Goal: Task Accomplishment & Management: Manage account settings

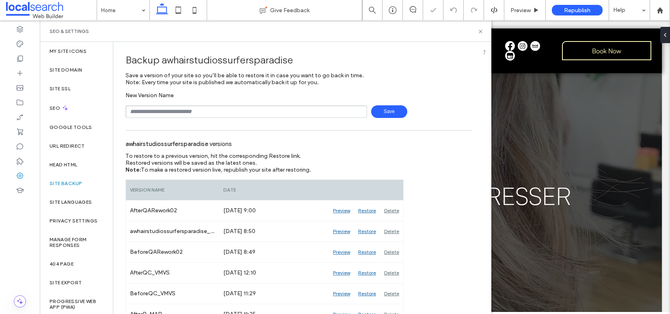
click at [168, 111] on input "text" at bounding box center [247, 111] width 242 height 13
type input "**********"
click at [389, 111] on span "Save" at bounding box center [389, 111] width 36 height 13
click at [76, 109] on div "SEO" at bounding box center [76, 108] width 73 height 20
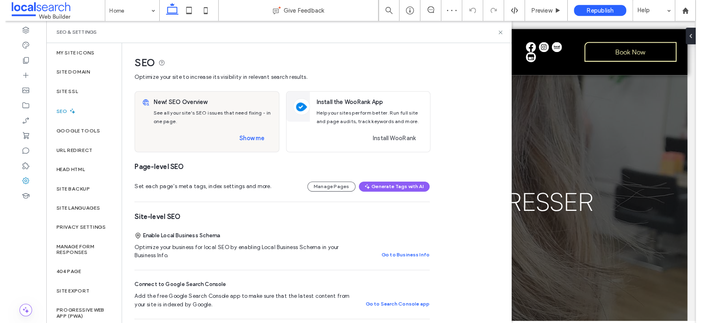
scroll to position [256, 0]
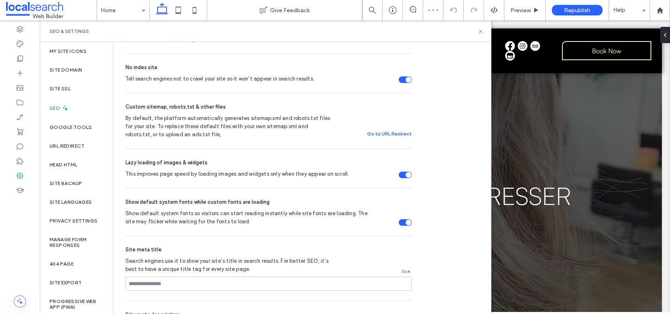
click at [409, 80] on div "Tell search engines not to crawl your site so it won’t appear in search results." at bounding box center [409, 80] width 6 height 6
click at [459, 158] on div "SEO Optimize your site to increase its visibility in relevant search results. N…" at bounding box center [301, 143] width 377 height 714
click at [84, 71] on div "Site Domain" at bounding box center [76, 70] width 73 height 19
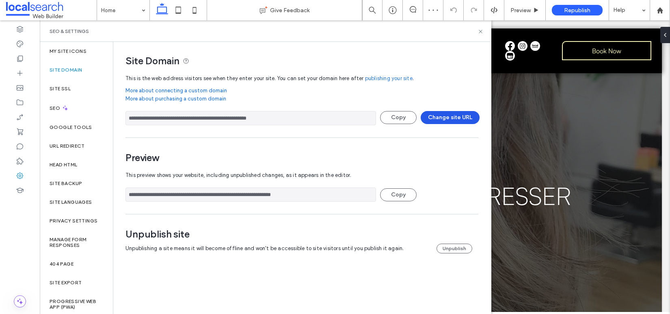
click at [449, 116] on button "Change site URL" at bounding box center [450, 117] width 59 height 13
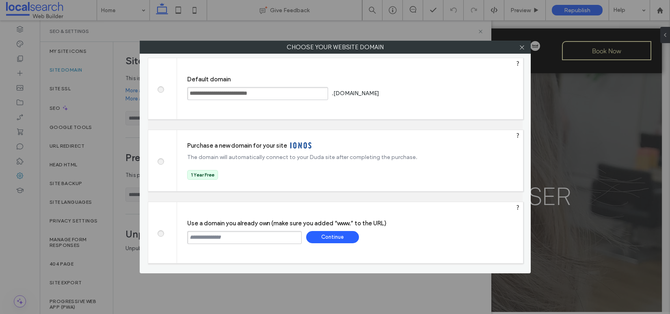
click at [290, 235] on input "text" at bounding box center [244, 237] width 115 height 13
paste input "**********"
type input "**********"
click at [332, 236] on div "Continue" at bounding box center [332, 237] width 53 height 12
type input "**********"
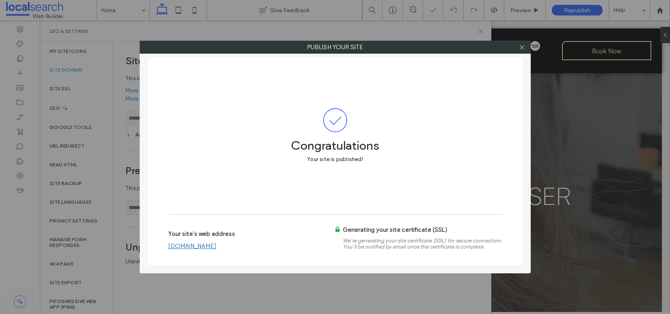
click at [476, 113] on span at bounding box center [335, 120] width 334 height 24
click at [523, 50] on span at bounding box center [522, 47] width 6 height 12
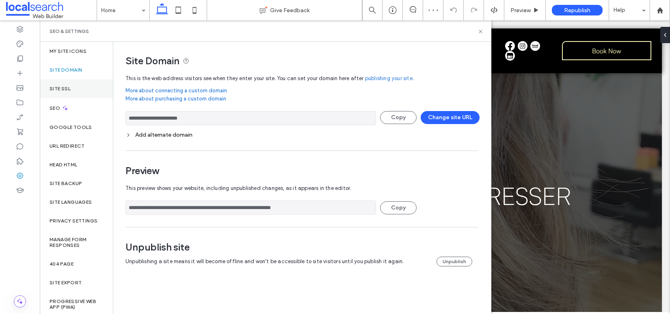
click at [62, 86] on label "Site SSL" at bounding box center [60, 89] width 21 height 6
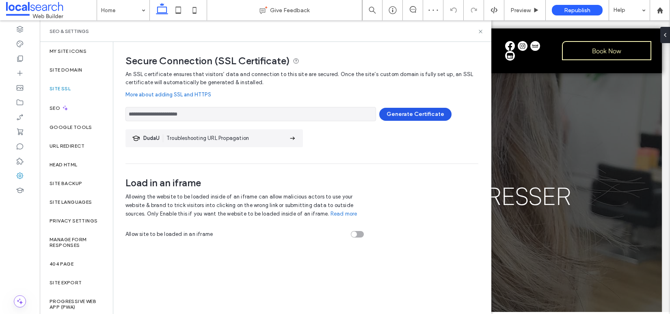
click at [409, 113] on button "Generate Certificate" at bounding box center [415, 114] width 72 height 13
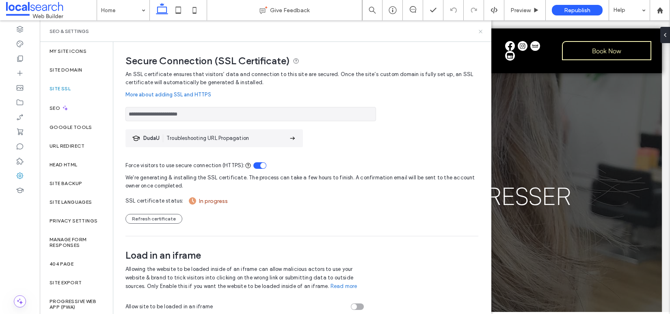
drag, startPoint x: 479, startPoint y: 32, endPoint x: 441, endPoint y: 0, distance: 49.9
click at [479, 32] on use at bounding box center [480, 31] width 3 height 3
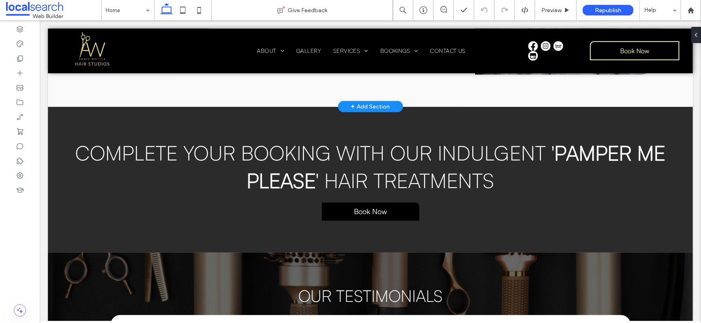
scroll to position [643, 0]
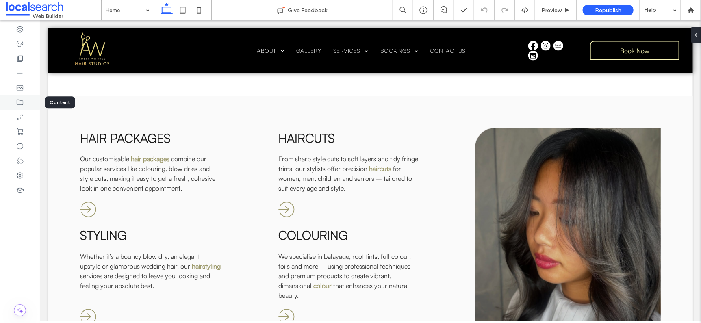
click at [16, 100] on icon at bounding box center [20, 102] width 8 height 8
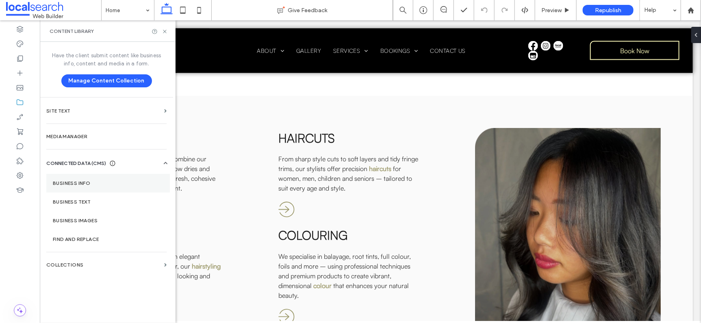
click at [94, 187] on section "Business Info" at bounding box center [107, 183] width 123 height 19
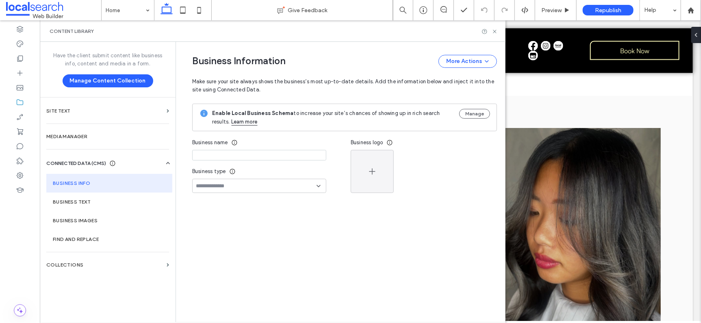
type input "**********"
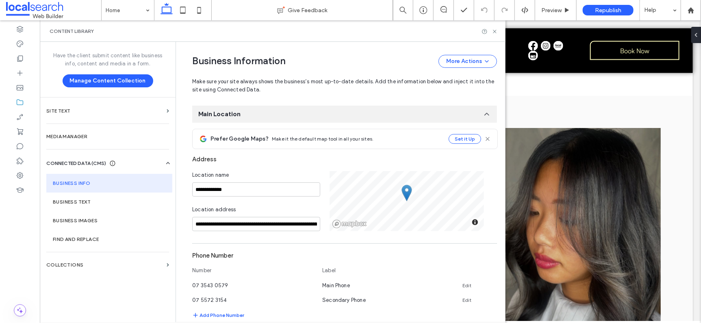
scroll to position [66, 0]
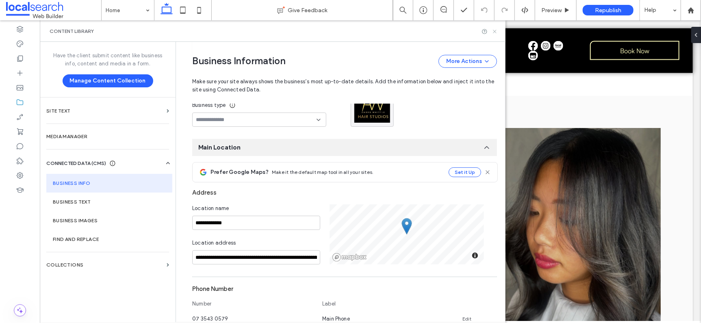
click at [495, 32] on icon at bounding box center [494, 31] width 6 height 6
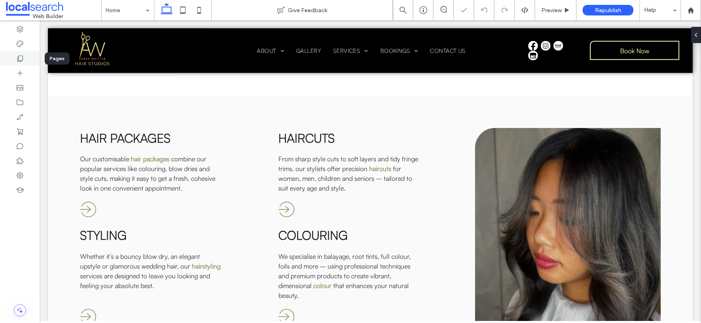
click at [24, 60] on div at bounding box center [20, 58] width 40 height 15
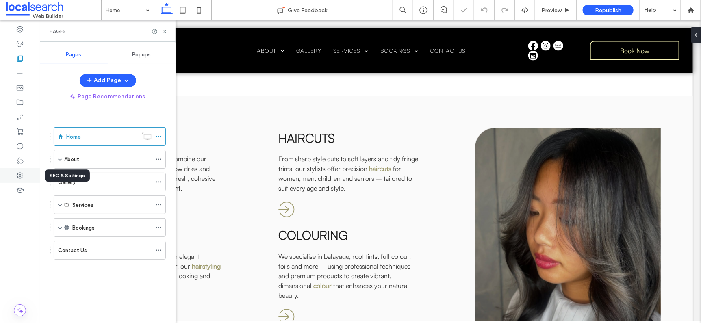
click at [22, 173] on use at bounding box center [20, 175] width 6 height 6
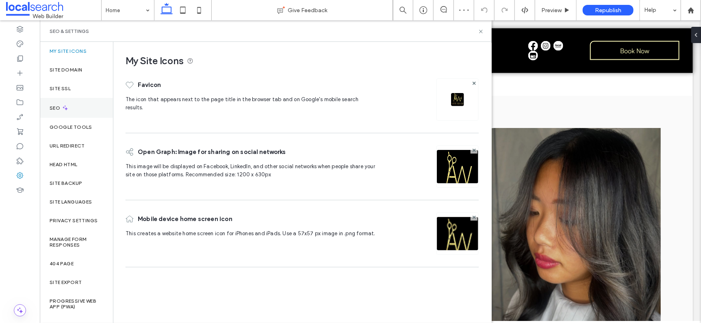
click at [70, 104] on div "SEO" at bounding box center [76, 108] width 73 height 20
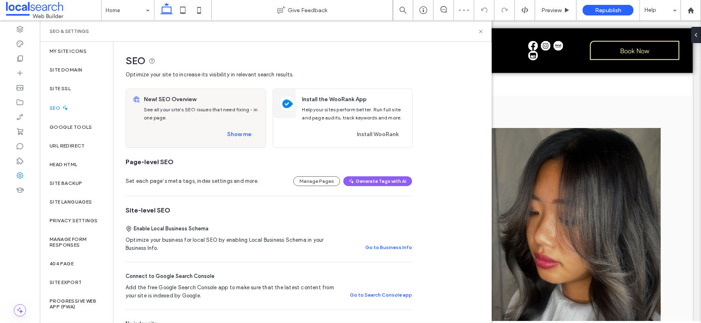
click at [250, 128] on div "New! SEO Overview See all your site's SEO issues that need fixing - in one page…" at bounding box center [203, 118] width 125 height 58
click at [244, 139] on button "Show me" at bounding box center [239, 134] width 39 height 13
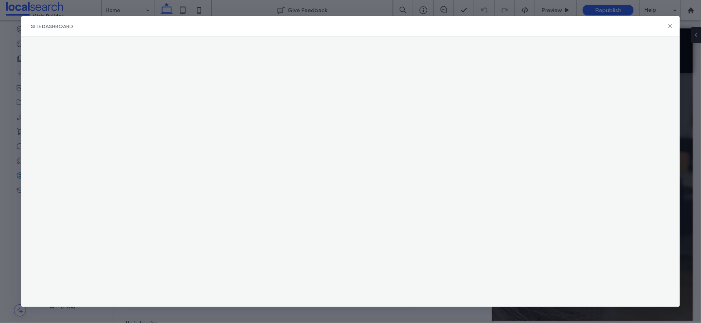
scroll to position [0, 0]
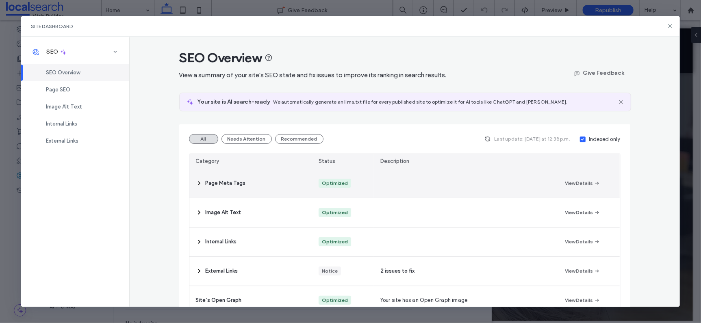
click at [262, 178] on div "Page Meta Tags" at bounding box center [250, 183] width 123 height 29
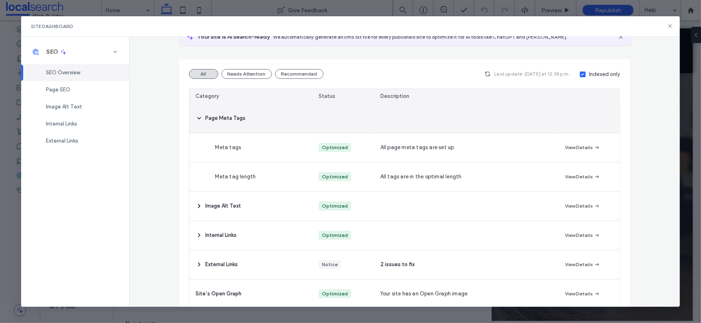
scroll to position [145, 0]
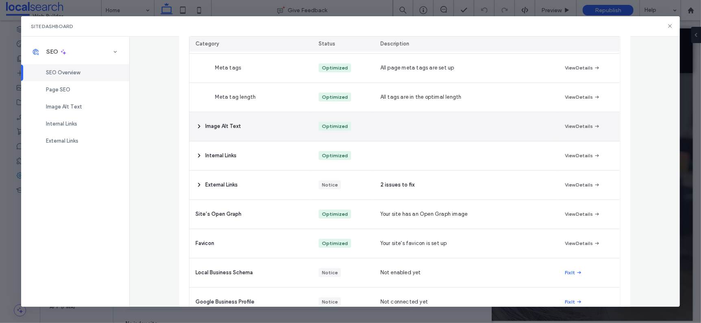
click at [241, 131] on div "Image Alt Text" at bounding box center [250, 126] width 123 height 29
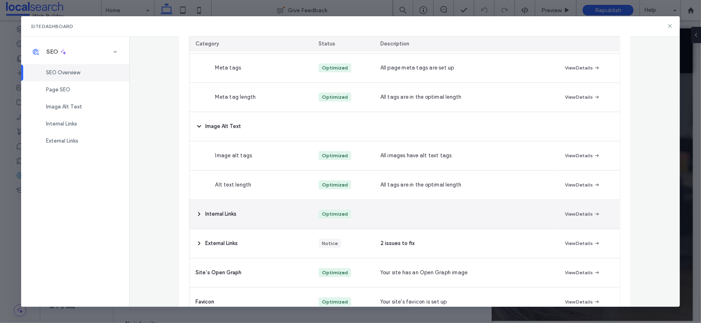
click at [252, 213] on div "Internal Links" at bounding box center [250, 214] width 123 height 29
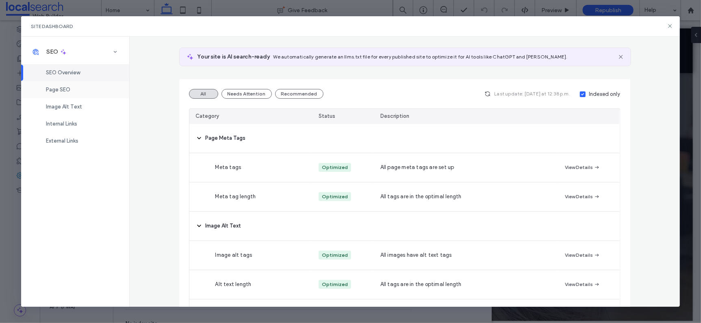
scroll to position [0, 0]
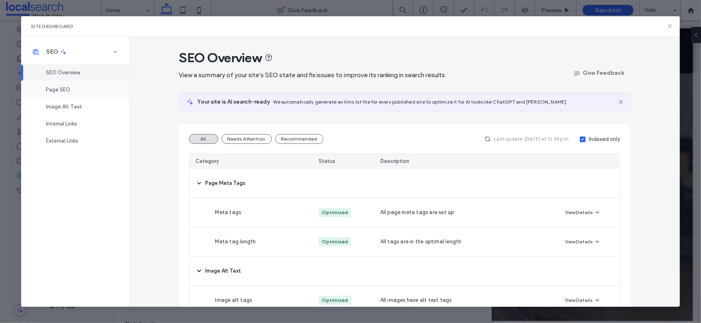
click at [72, 88] on div "Page SEO" at bounding box center [75, 89] width 108 height 17
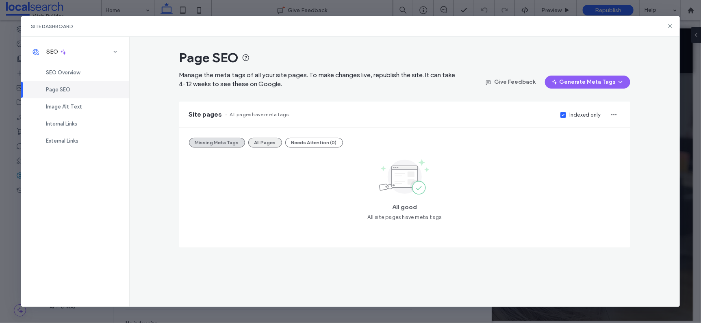
click at [257, 140] on button "All Pages" at bounding box center [265, 143] width 34 height 10
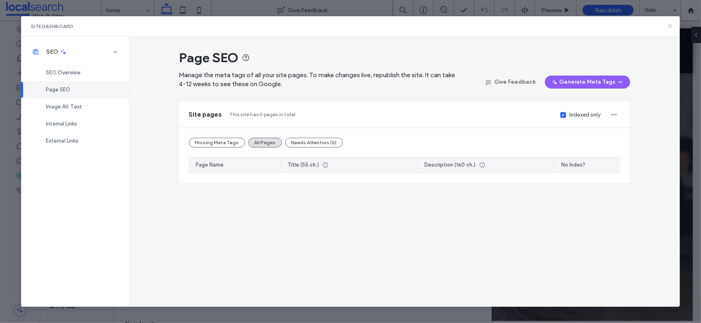
drag, startPoint x: 670, startPoint y: 26, endPoint x: 623, endPoint y: 9, distance: 49.8
click at [670, 26] on use at bounding box center [670, 26] width 4 height 4
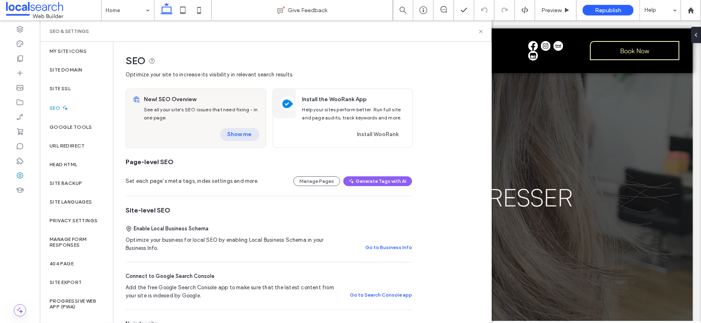
click at [243, 132] on button "Show me" at bounding box center [239, 134] width 39 height 13
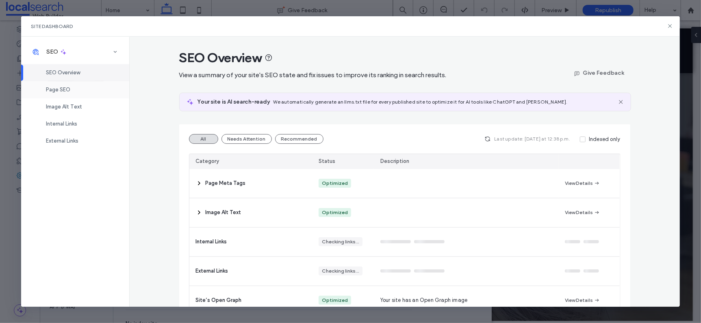
click at [72, 89] on div "Page SEO" at bounding box center [75, 89] width 108 height 17
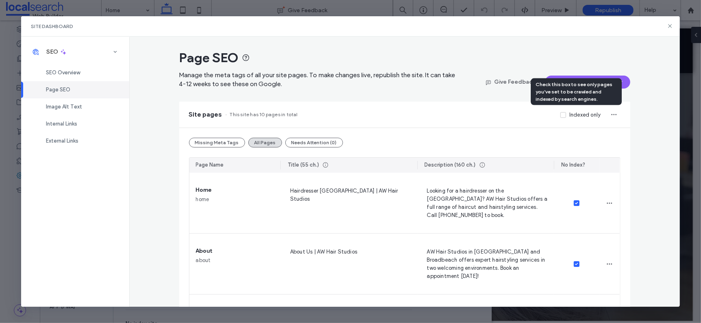
click at [563, 116] on label "Indexed only" at bounding box center [580, 115] width 40 height 8
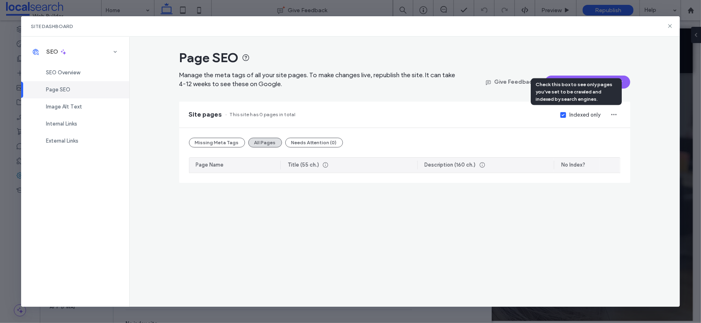
click at [563, 116] on icon at bounding box center [562, 115] width 3 height 2
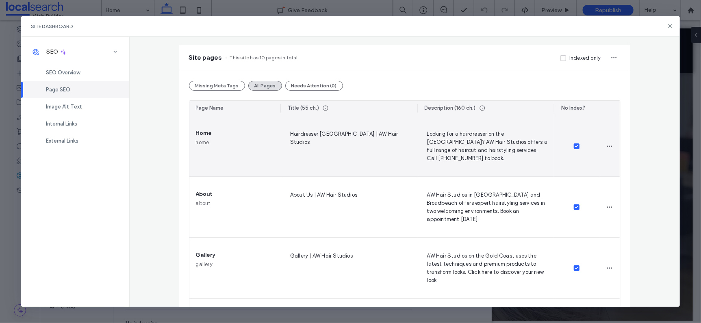
scroll to position [97, 0]
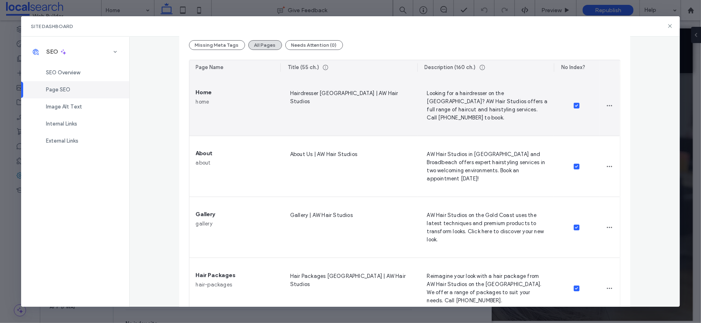
click at [575, 105] on icon at bounding box center [576, 105] width 3 height 2
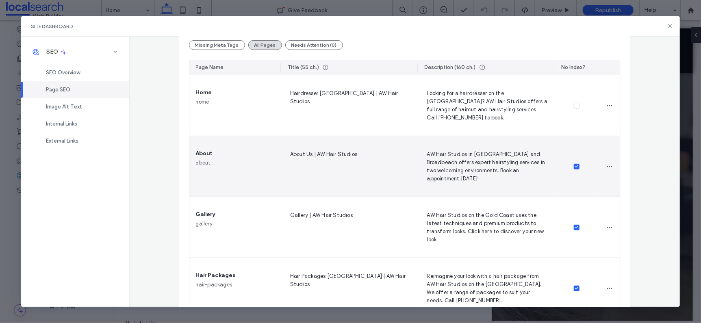
click at [576, 166] on span at bounding box center [577, 167] width 6 height 6
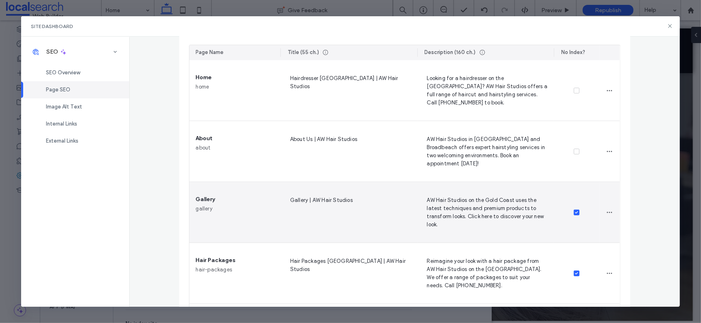
click at [575, 213] on icon at bounding box center [576, 212] width 3 height 2
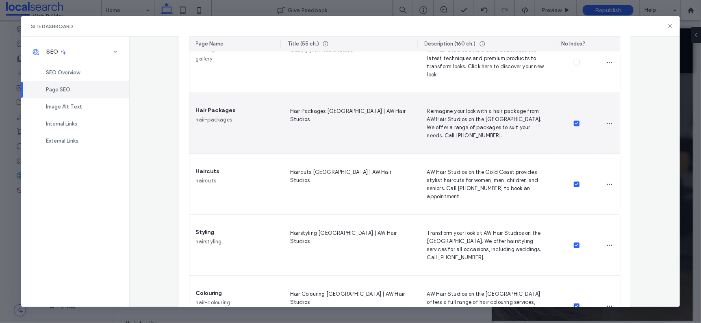
click at [574, 121] on span at bounding box center [577, 124] width 6 height 6
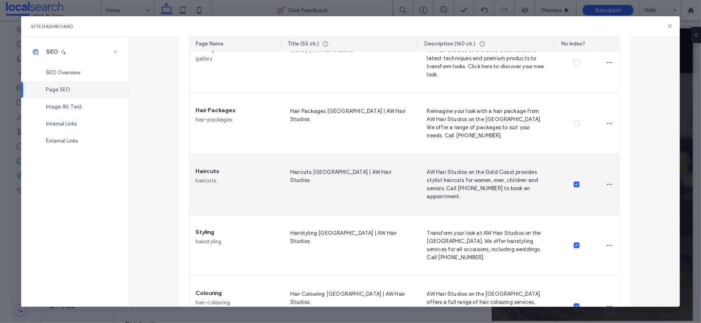
click at [574, 182] on span at bounding box center [577, 185] width 6 height 6
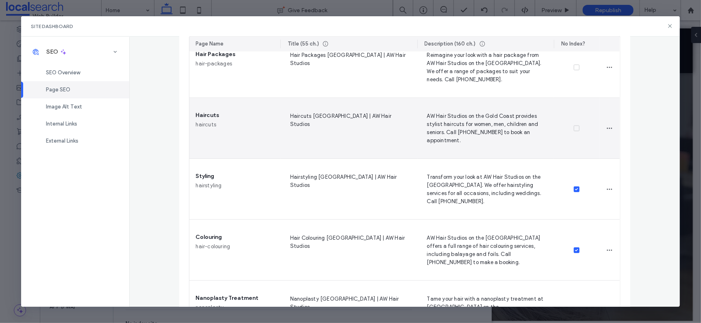
scroll to position [323, 0]
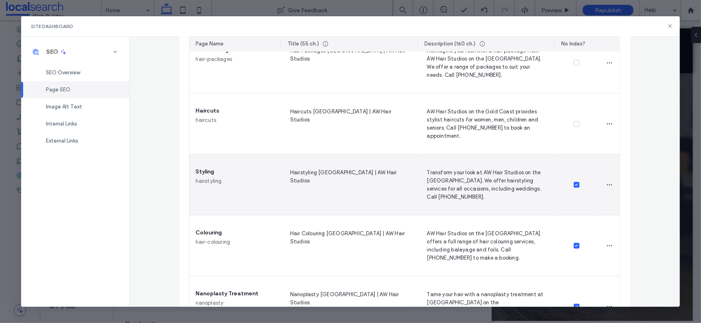
click at [575, 184] on icon at bounding box center [576, 185] width 3 height 2
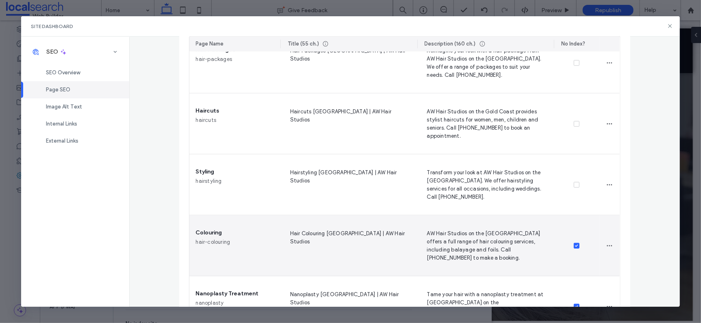
click at [574, 247] on span at bounding box center [577, 246] width 6 height 6
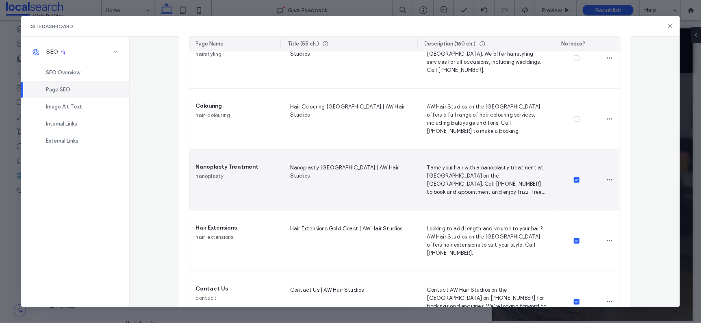
scroll to position [455, 0]
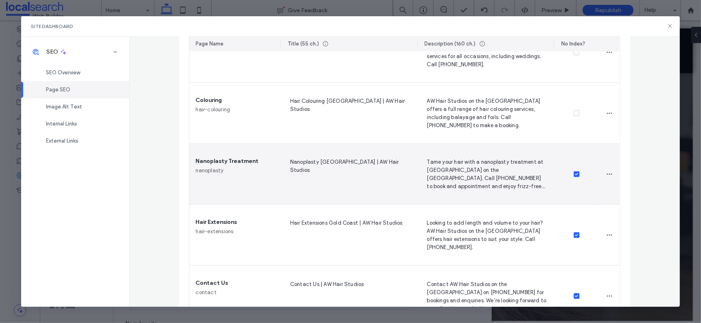
click at [575, 178] on div at bounding box center [576, 174] width 45 height 61
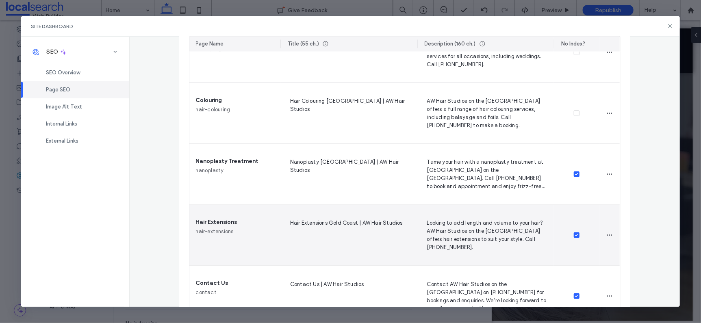
drag, startPoint x: 575, startPoint y: 234, endPoint x: 575, endPoint y: 227, distance: 6.9
click at [575, 234] on span at bounding box center [577, 235] width 6 height 6
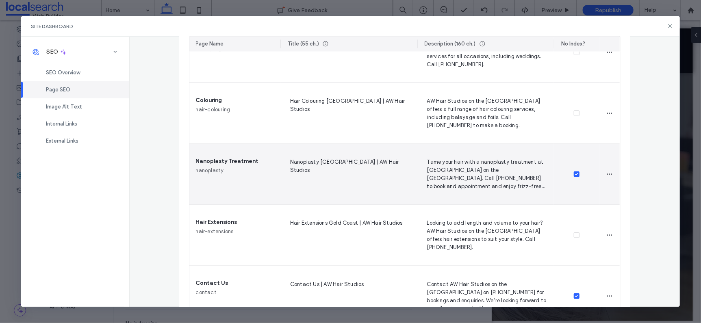
click at [576, 176] on label at bounding box center [577, 174] width 6 height 6
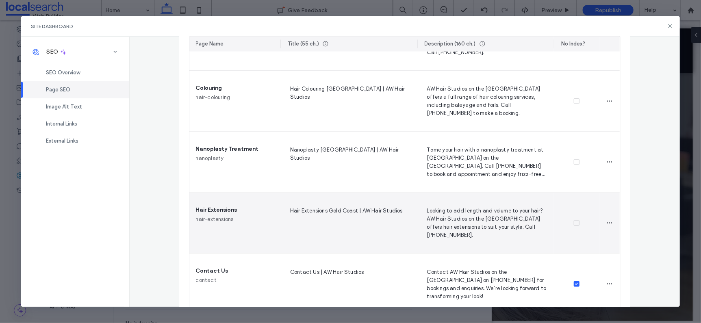
scroll to position [485, 0]
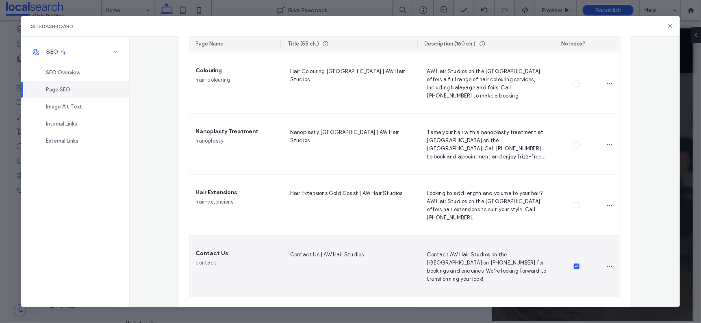
click at [573, 269] on div at bounding box center [576, 266] width 45 height 61
click at [574, 268] on span at bounding box center [577, 267] width 6 height 6
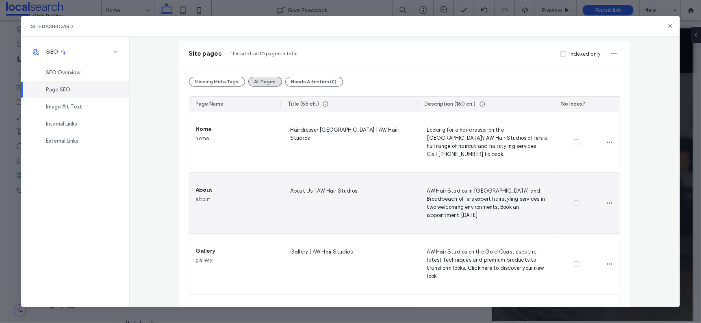
scroll to position [0, 0]
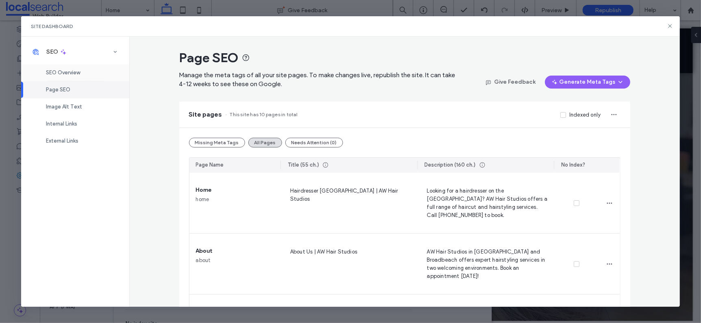
click at [71, 76] on div "SEO Overview" at bounding box center [75, 72] width 108 height 17
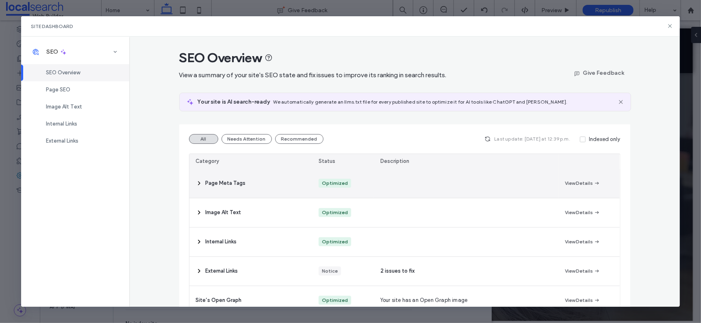
click at [218, 178] on div "Page Meta Tags" at bounding box center [250, 183] width 123 height 29
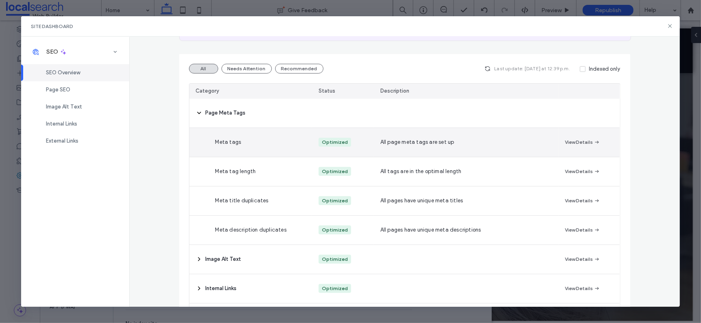
scroll to position [157, 0]
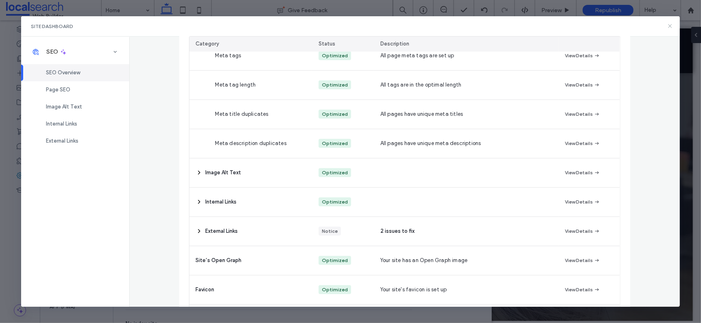
click at [668, 26] on icon at bounding box center [670, 26] width 6 height 6
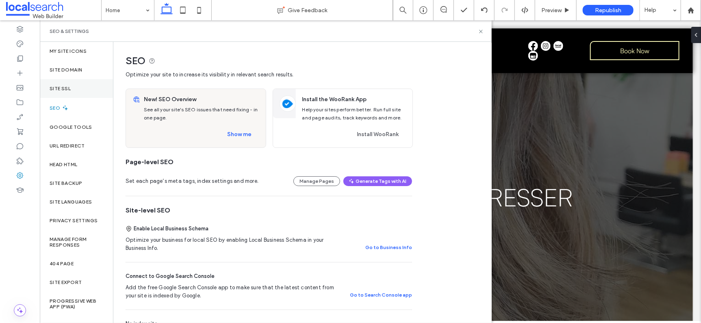
click at [57, 91] on div "Site SSL" at bounding box center [76, 88] width 73 height 19
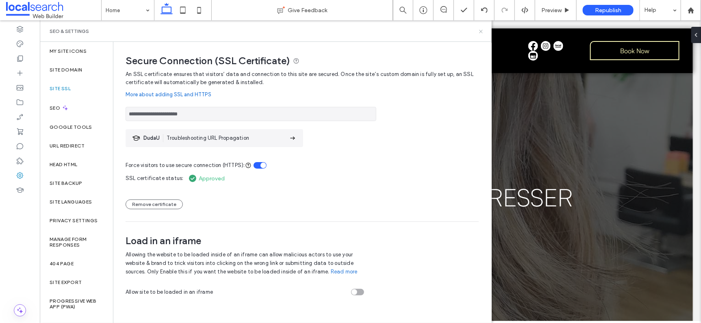
drag, startPoint x: 480, startPoint y: 31, endPoint x: 500, endPoint y: 5, distance: 32.7
click at [480, 31] on icon at bounding box center [481, 31] width 6 height 6
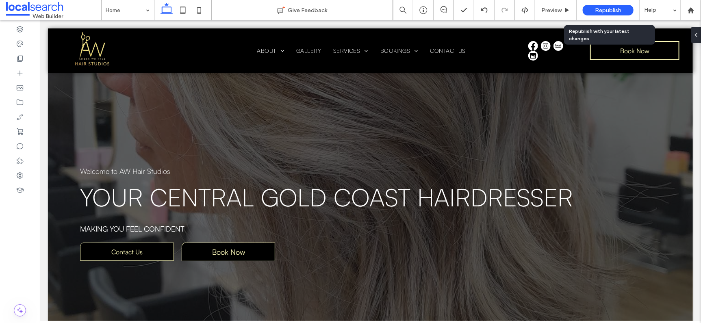
click at [609, 10] on span "Republish" at bounding box center [608, 10] width 26 height 7
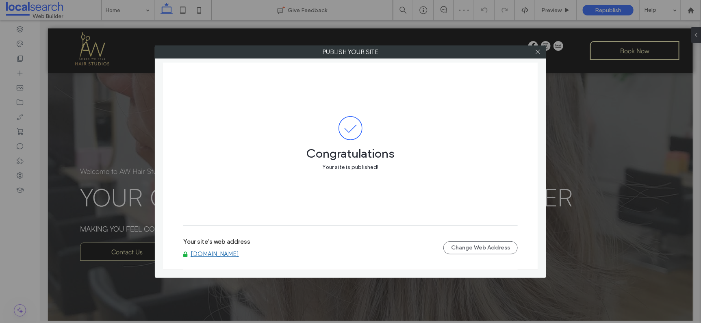
click at [239, 254] on link "[DOMAIN_NAME]" at bounding box center [215, 253] width 48 height 7
drag, startPoint x: 486, startPoint y: 82, endPoint x: 352, endPoint y: 193, distance: 174.5
click at [486, 82] on div "Congratulations Your site is published!" at bounding box center [350, 144] width 334 height 163
click at [218, 255] on link "[DOMAIN_NAME]" at bounding box center [215, 253] width 48 height 7
click at [536, 53] on use at bounding box center [537, 52] width 4 height 4
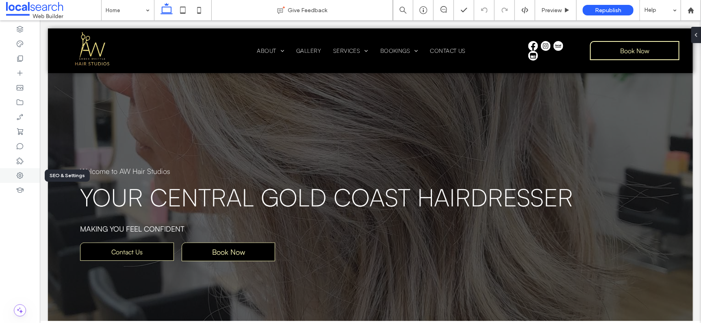
click at [17, 173] on icon at bounding box center [20, 175] width 8 height 8
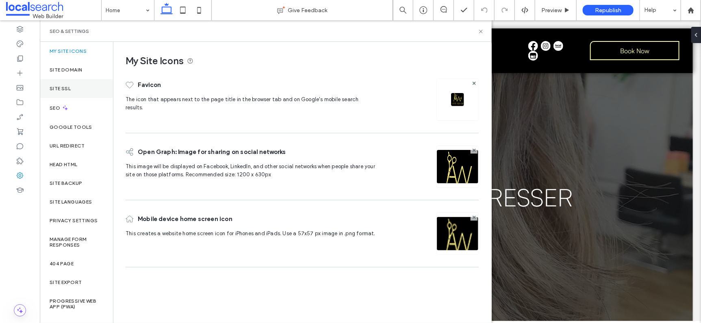
click at [63, 91] on label "Site SSL" at bounding box center [60, 89] width 21 height 6
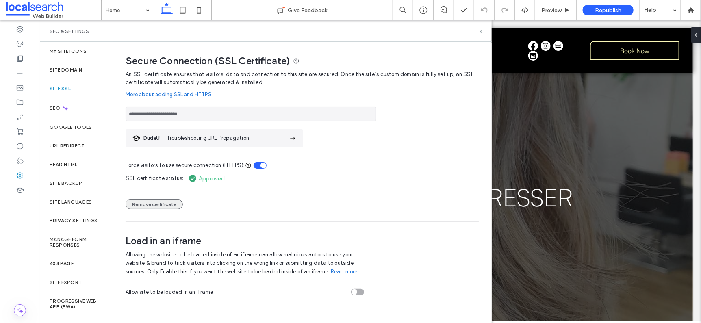
click at [175, 205] on button "Remove certificate" at bounding box center [154, 204] width 57 height 10
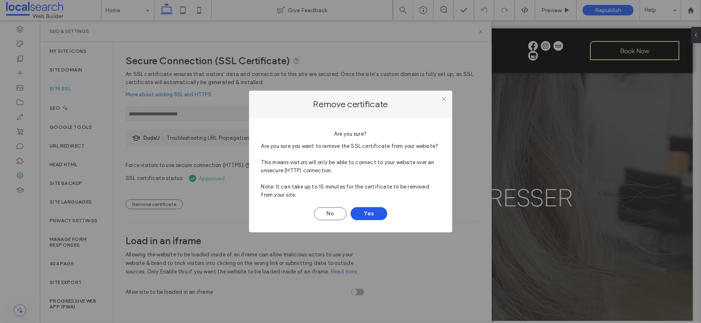
click at [378, 214] on button "Yes" at bounding box center [369, 213] width 37 height 13
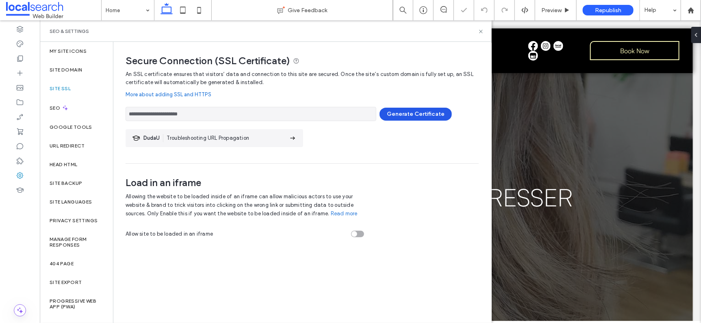
click at [424, 114] on button "Generate Certificate" at bounding box center [415, 114] width 72 height 13
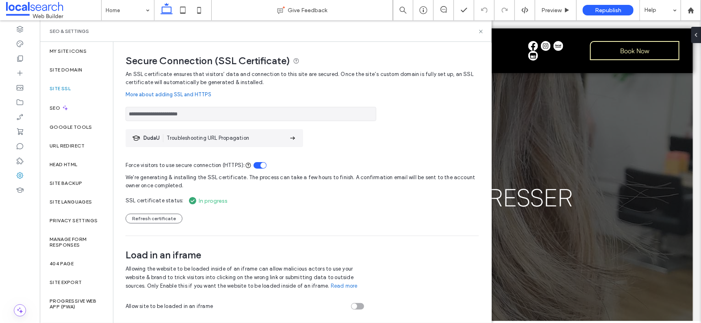
click at [446, 116] on div "**********" at bounding box center [302, 112] width 353 height 18
drag, startPoint x: 480, startPoint y: 30, endPoint x: 473, endPoint y: 95, distance: 65.8
click at [480, 30] on icon at bounding box center [481, 31] width 6 height 6
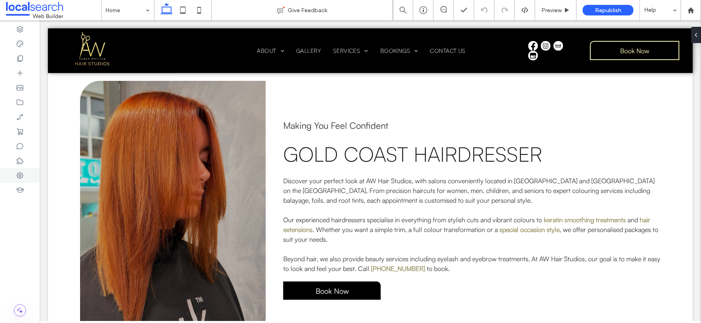
scroll to position [410, 0]
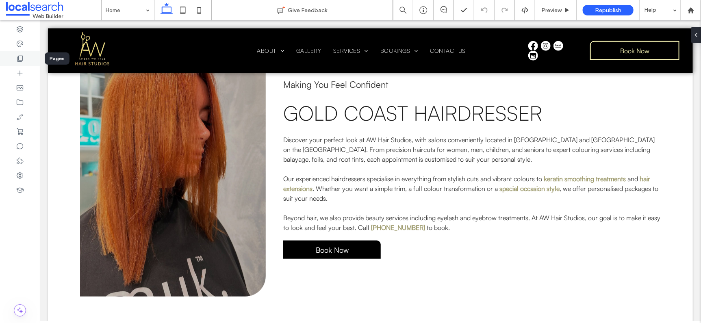
click at [23, 58] on icon at bounding box center [20, 58] width 8 height 8
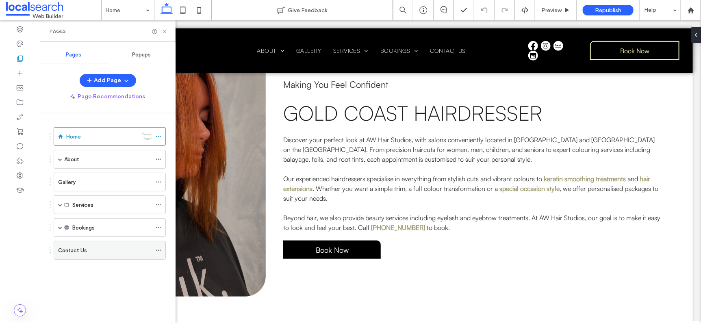
click at [74, 246] on label "Contact Us" at bounding box center [72, 250] width 29 height 14
click at [165, 29] on icon at bounding box center [165, 31] width 6 height 6
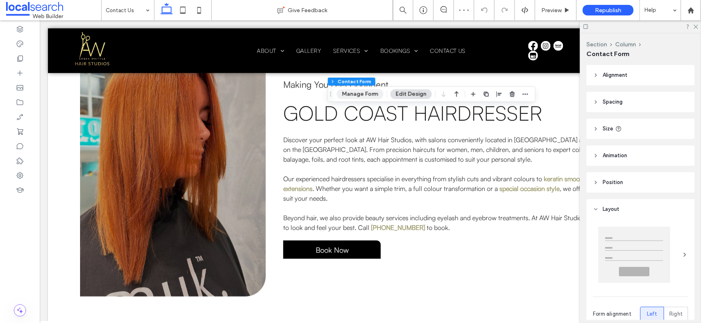
click at [365, 93] on button "Manage Form" at bounding box center [360, 94] width 47 height 10
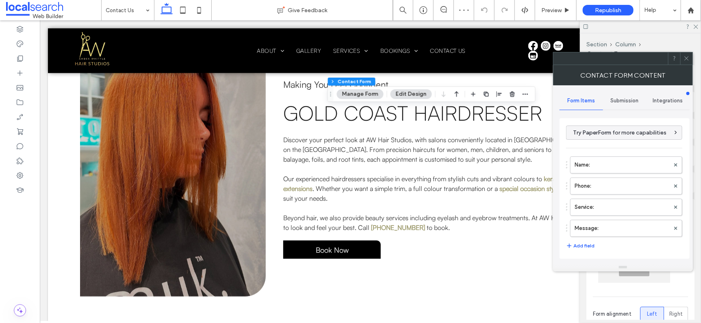
click at [617, 98] on span "Submission" at bounding box center [625, 100] width 28 height 6
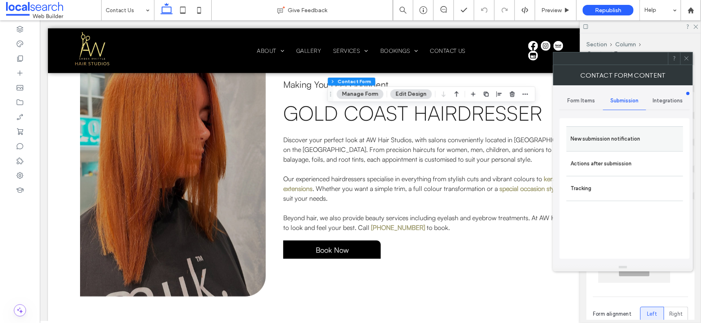
click at [603, 144] on label "New submission notification" at bounding box center [624, 139] width 108 height 16
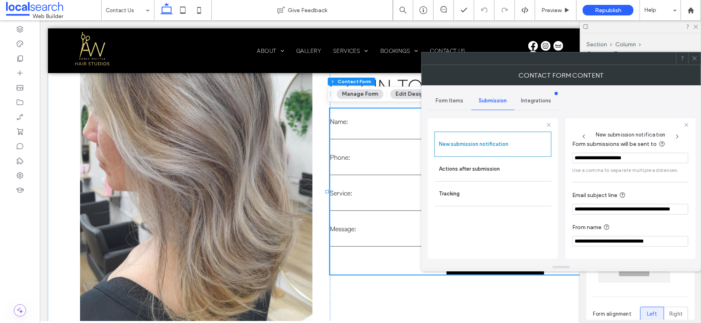
scroll to position [43, 0]
click at [519, 164] on label "Actions after submission" at bounding box center [493, 169] width 108 height 16
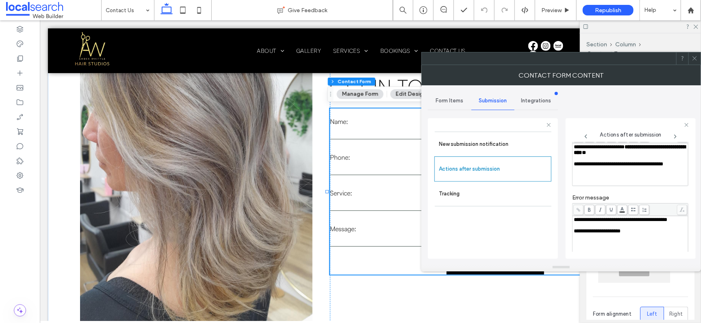
scroll to position [140, 0]
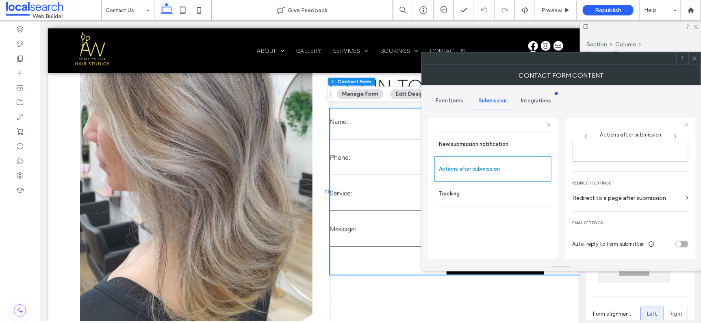
click at [670, 58] on icon at bounding box center [694, 58] width 6 height 6
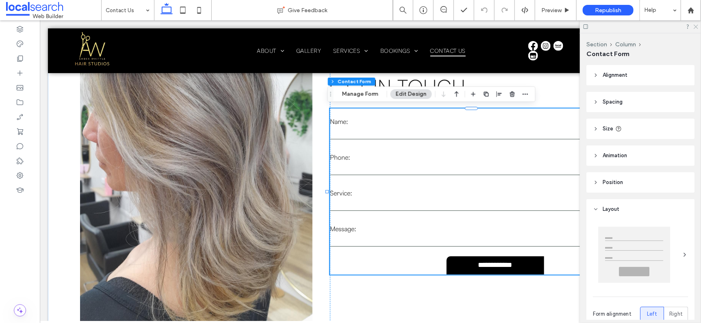
click at [670, 28] on icon at bounding box center [695, 26] width 5 height 5
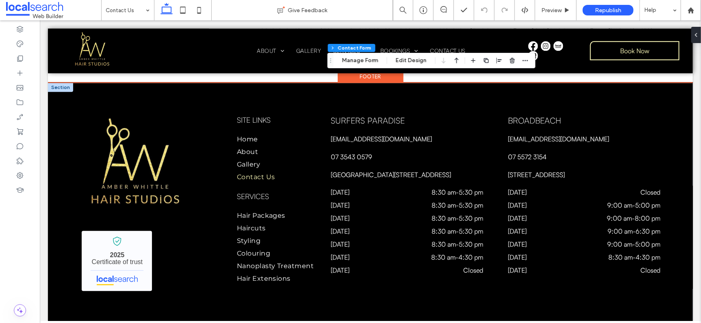
scroll to position [1010, 0]
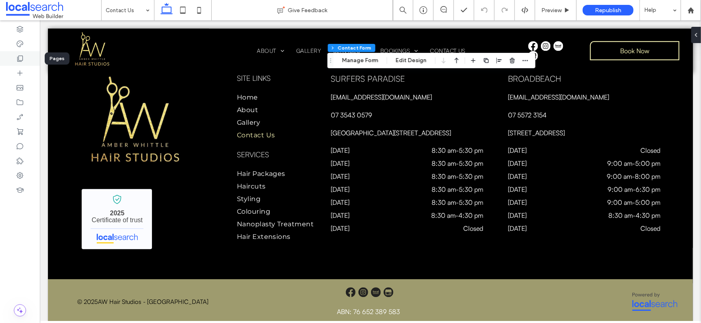
click at [24, 58] on div at bounding box center [20, 58] width 40 height 15
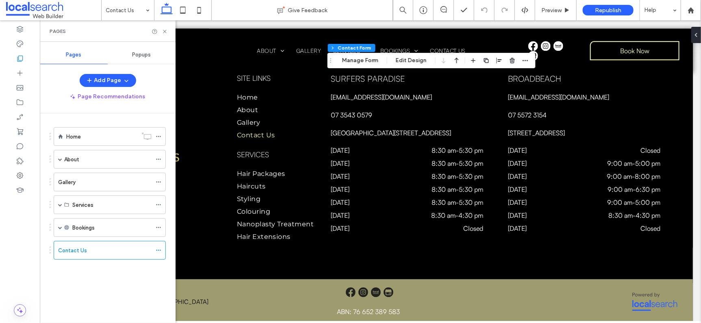
click at [121, 138] on div "Home" at bounding box center [101, 136] width 71 height 9
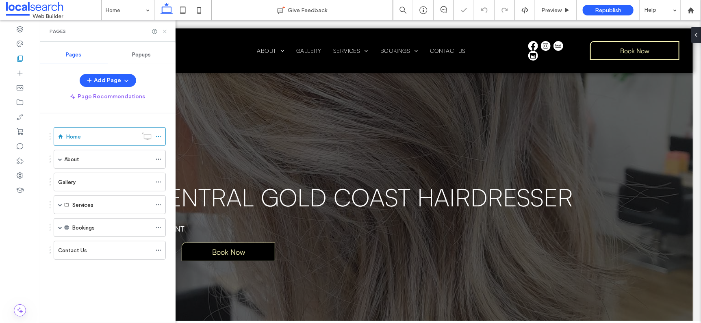
click at [165, 29] on icon at bounding box center [165, 31] width 6 height 6
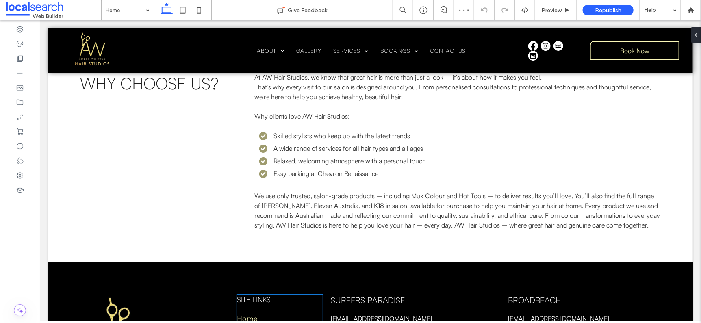
scroll to position [1357, 0]
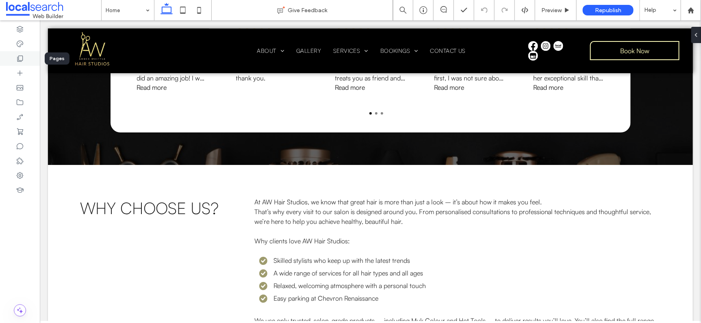
click at [22, 62] on icon at bounding box center [20, 58] width 8 height 8
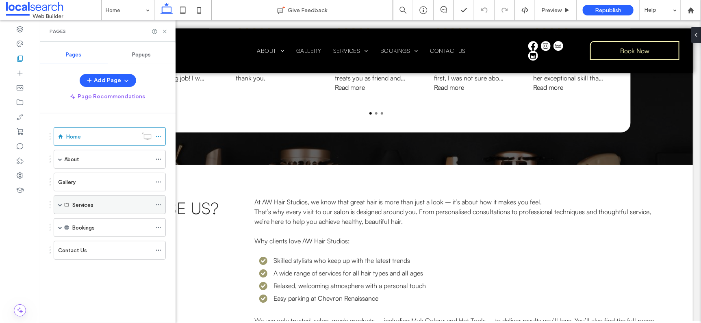
click at [61, 200] on span at bounding box center [60, 205] width 4 height 18
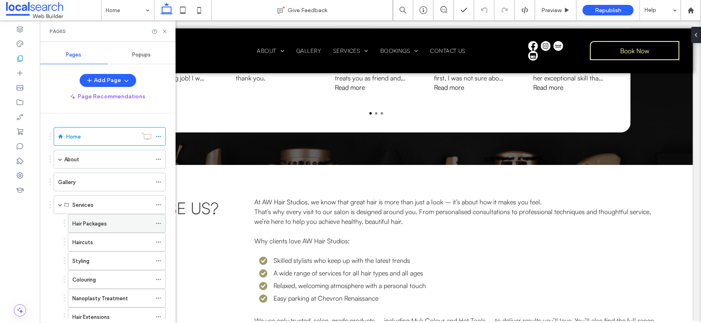
click at [94, 230] on div "Hair Packages" at bounding box center [111, 223] width 79 height 18
click at [165, 30] on use at bounding box center [164, 31] width 3 height 3
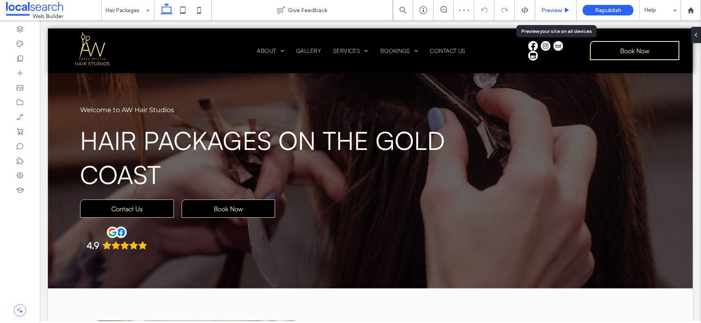
click at [547, 14] on div "Preview" at bounding box center [555, 10] width 41 height 20
click at [559, 12] on span "Preview" at bounding box center [551, 10] width 20 height 7
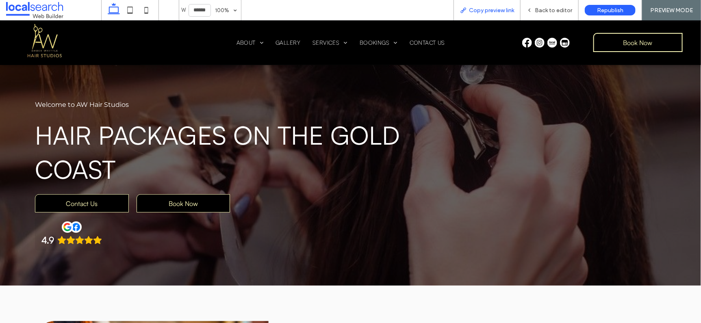
click at [498, 13] on span "Copy preview link" at bounding box center [491, 10] width 45 height 7
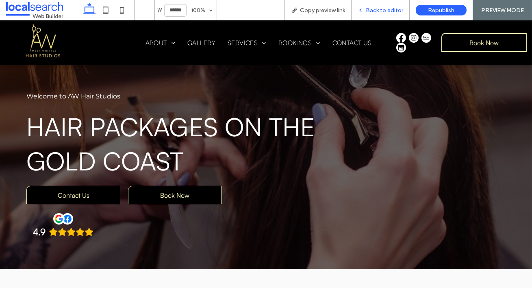
click at [383, 7] on span "Back to editor" at bounding box center [384, 10] width 37 height 7
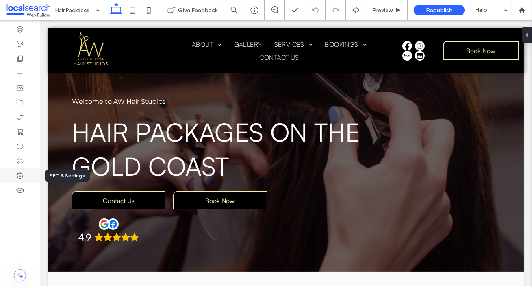
click at [21, 175] on icon at bounding box center [20, 175] width 8 height 8
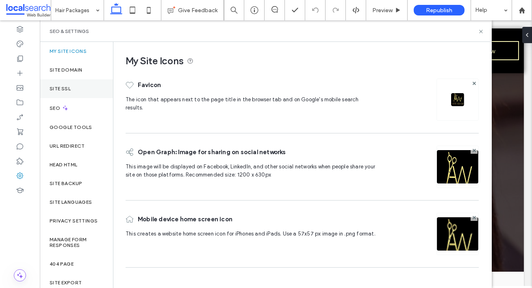
click at [54, 91] on label "Site SSL" at bounding box center [60, 89] width 21 height 6
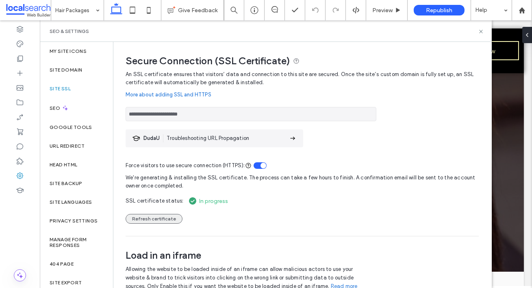
click at [162, 220] on button "Refresh certificate" at bounding box center [154, 219] width 57 height 10
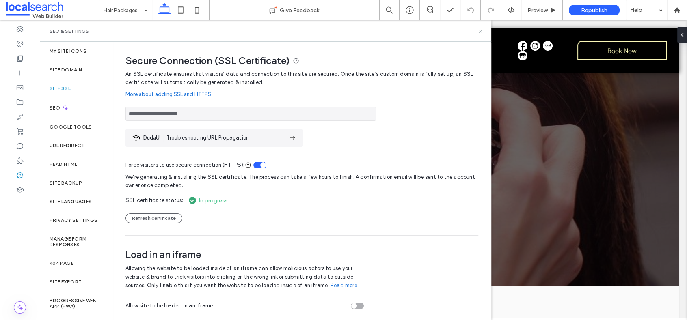
click at [482, 32] on use at bounding box center [480, 31] width 3 height 3
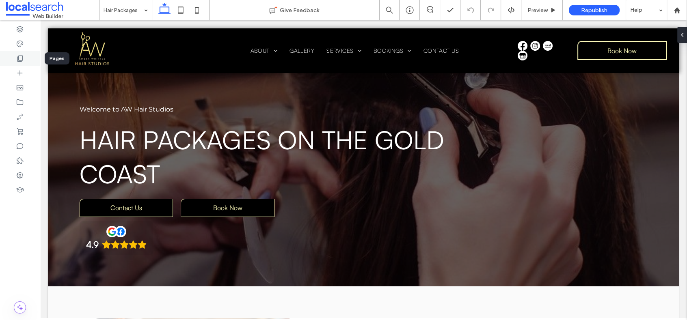
click at [24, 55] on div at bounding box center [20, 58] width 40 height 15
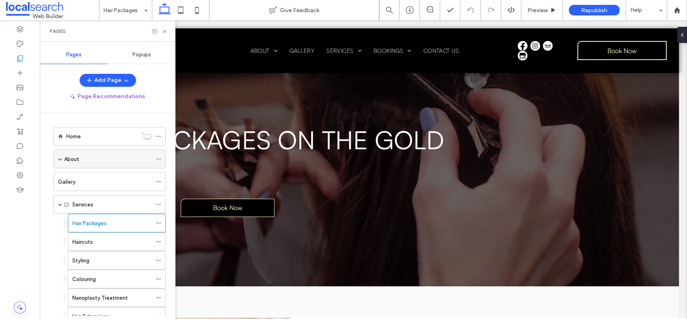
click at [59, 158] on span at bounding box center [60, 159] width 4 height 4
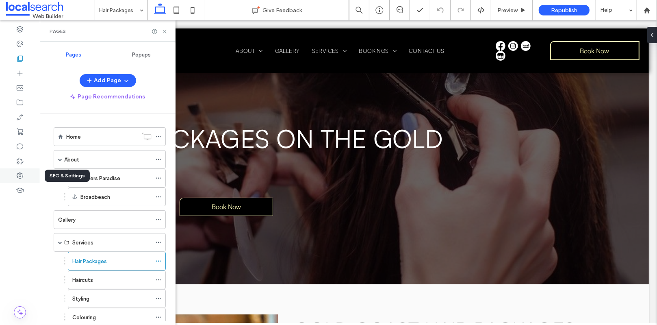
click at [13, 178] on div at bounding box center [20, 175] width 40 height 15
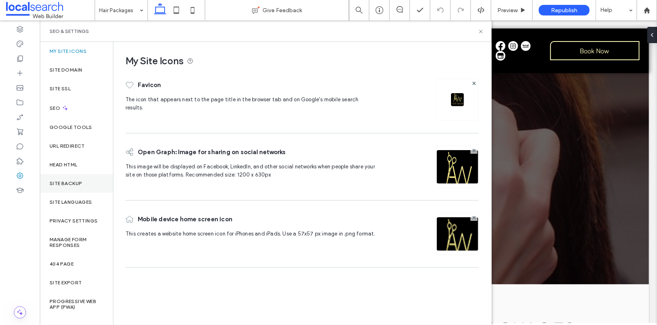
click at [65, 182] on label "Site Backup" at bounding box center [66, 183] width 32 height 6
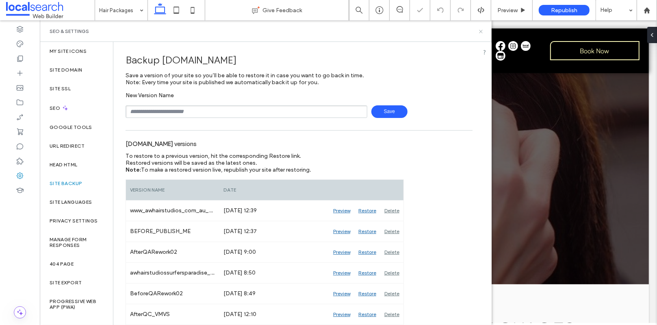
click at [481, 31] on icon at bounding box center [481, 31] width 6 height 6
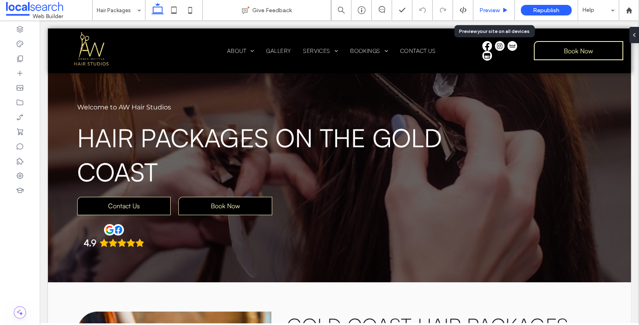
click at [493, 12] on span "Preview" at bounding box center [489, 10] width 20 height 7
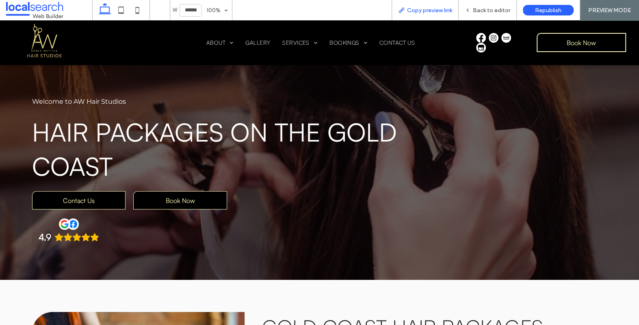
click at [430, 14] on div "Copy preview link" at bounding box center [425, 10] width 67 height 20
click at [489, 7] on span "Back to editor" at bounding box center [491, 10] width 37 height 7
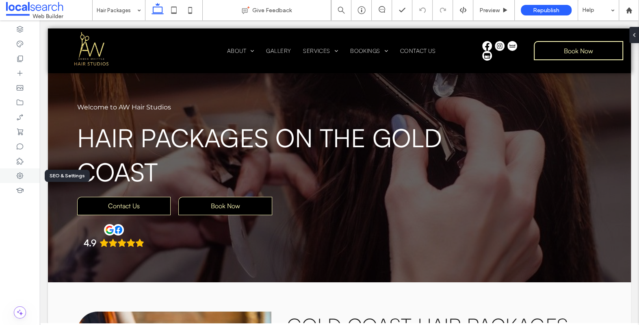
click at [19, 175] on use at bounding box center [20, 175] width 6 height 6
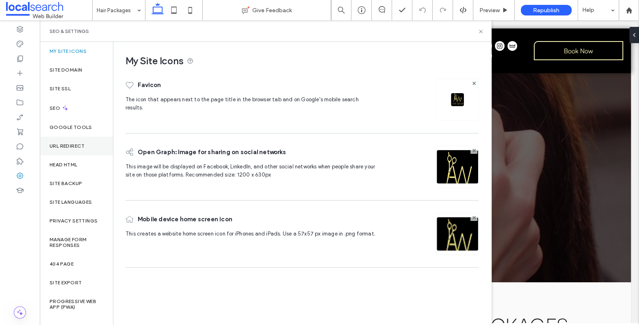
click at [71, 144] on label "URL Redirect" at bounding box center [67, 146] width 35 height 6
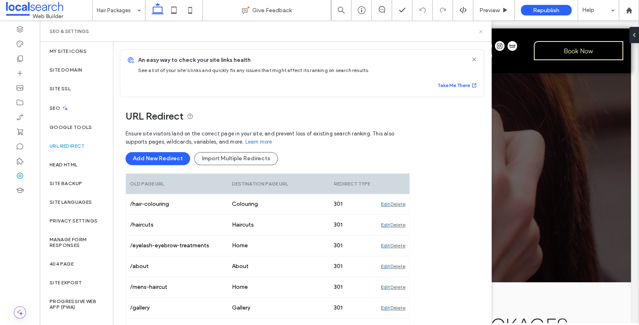
click at [483, 30] on icon at bounding box center [481, 31] width 6 height 6
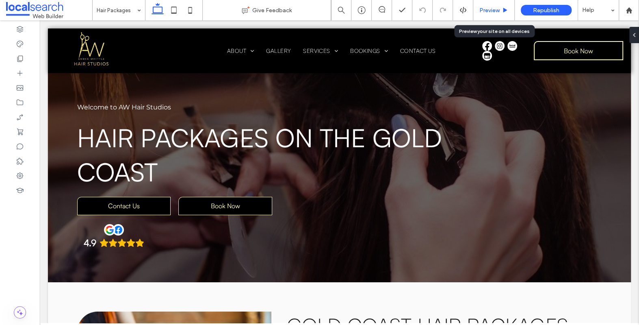
click at [491, 15] on div "Preview" at bounding box center [493, 10] width 41 height 20
click at [489, 11] on span "Preview" at bounding box center [489, 10] width 20 height 7
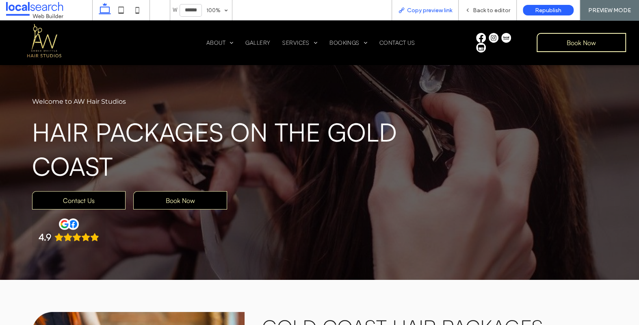
click at [410, 13] on span "Copy preview link" at bounding box center [429, 10] width 45 height 7
click at [495, 10] on span "Back to editor" at bounding box center [491, 10] width 37 height 7
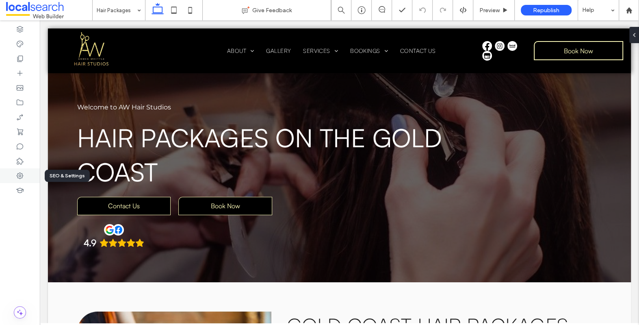
click at [15, 176] on div at bounding box center [20, 175] width 40 height 15
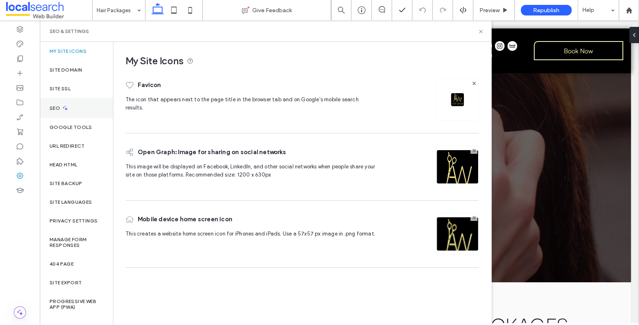
click at [63, 107] on use at bounding box center [65, 107] width 5 height 5
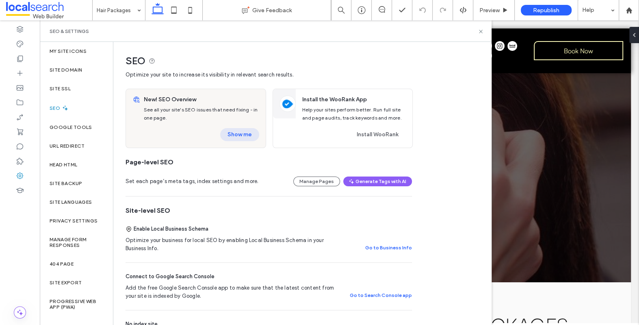
click at [235, 134] on button "Show me" at bounding box center [239, 134] width 39 height 13
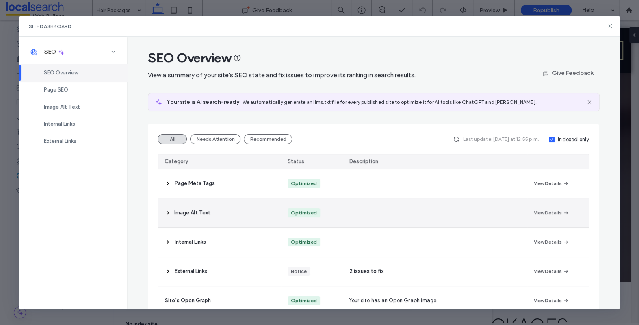
click at [196, 211] on span "Image Alt Text" at bounding box center [192, 212] width 36 height 8
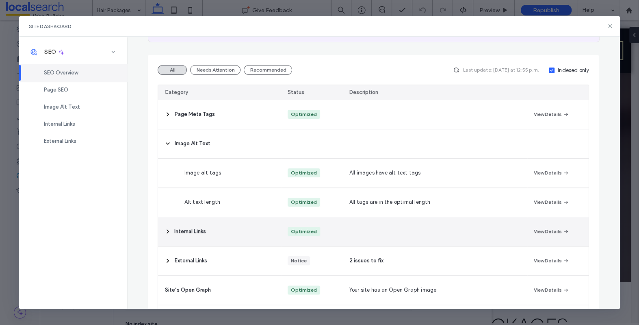
click at [193, 235] on span "Internal Links" at bounding box center [189, 231] width 31 height 8
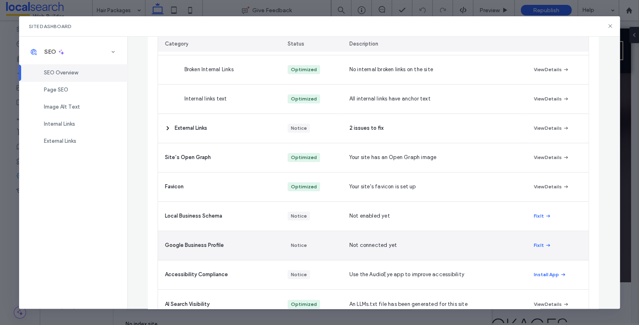
scroll to position [260, 0]
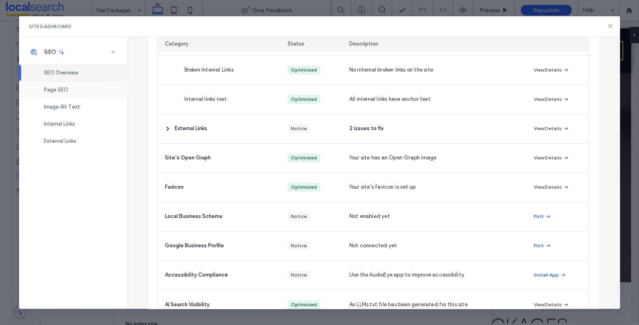
click at [62, 93] on span "Page SEO" at bounding box center [56, 90] width 24 height 6
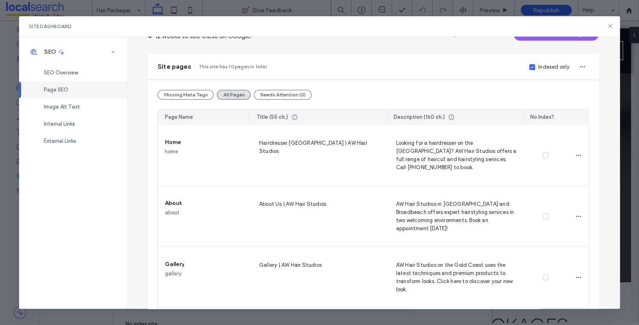
scroll to position [0, 0]
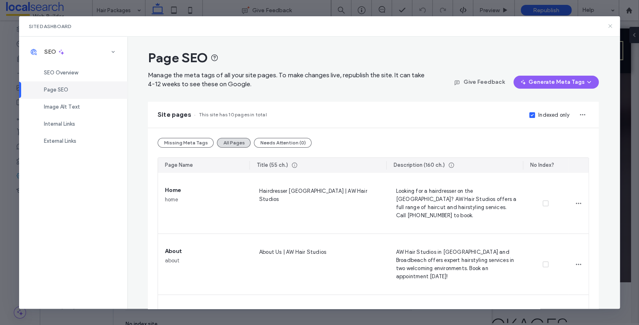
click at [609, 28] on icon at bounding box center [610, 26] width 6 height 6
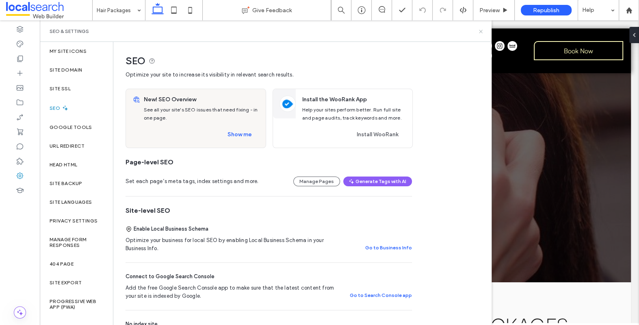
click at [481, 29] on icon at bounding box center [481, 31] width 6 height 6
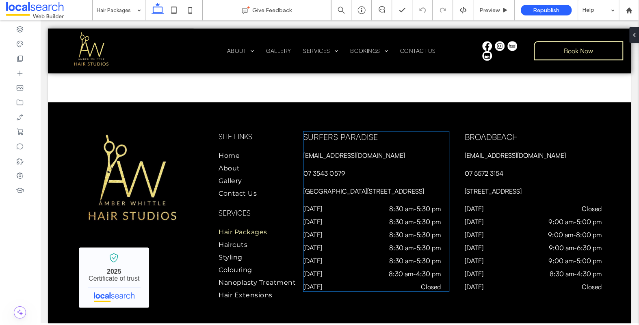
scroll to position [778, 0]
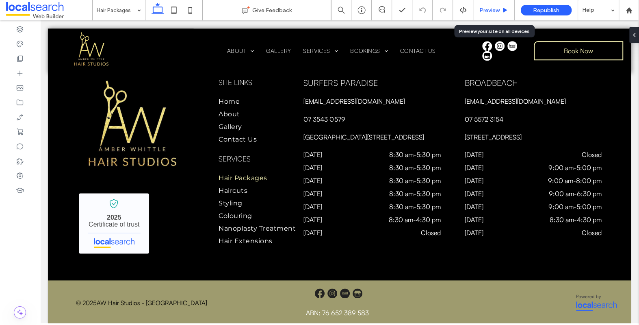
click at [486, 11] on span "Preview" at bounding box center [489, 10] width 20 height 7
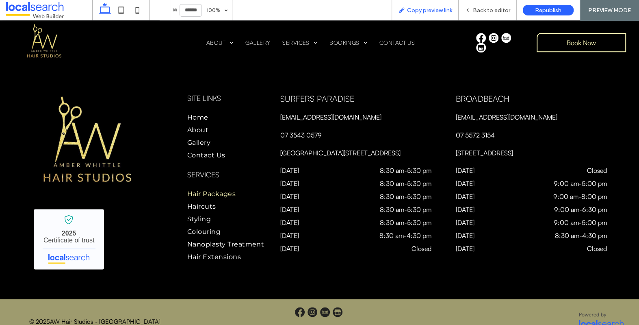
scroll to position [780, 0]
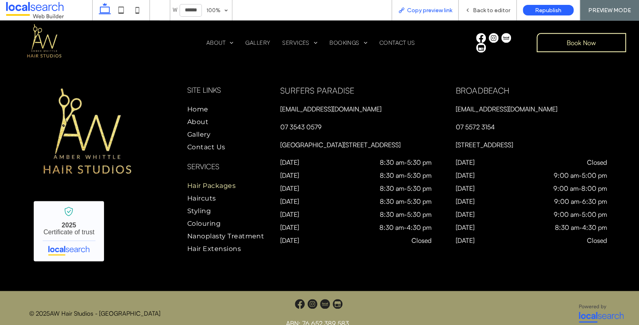
click at [431, 1] on div "Copy preview link" at bounding box center [425, 10] width 67 height 20
click at [431, 7] on span "Copy preview link" at bounding box center [429, 10] width 45 height 7
click at [479, 11] on span "Back to editor" at bounding box center [491, 10] width 37 height 7
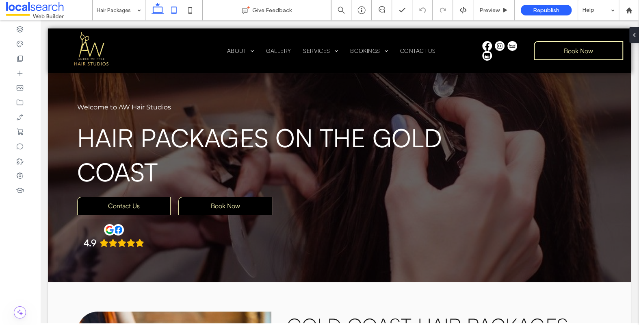
click at [173, 8] on icon at bounding box center [174, 10] width 16 height 16
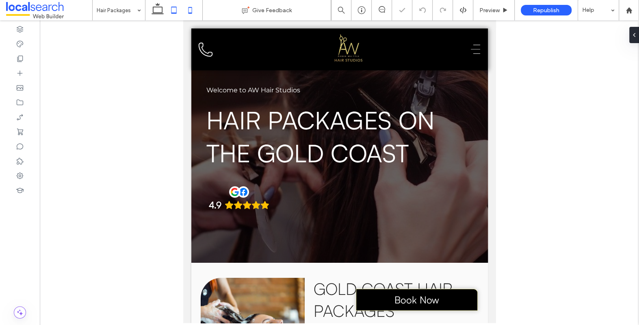
click at [191, 13] on use at bounding box center [190, 10] width 4 height 6
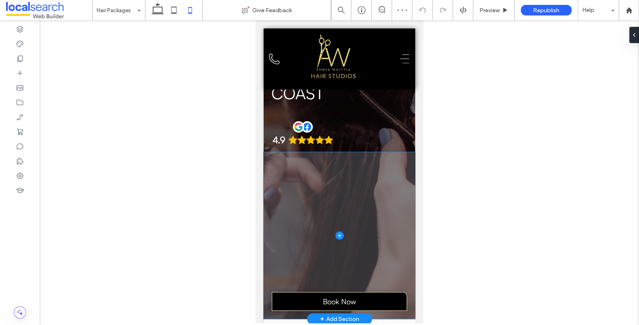
scroll to position [129, 0]
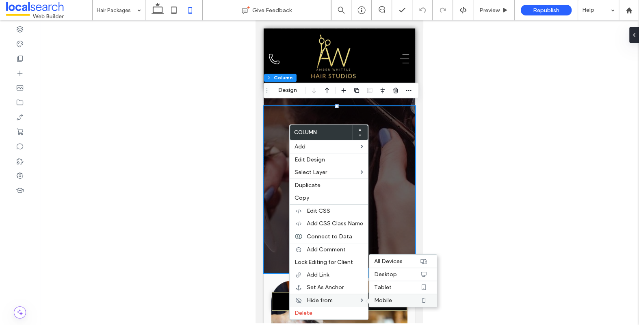
click at [408, 301] on label "Mobile" at bounding box center [396, 300] width 45 height 7
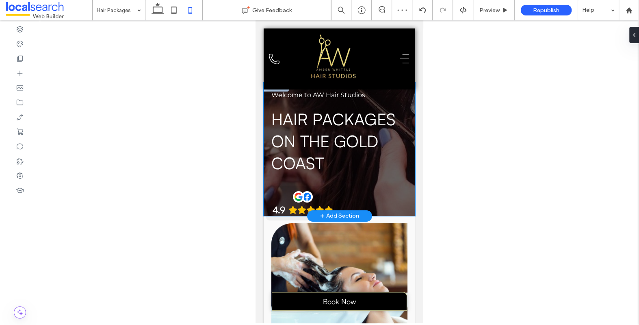
scroll to position [0, 0]
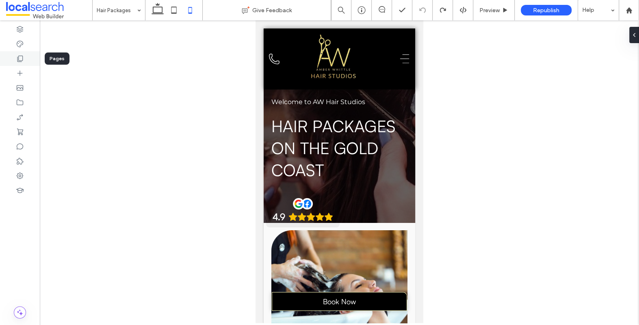
click at [13, 56] on div at bounding box center [20, 58] width 40 height 15
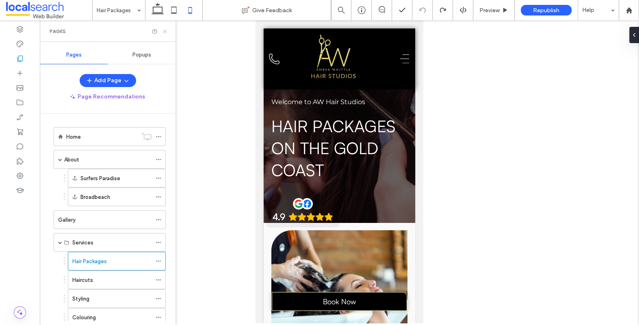
click at [165, 32] on icon at bounding box center [165, 31] width 6 height 6
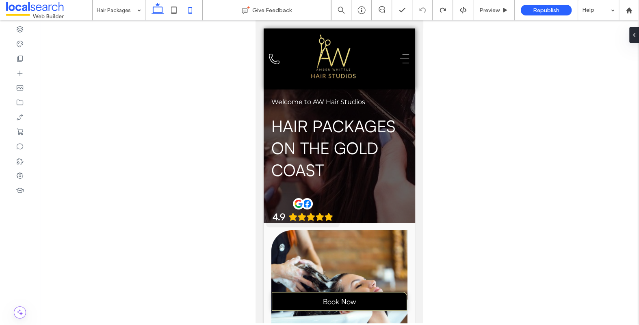
click at [158, 14] on icon at bounding box center [157, 10] width 16 height 16
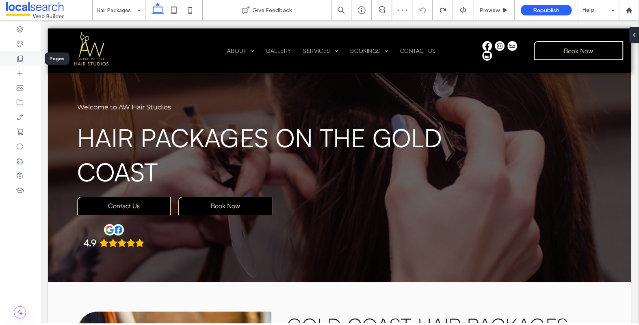
click at [24, 55] on icon at bounding box center [20, 58] width 8 height 8
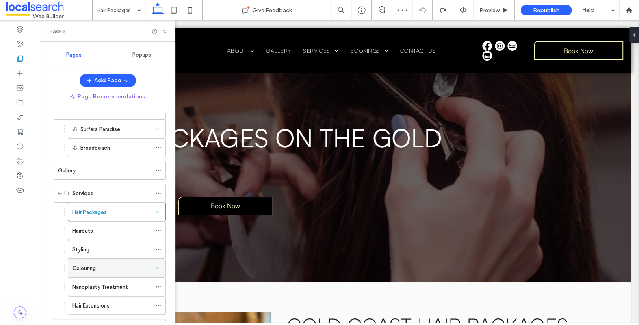
scroll to position [107, 0]
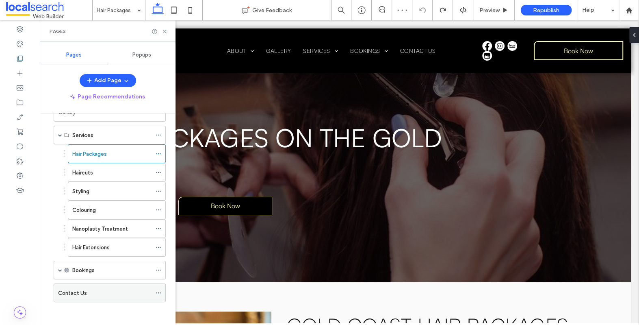
click at [101, 288] on div "Contact Us" at bounding box center [104, 292] width 93 height 9
click at [165, 30] on icon at bounding box center [165, 31] width 6 height 6
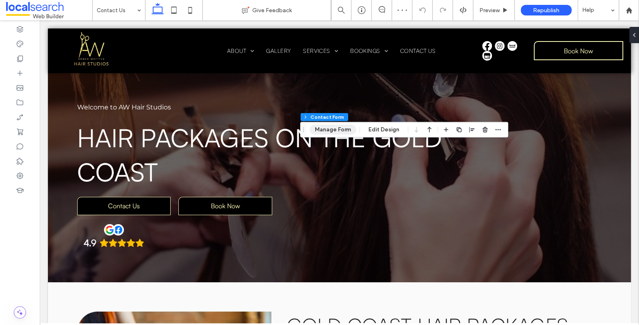
click at [329, 127] on button "Manage Form" at bounding box center [333, 130] width 47 height 10
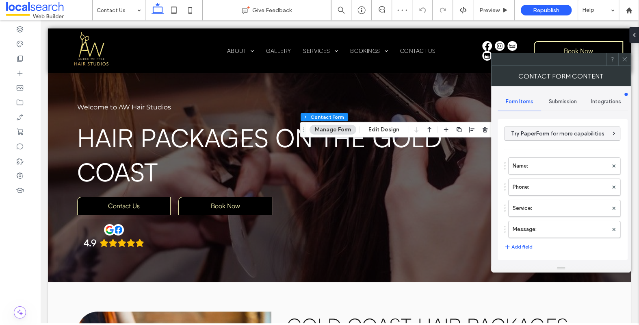
click at [557, 97] on div "Submission" at bounding box center [562, 102] width 43 height 18
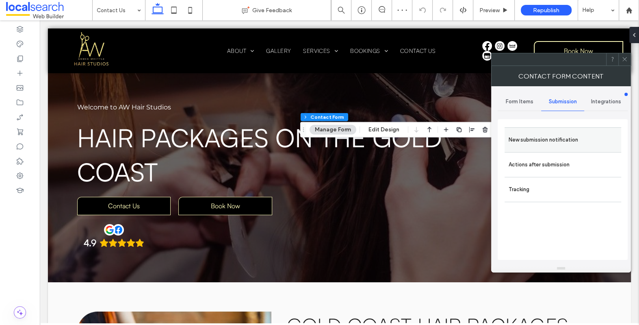
click at [541, 143] on label "New submission notification" at bounding box center [563, 140] width 108 height 16
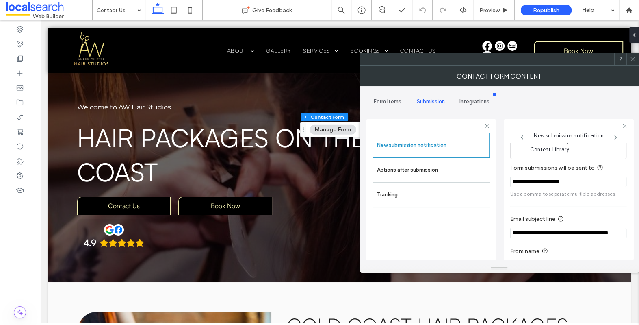
scroll to position [43, 0]
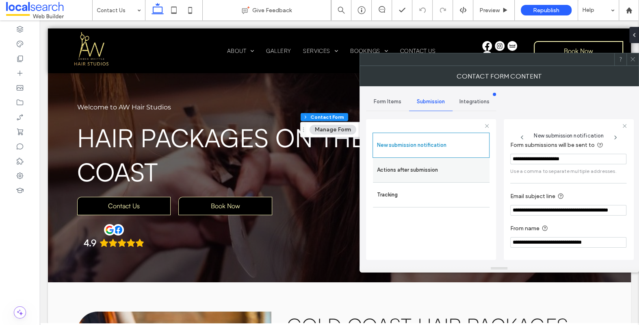
click at [447, 162] on label "Actions after submission" at bounding box center [431, 170] width 108 height 16
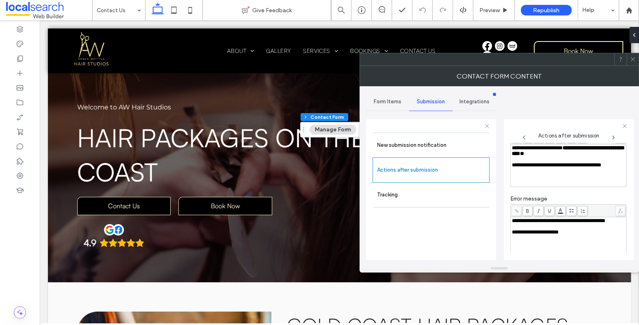
scroll to position [140, 0]
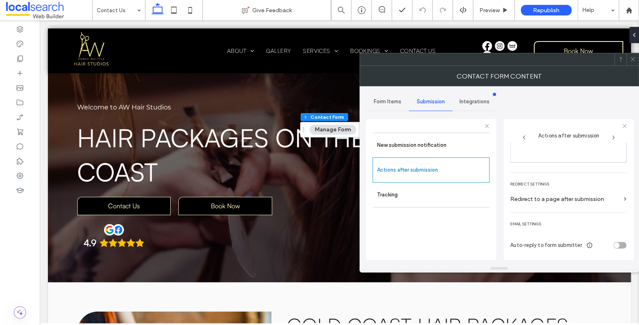
click at [632, 58] on icon at bounding box center [633, 59] width 6 height 6
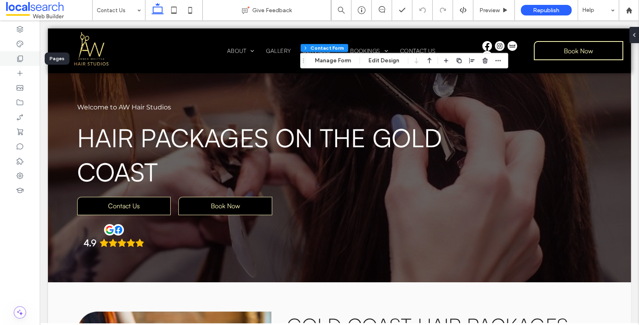
click at [20, 62] on icon at bounding box center [20, 58] width 8 height 8
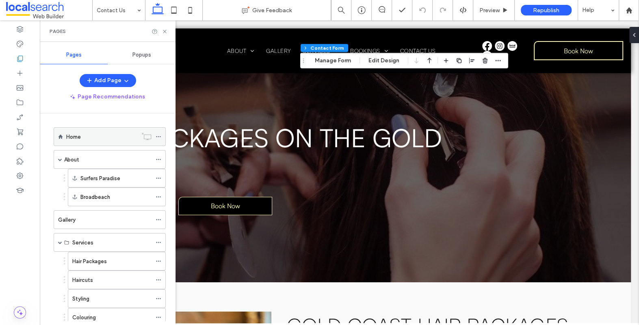
click at [78, 145] on div "Home" at bounding box center [101, 137] width 71 height 18
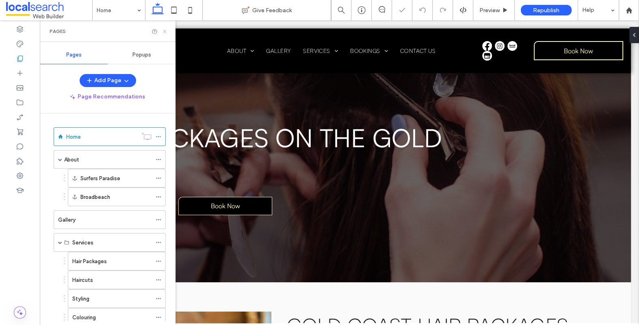
click at [165, 30] on icon at bounding box center [165, 31] width 6 height 6
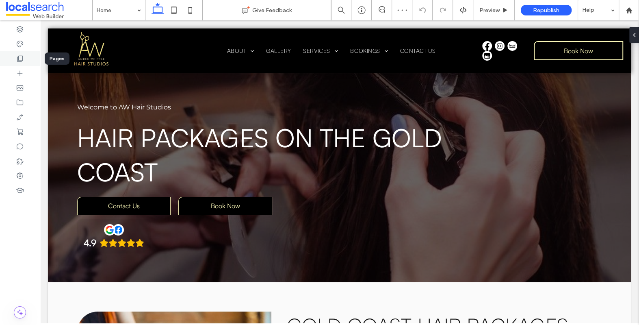
click at [23, 59] on icon at bounding box center [20, 58] width 8 height 8
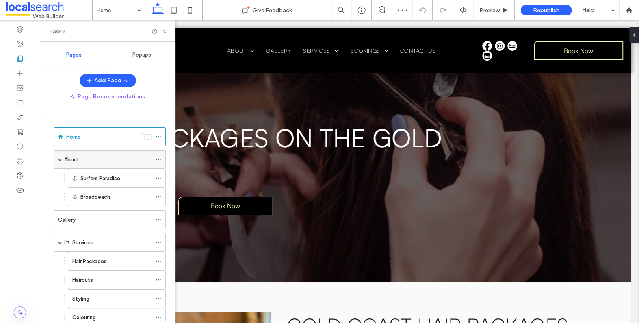
click at [78, 160] on label "About" at bounding box center [71, 159] width 15 height 14
click at [165, 31] on use at bounding box center [164, 31] width 3 height 3
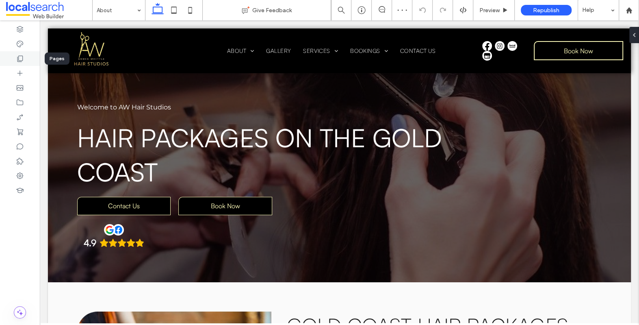
click at [28, 56] on div at bounding box center [20, 58] width 40 height 15
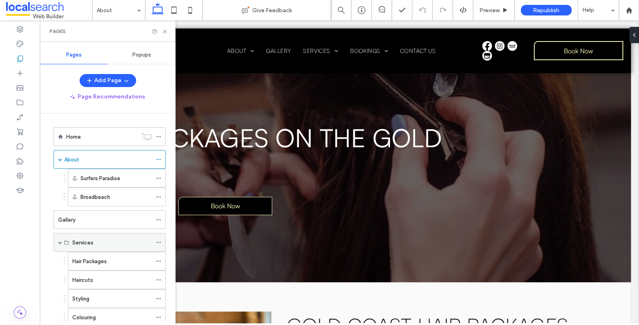
scroll to position [65, 0]
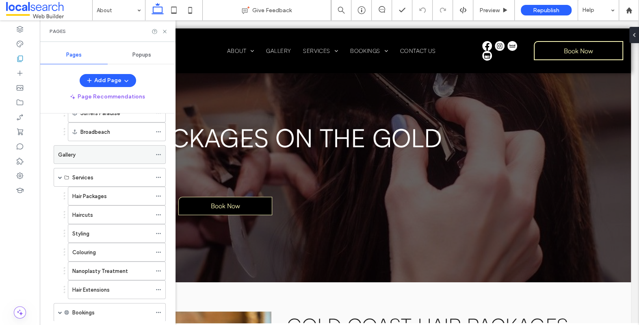
click at [93, 152] on div "Gallery" at bounding box center [104, 154] width 93 height 9
click at [167, 32] on icon at bounding box center [165, 31] width 6 height 6
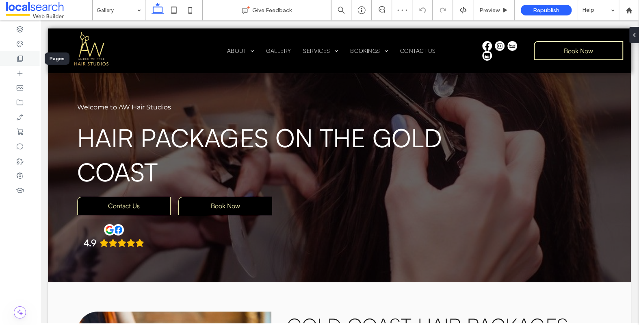
click at [19, 56] on use at bounding box center [20, 59] width 6 height 6
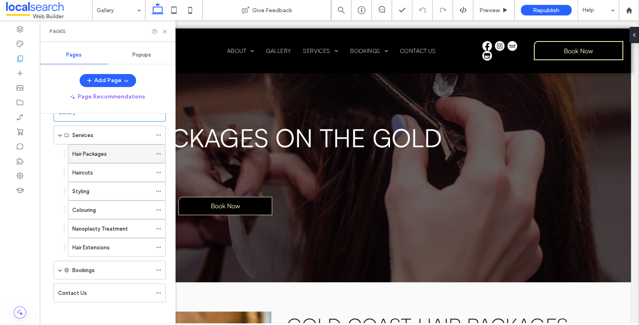
scroll to position [94, 0]
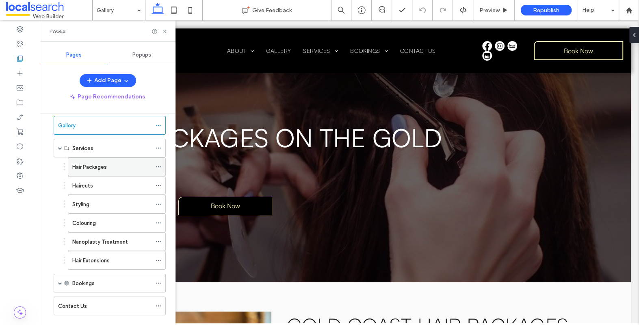
click at [97, 165] on label "Hair Packages" at bounding box center [89, 167] width 35 height 14
click at [165, 29] on icon at bounding box center [165, 31] width 6 height 6
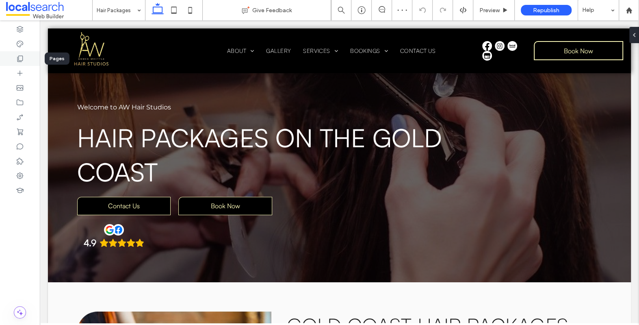
click at [24, 62] on div at bounding box center [20, 58] width 40 height 15
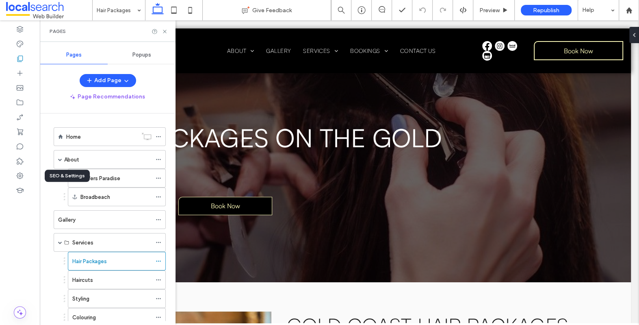
drag, startPoint x: 21, startPoint y: 175, endPoint x: 46, endPoint y: 178, distance: 25.3
click at [21, 175] on use at bounding box center [20, 175] width 6 height 6
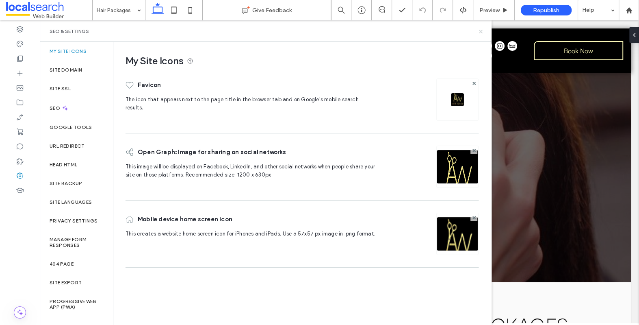
click at [480, 32] on use at bounding box center [480, 31] width 3 height 3
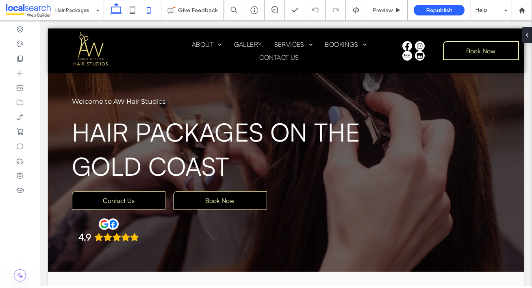
click at [147, 11] on icon at bounding box center [149, 10] width 16 height 16
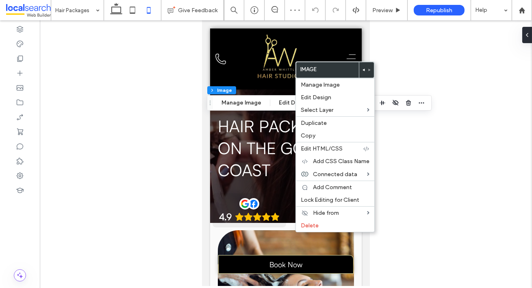
click at [469, 74] on div at bounding box center [286, 152] width 492 height 265
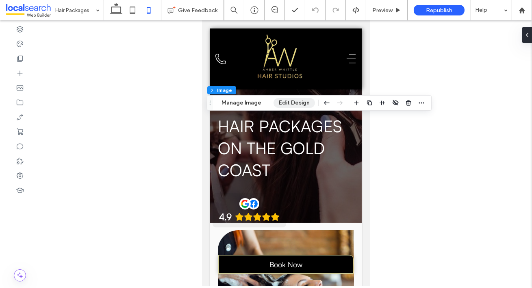
click at [299, 102] on button "Edit Design" at bounding box center [293, 103] width 41 height 10
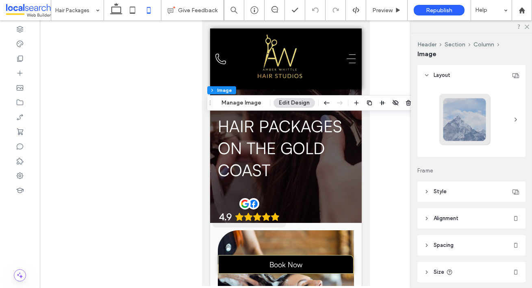
click at [434, 216] on span "Alignment" at bounding box center [445, 218] width 25 height 8
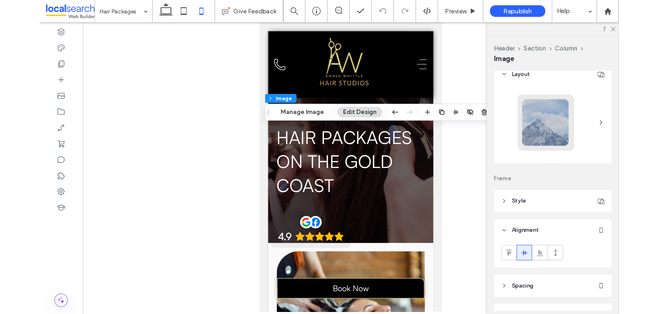
scroll to position [8, 0]
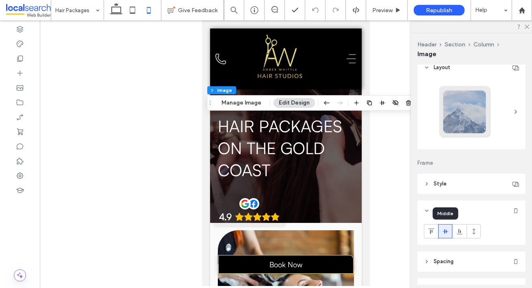
click at [446, 229] on icon at bounding box center [445, 231] width 6 height 6
click at [119, 6] on icon at bounding box center [116, 10] width 16 height 16
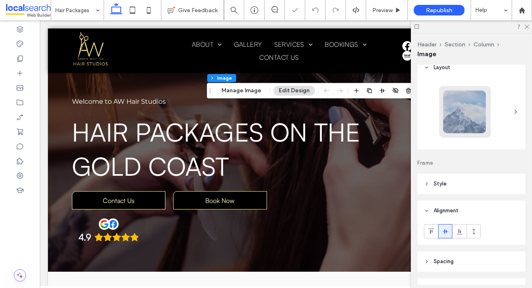
type input "***"
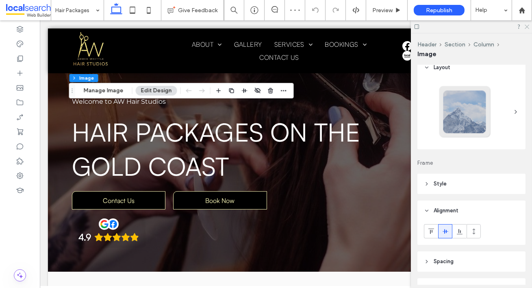
click at [528, 26] on icon at bounding box center [526, 26] width 5 height 5
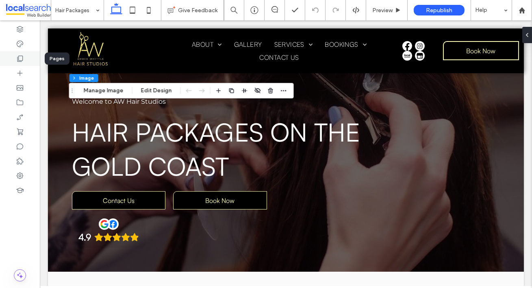
click at [17, 56] on icon at bounding box center [20, 58] width 8 height 8
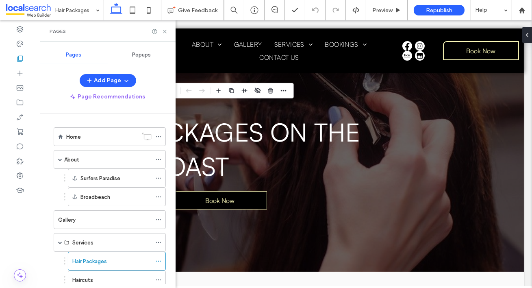
click at [84, 140] on div "Home" at bounding box center [101, 136] width 71 height 9
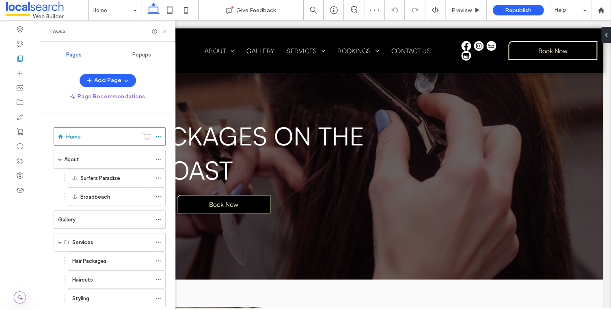
click at [166, 30] on icon at bounding box center [165, 31] width 6 height 6
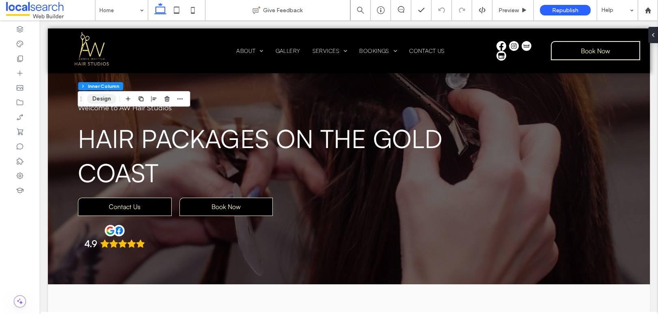
click at [102, 98] on button "Design" at bounding box center [101, 99] width 29 height 10
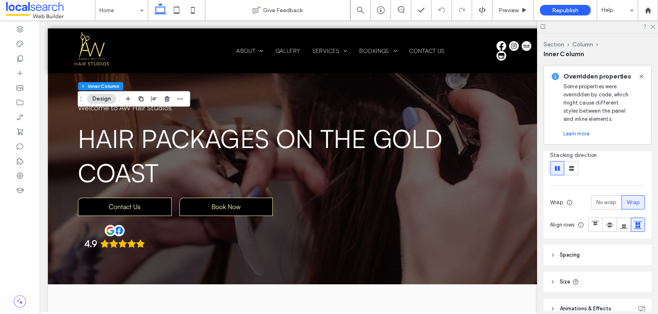
scroll to position [165, 0]
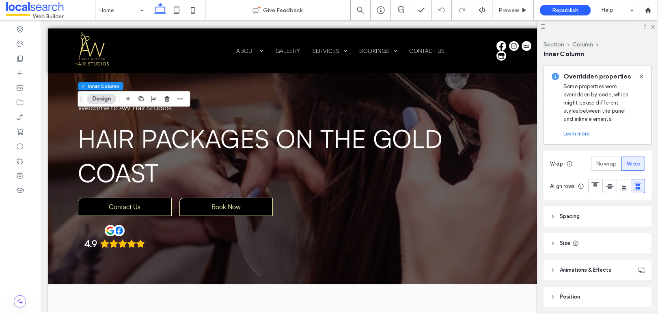
click at [596, 226] on header "Spacing" at bounding box center [598, 216] width 108 height 20
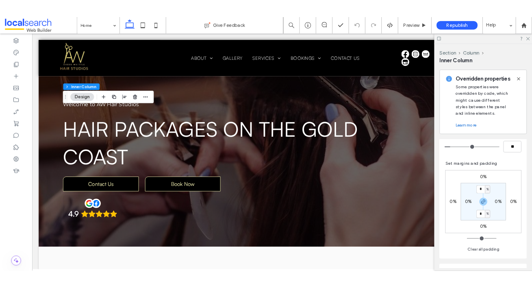
scroll to position [218, 0]
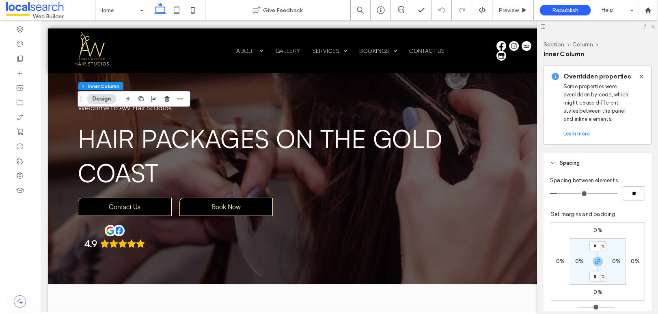
click at [639, 25] on icon at bounding box center [652, 26] width 5 height 5
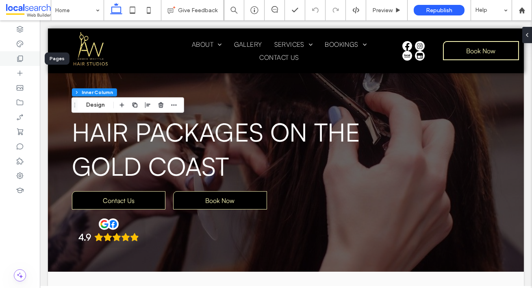
click at [17, 58] on use at bounding box center [20, 59] width 6 height 6
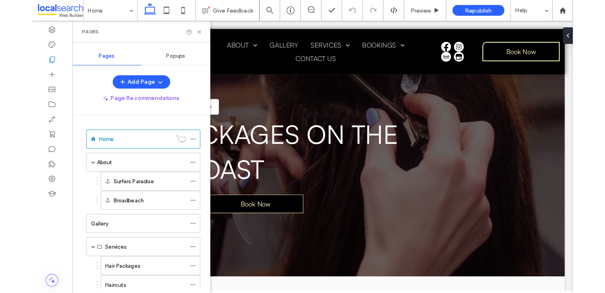
scroll to position [1, 0]
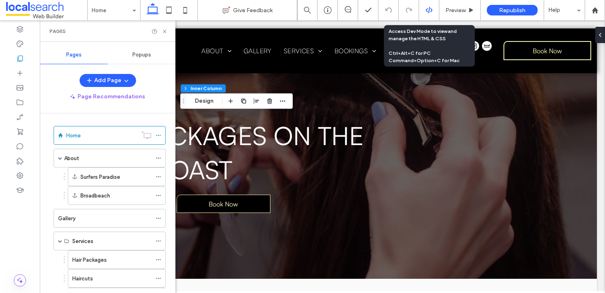
click at [424, 10] on div at bounding box center [429, 9] width 20 height 7
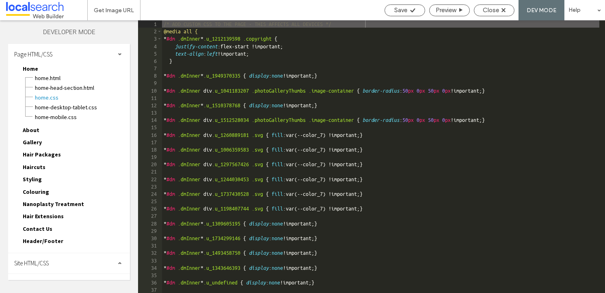
click at [45, 259] on span "Site HTML/CSS" at bounding box center [31, 263] width 35 height 8
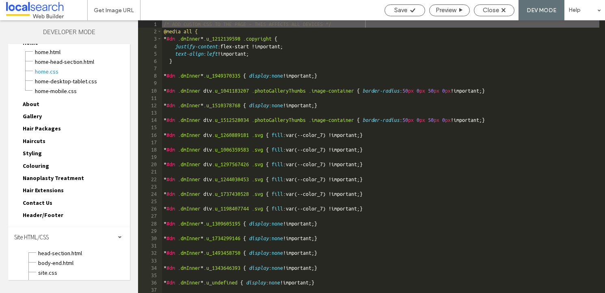
scroll to position [60, 0]
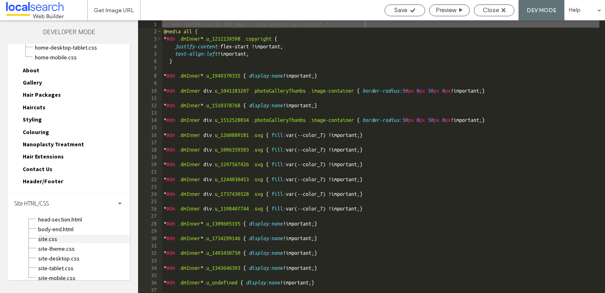
click at [57, 235] on span "site.css" at bounding box center [84, 239] width 92 height 8
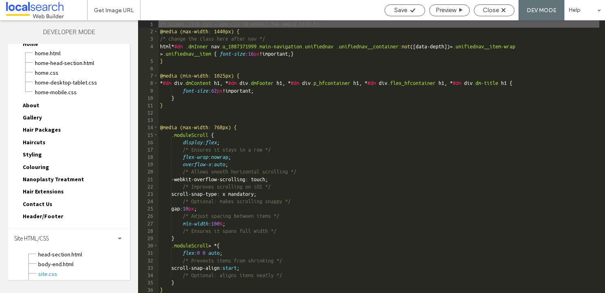
scroll to position [0, 0]
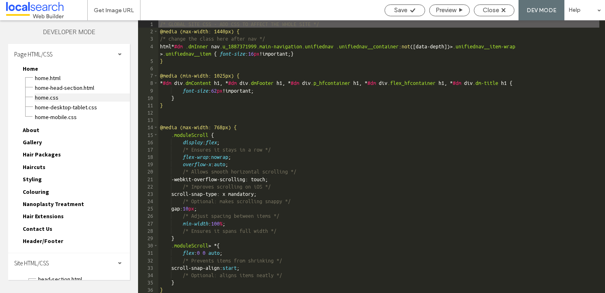
click at [42, 97] on span "Home.css" at bounding box center [82, 97] width 95 height 8
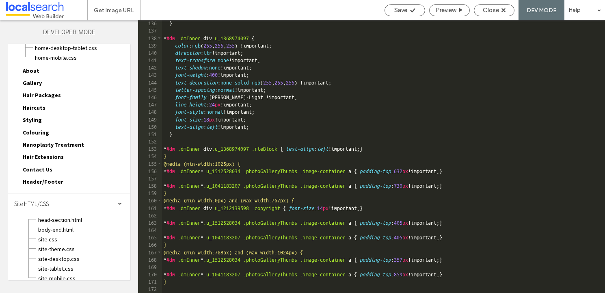
scroll to position [60, 0]
click at [66, 235] on span "site.css" at bounding box center [84, 239] width 92 height 8
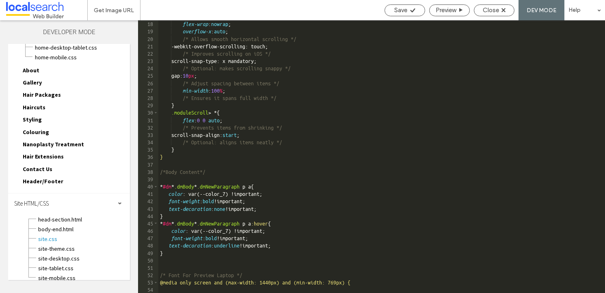
scroll to position [221, 0]
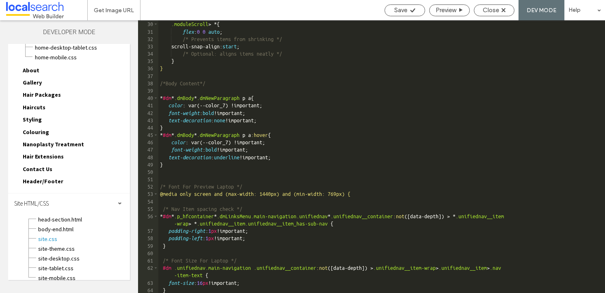
click at [395, 195] on div "} .moduleScroll > * { flex : 0 0 auto ; /* Prevents items from shrinking */ scr…" at bounding box center [378, 156] width 441 height 287
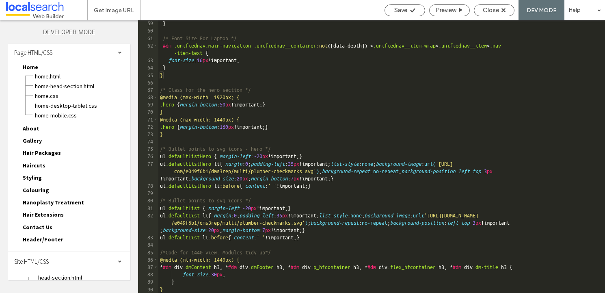
scroll to position [0, 0]
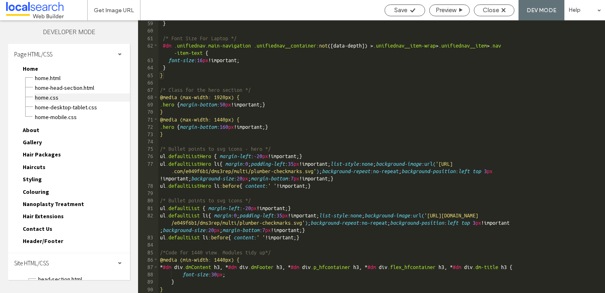
click at [56, 98] on span "Home.css" at bounding box center [82, 97] width 95 height 8
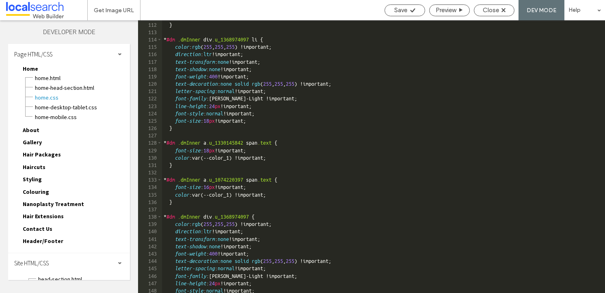
scroll to position [998, 0]
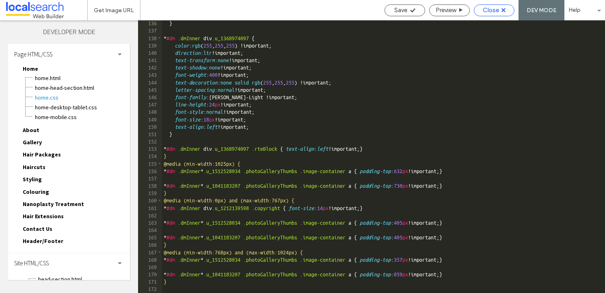
click at [507, 12] on div "Close" at bounding box center [494, 9] width 40 height 7
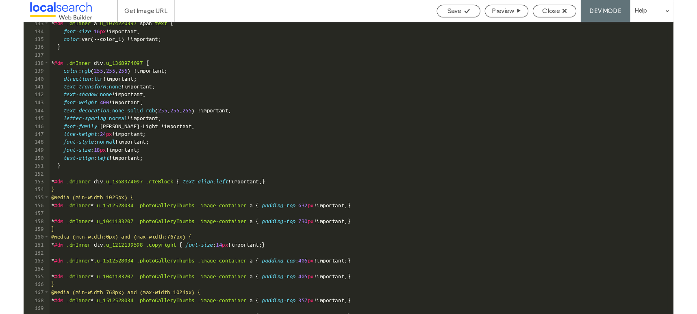
scroll to position [977, 0]
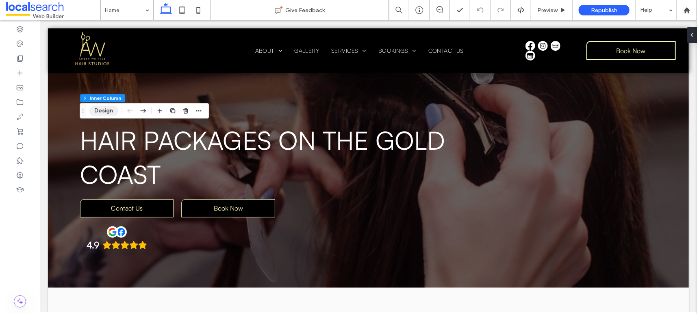
click at [110, 113] on button "Design" at bounding box center [103, 111] width 29 height 10
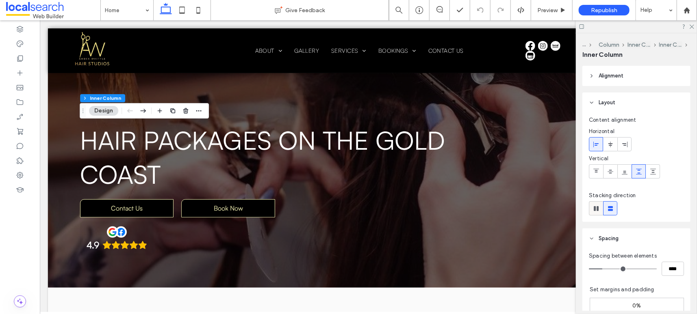
scroll to position [236, 0]
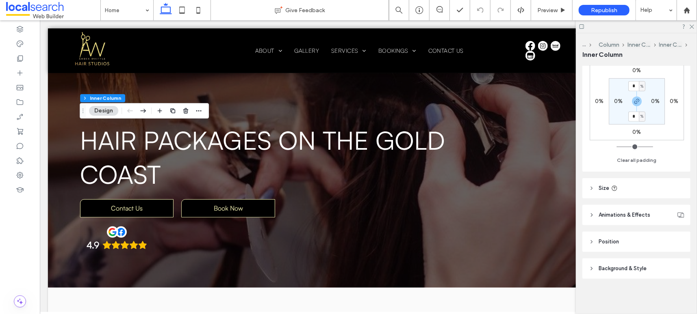
click at [595, 193] on header "Size" at bounding box center [636, 188] width 108 height 20
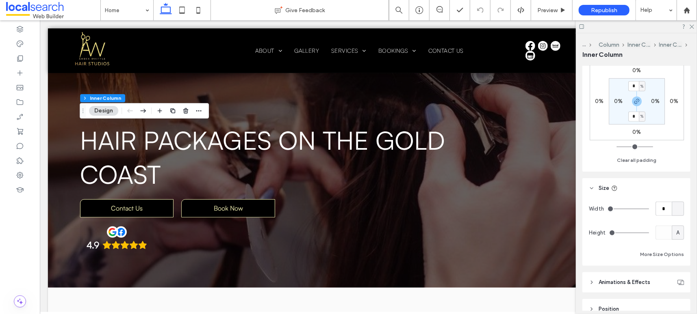
click at [639, 210] on div at bounding box center [677, 209] width 12 height 14
click at [639, 279] on span "A" at bounding box center [673, 280] width 3 height 8
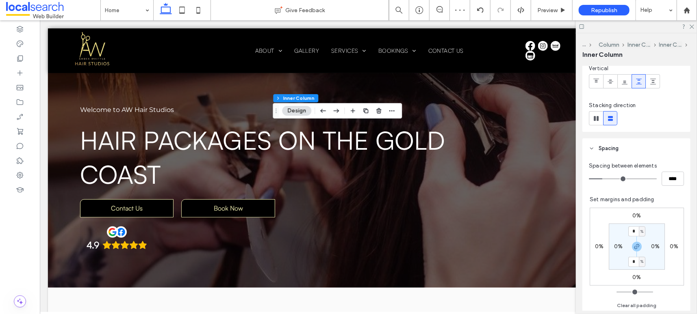
scroll to position [255, 0]
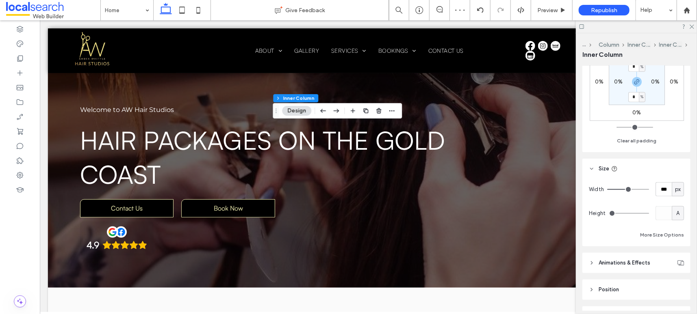
click at [639, 187] on span "px" at bounding box center [678, 190] width 6 height 8
click at [639, 261] on span "A" at bounding box center [673, 260] width 3 height 8
type input "*"
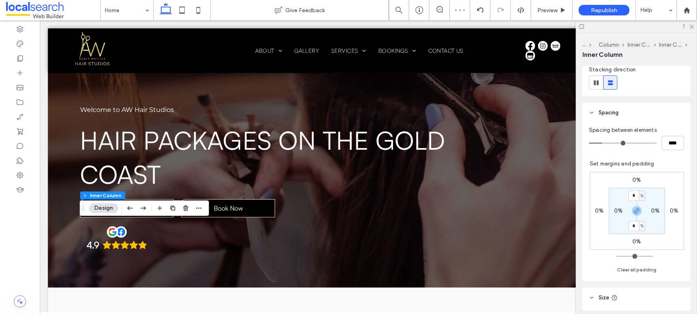
scroll to position [279, 0]
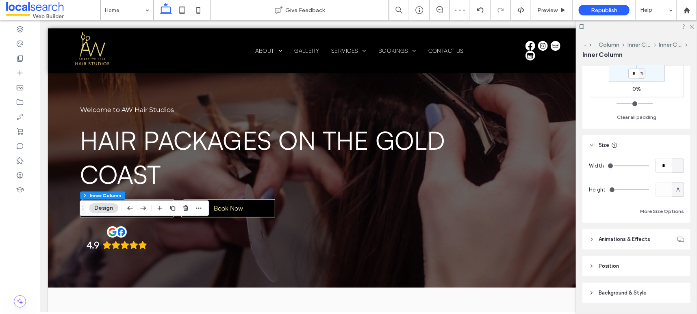
click at [639, 165] on div at bounding box center [677, 166] width 12 height 14
click at [639, 239] on div "A" at bounding box center [673, 237] width 11 height 14
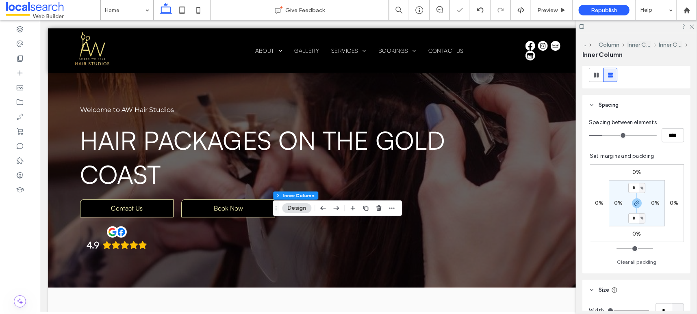
scroll to position [303, 0]
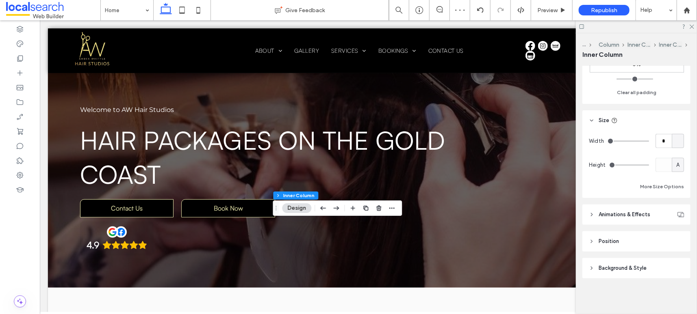
click at [639, 140] on div at bounding box center [677, 141] width 12 height 14
click at [639, 213] on div "A" at bounding box center [673, 212] width 11 height 14
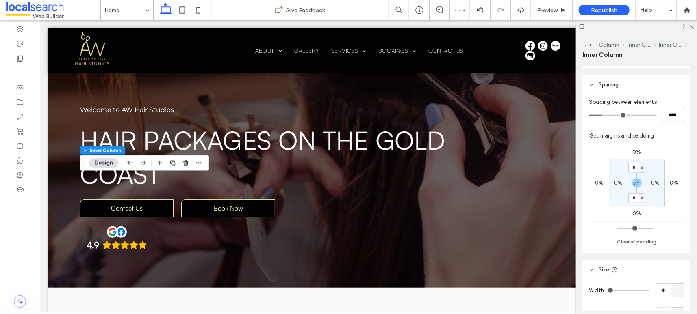
scroll to position [293, 0]
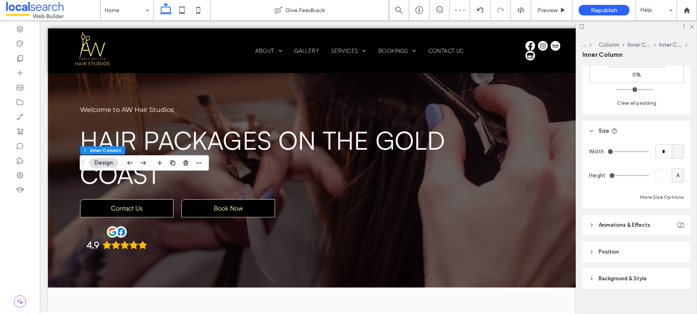
click at [639, 147] on div at bounding box center [677, 152] width 12 height 14
drag, startPoint x: 677, startPoint y: 222, endPoint x: 666, endPoint y: 221, distance: 11.0
click at [639, 222] on div "A" at bounding box center [673, 222] width 11 height 14
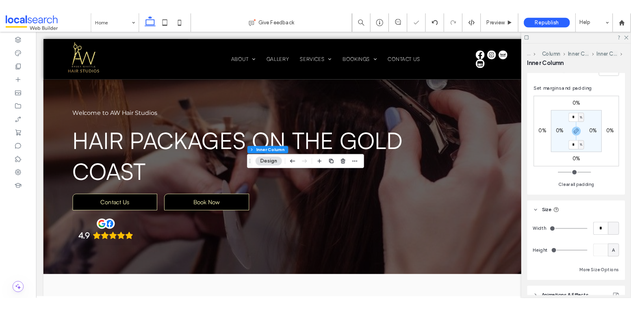
scroll to position [215, 0]
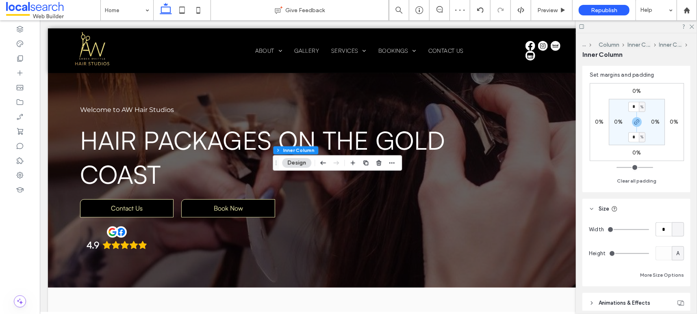
click at [639, 227] on div at bounding box center [677, 230] width 12 height 14
click at [639, 296] on div "A" at bounding box center [673, 301] width 11 height 14
click at [549, 11] on span "Preview" at bounding box center [547, 10] width 20 height 7
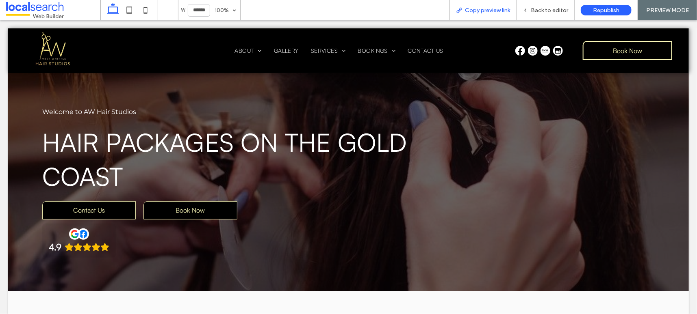
click at [491, 15] on div "Copy preview link" at bounding box center [482, 10] width 67 height 20
click at [479, 8] on span "Copy preview link" at bounding box center [487, 10] width 45 height 7
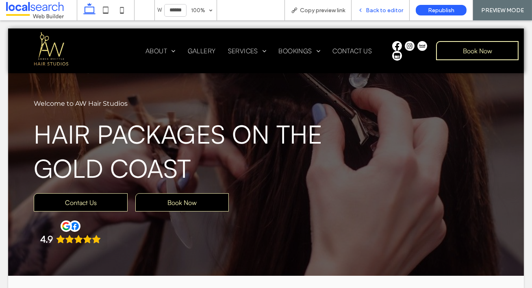
click at [391, 8] on span "Back to editor" at bounding box center [384, 10] width 37 height 7
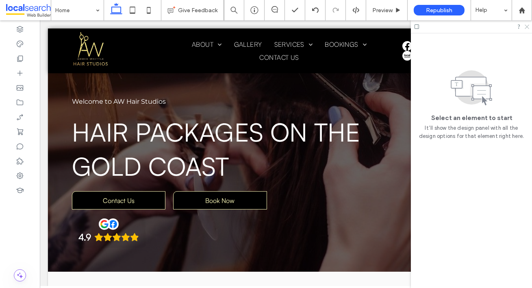
click at [525, 28] on icon at bounding box center [526, 26] width 5 height 5
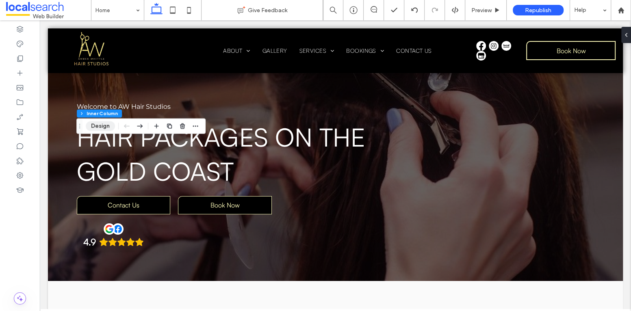
click at [106, 124] on button "Design" at bounding box center [100, 126] width 29 height 10
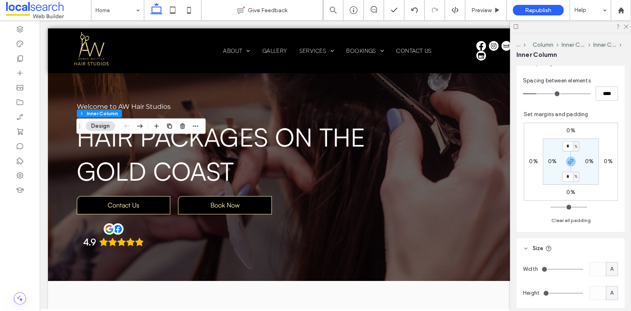
scroll to position [259, 0]
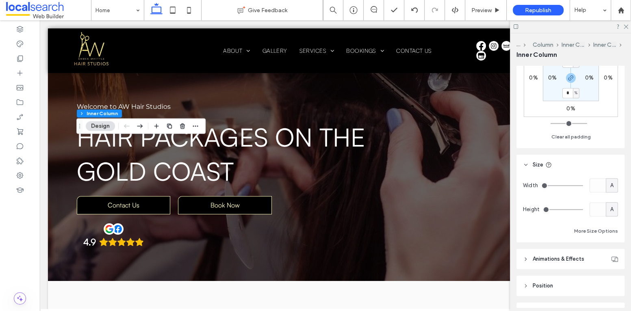
click at [611, 184] on div "A" at bounding box center [612, 186] width 8 height 8
click at [608, 214] on span "%" at bounding box center [607, 214] width 5 height 8
type input "**"
click at [594, 187] on input "****" at bounding box center [597, 185] width 16 height 14
type input "***"
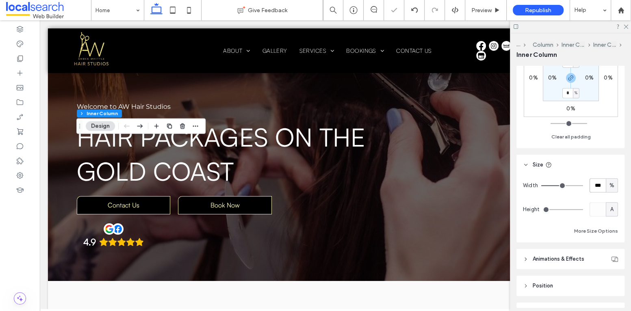
type input "**"
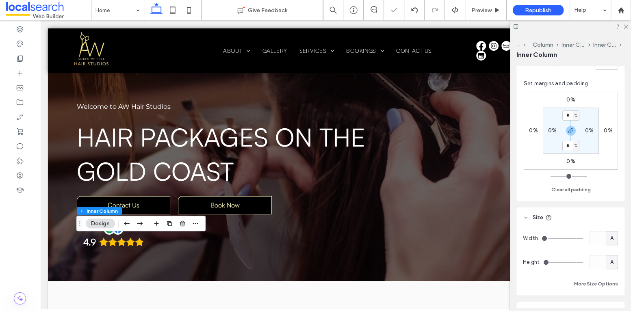
scroll to position [207, 0]
click at [609, 236] on div "A" at bounding box center [612, 238] width 8 height 8
click at [608, 182] on span "%" at bounding box center [607, 181] width 5 height 8
type input "**"
drag, startPoint x: 593, startPoint y: 236, endPoint x: 604, endPoint y: 237, distance: 11.1
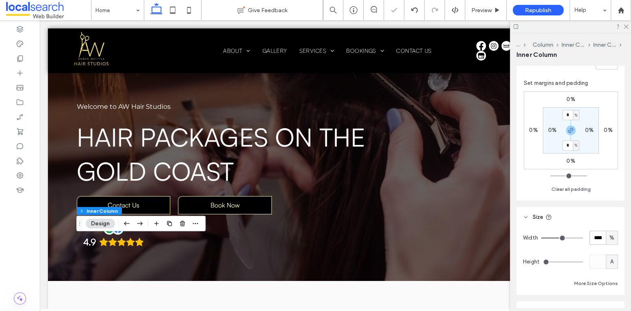
click at [593, 236] on input "****" at bounding box center [597, 238] width 16 height 14
type input "**"
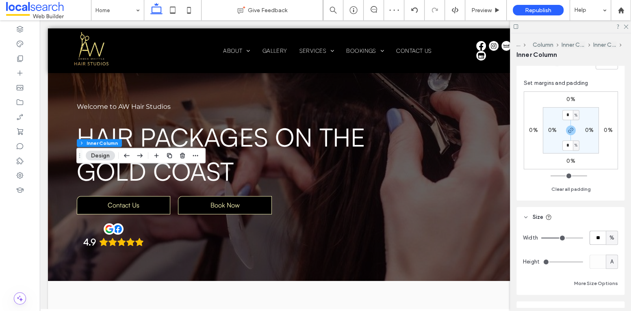
type input "****"
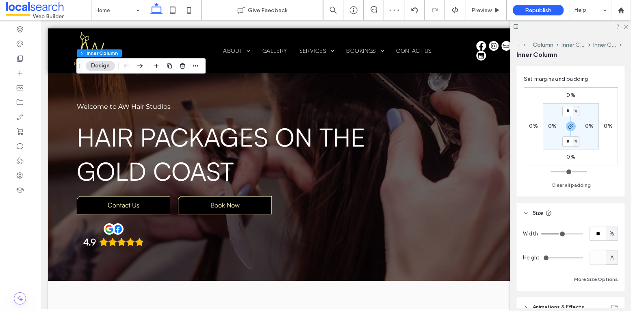
scroll to position [240, 0]
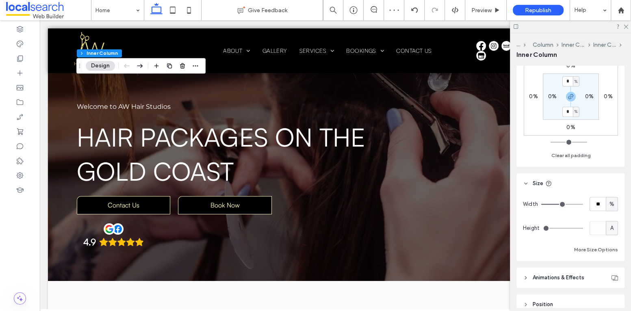
click at [609, 203] on span "%" at bounding box center [611, 204] width 5 height 8
click at [607, 276] on span "A" at bounding box center [607, 275] width 3 height 8
type input "*"
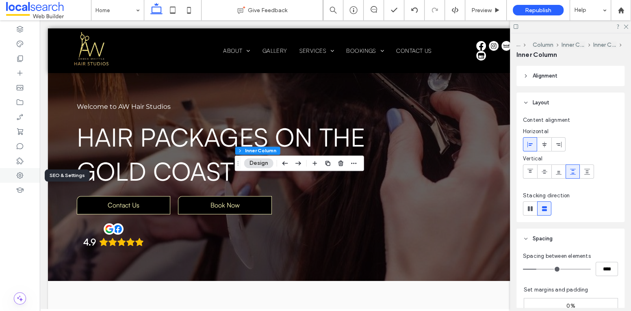
click at [17, 178] on icon at bounding box center [20, 175] width 8 height 8
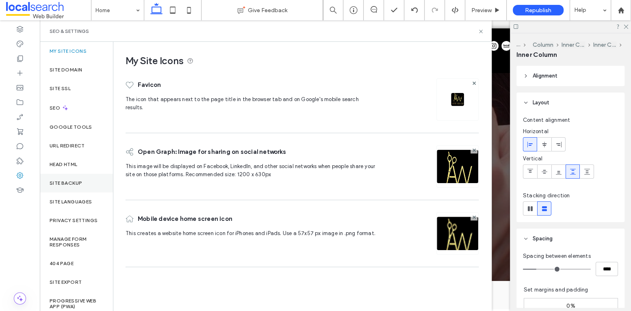
click at [80, 185] on label "Site Backup" at bounding box center [66, 183] width 32 height 6
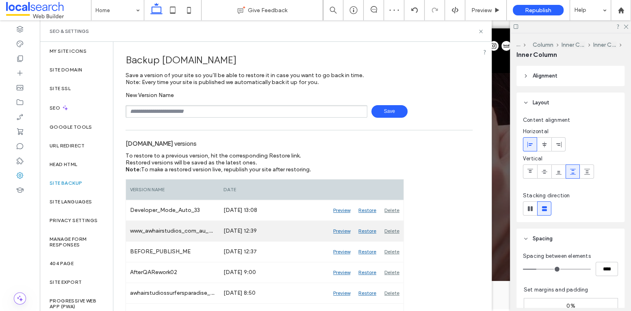
click at [370, 232] on div "Restore" at bounding box center [367, 231] width 26 height 20
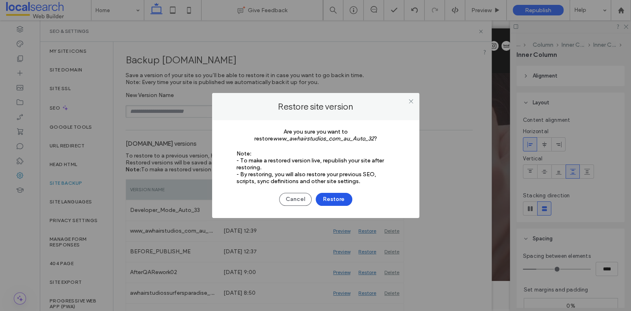
click at [343, 201] on button "Restore" at bounding box center [334, 199] width 37 height 13
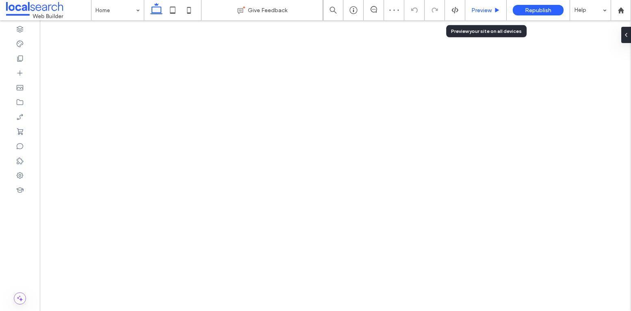
click at [485, 10] on span "Preview" at bounding box center [481, 10] width 20 height 7
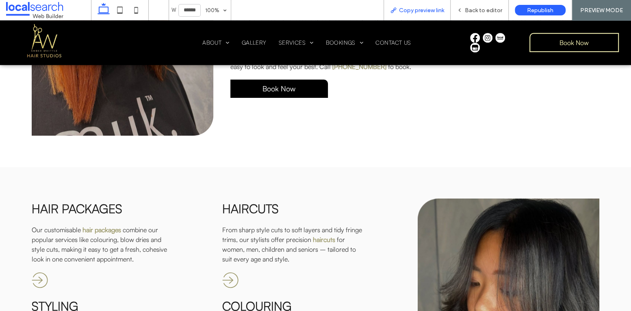
click at [433, 4] on div "Copy preview link" at bounding box center [416, 10] width 67 height 20
click at [429, 12] on span "Copy preview link" at bounding box center [421, 10] width 45 height 7
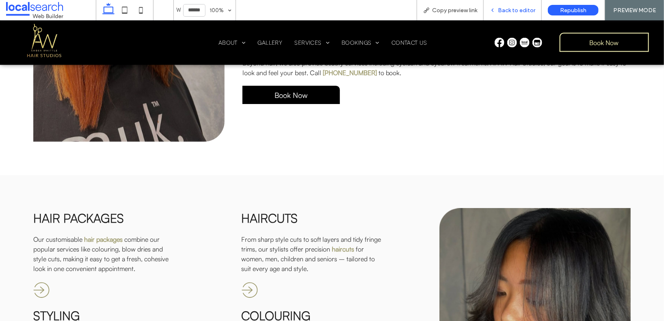
click at [498, 9] on div "Back to editor" at bounding box center [513, 10] width 58 height 7
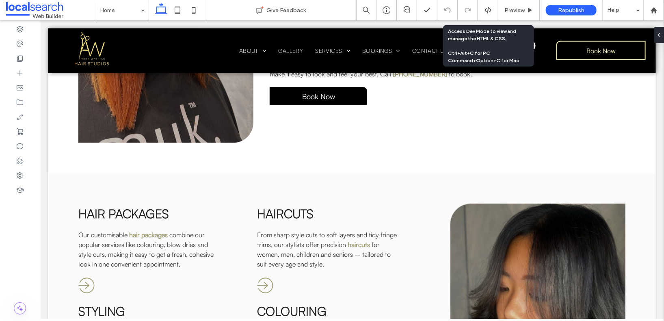
scroll to position [552, 0]
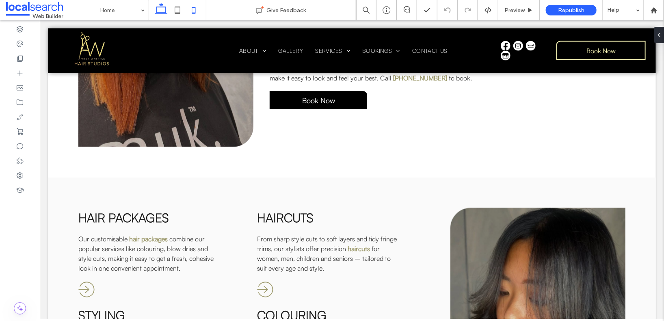
click at [199, 11] on icon at bounding box center [194, 10] width 16 height 16
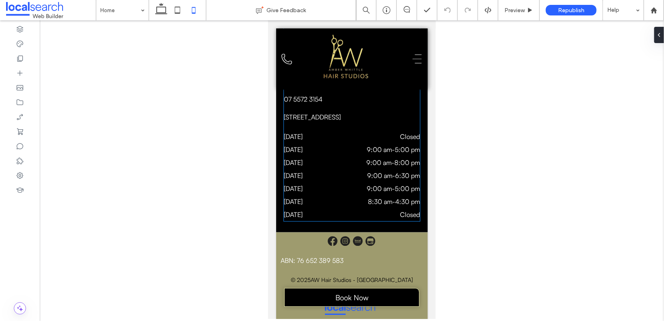
scroll to position [2304, 0]
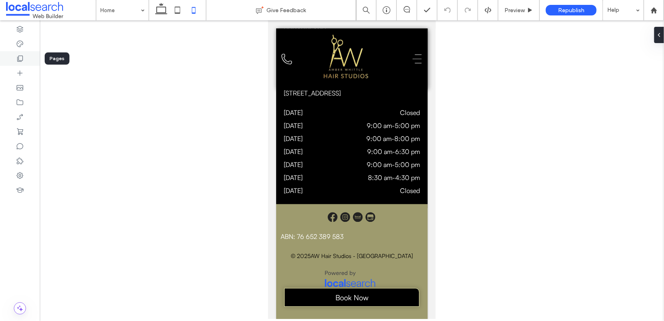
click at [19, 60] on use at bounding box center [20, 59] width 6 height 6
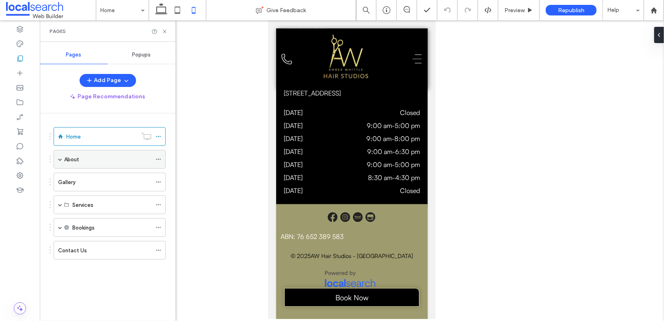
click at [79, 156] on label "About" at bounding box center [71, 159] width 15 height 14
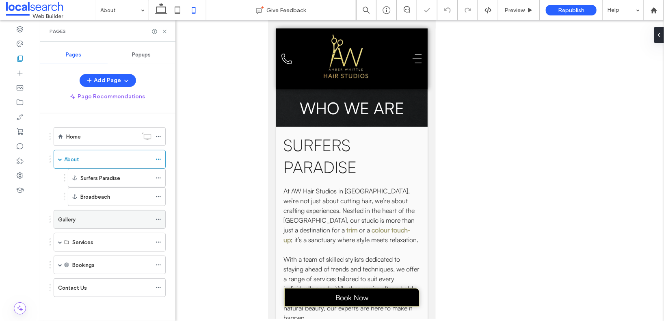
click at [84, 212] on div "Gallery" at bounding box center [104, 219] width 93 height 18
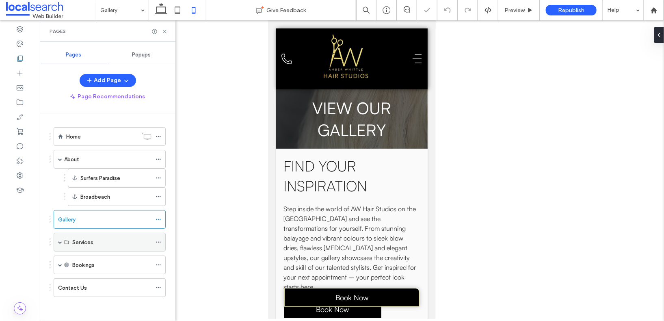
click at [60, 242] on span at bounding box center [60, 242] width 4 height 4
click at [102, 256] on label "Hair Packages" at bounding box center [89, 261] width 35 height 14
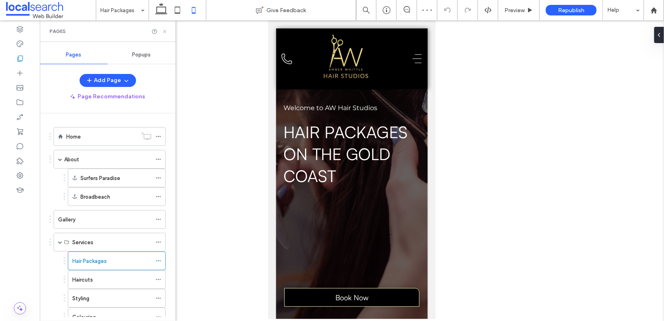
click at [165, 30] on icon at bounding box center [165, 31] width 6 height 6
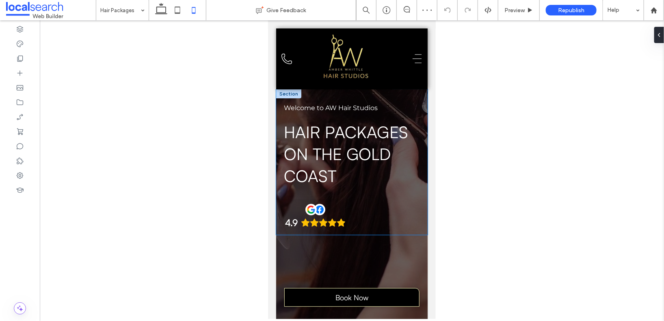
scroll to position [150, 0]
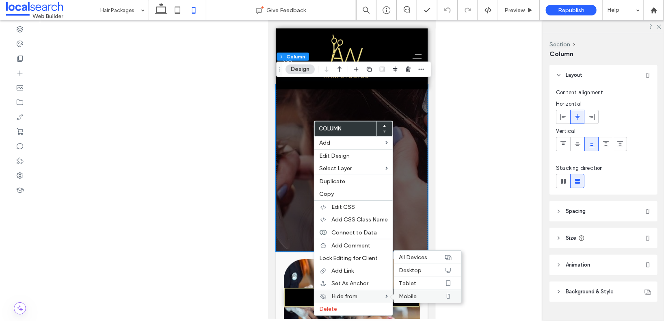
click at [407, 298] on span "Mobile" at bounding box center [408, 296] width 18 height 7
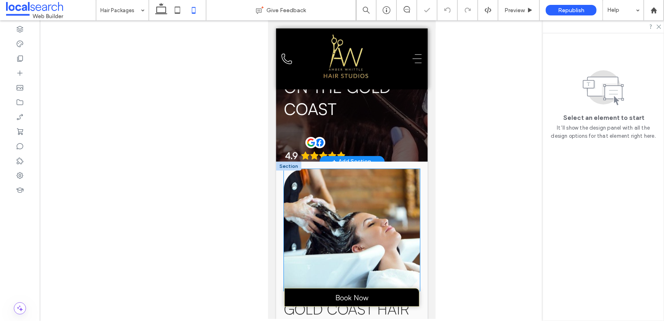
scroll to position [0, 0]
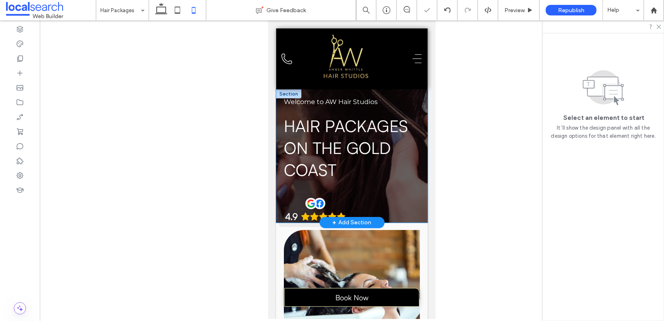
click at [378, 190] on div "Welcome to AW Hair Studios Hair Packages on the Gold coast Contact Us Book Now …" at bounding box center [352, 155] width 152 height 133
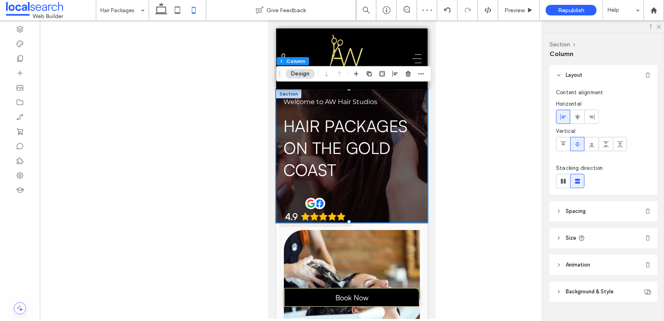
click at [577, 211] on span "Spacing" at bounding box center [576, 211] width 20 height 8
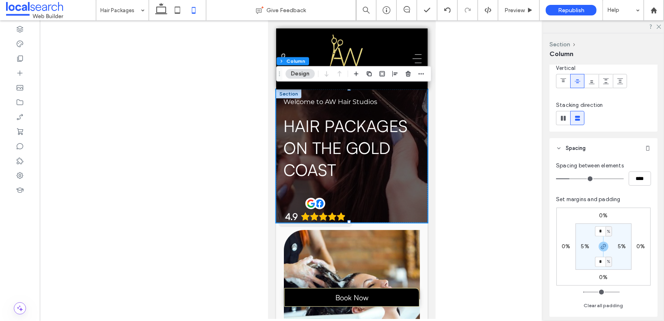
scroll to position [66, 0]
click at [605, 246] on icon "button" at bounding box center [603, 243] width 6 height 6
click at [603, 257] on label "5%" at bounding box center [604, 258] width 8 height 7
click at [602, 260] on input "*" at bounding box center [600, 259] width 11 height 10
type input "**"
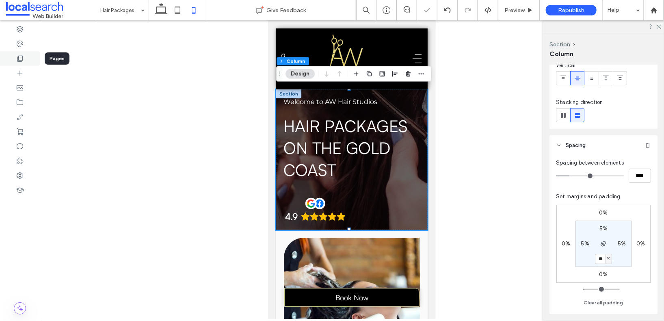
click at [12, 56] on div at bounding box center [20, 58] width 40 height 15
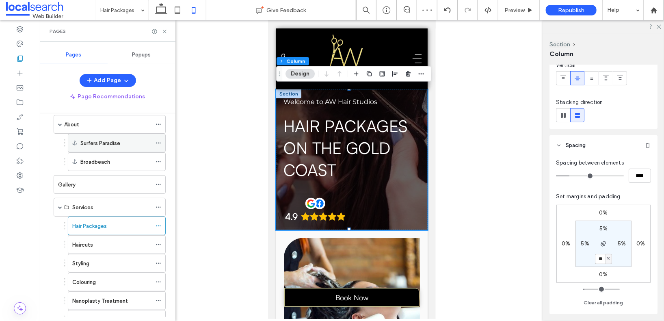
scroll to position [111, 0]
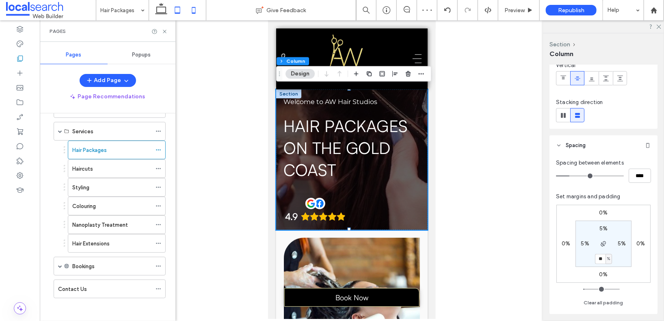
click at [178, 16] on icon at bounding box center [177, 10] width 16 height 16
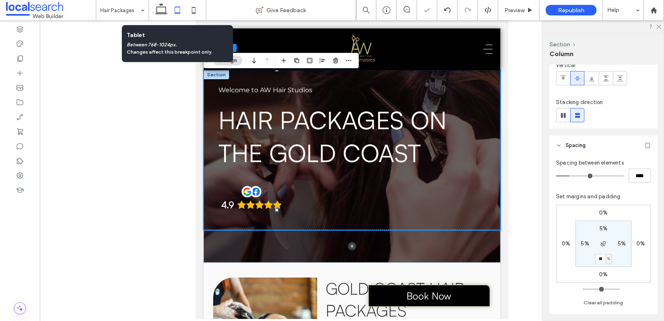
type input "*"
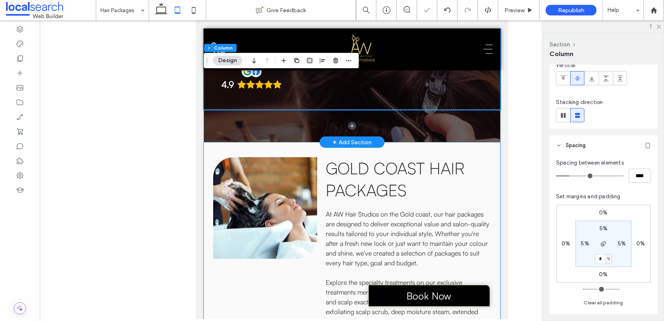
scroll to position [0, 0]
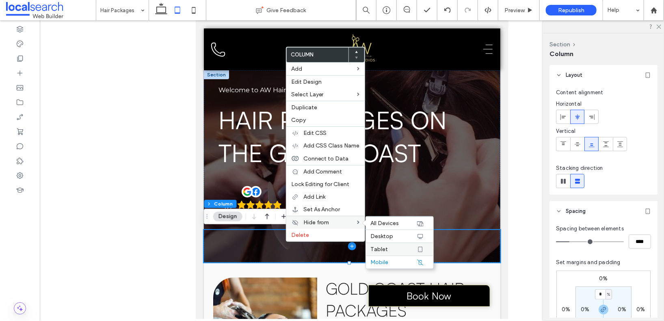
click at [388, 249] on label "Tablet" at bounding box center [393, 249] width 45 height 7
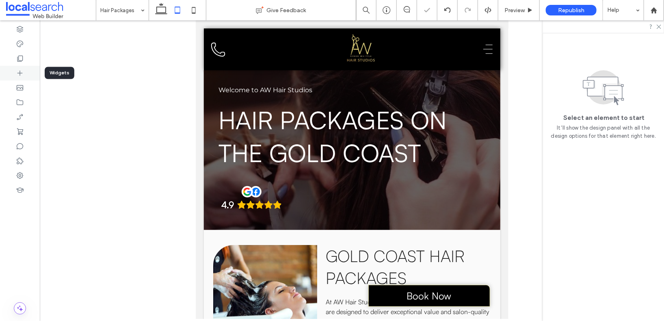
click at [14, 66] on div at bounding box center [20, 73] width 40 height 15
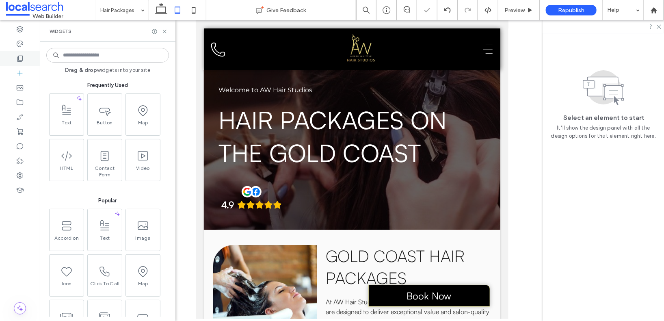
scroll to position [1, 0]
click at [21, 59] on icon at bounding box center [20, 58] width 8 height 8
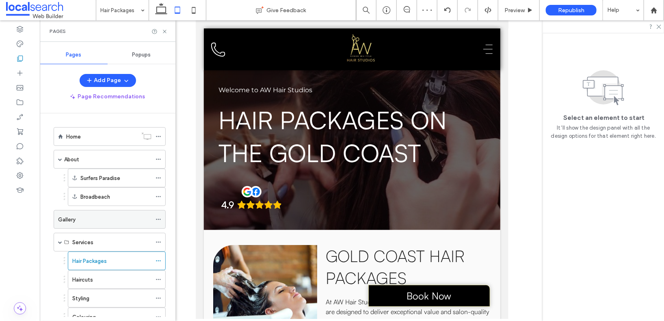
scroll to position [0, 0]
click at [96, 277] on div "Haircuts" at bounding box center [111, 279] width 79 height 9
click at [166, 30] on icon at bounding box center [165, 31] width 6 height 6
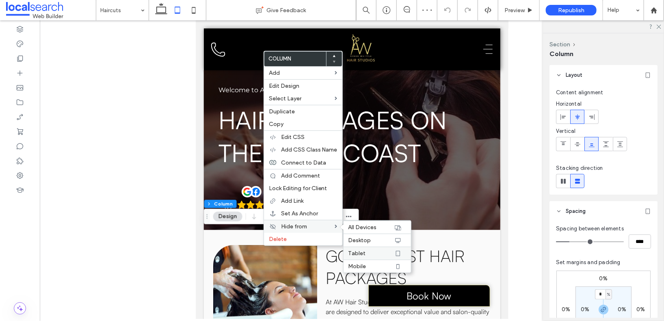
click at [375, 256] on label "Tablet" at bounding box center [371, 253] width 45 height 7
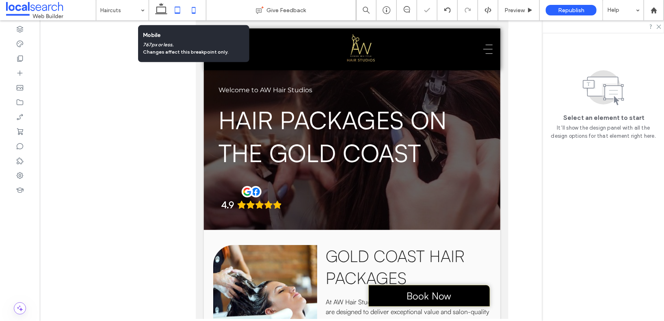
click at [196, 9] on icon at bounding box center [194, 10] width 16 height 16
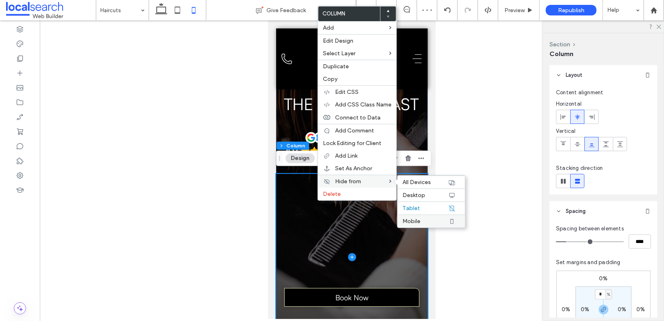
click at [424, 223] on label "Mobile" at bounding box center [425, 221] width 45 height 7
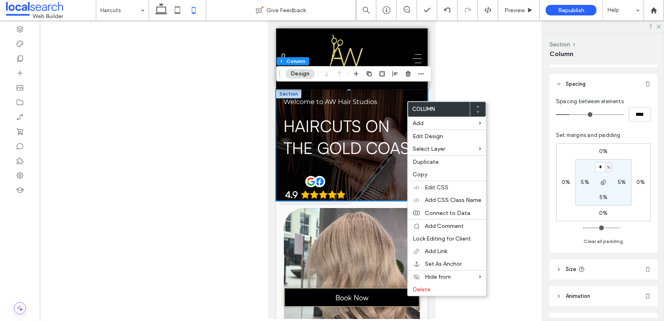
scroll to position [129, 0]
click at [630, 202] on div "0% 0% 0% 0% * % 5% 5% 5%" at bounding box center [603, 181] width 94 height 78
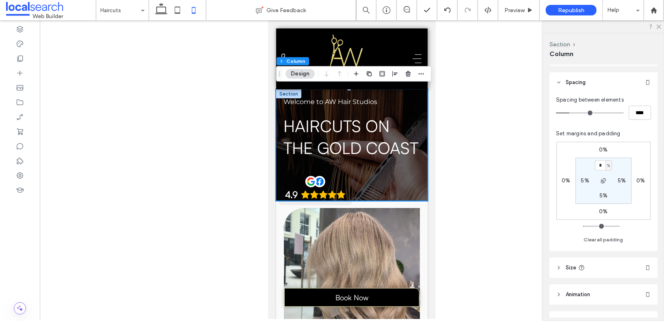
click at [604, 195] on label "5%" at bounding box center [604, 195] width 8 height 7
type input "**"
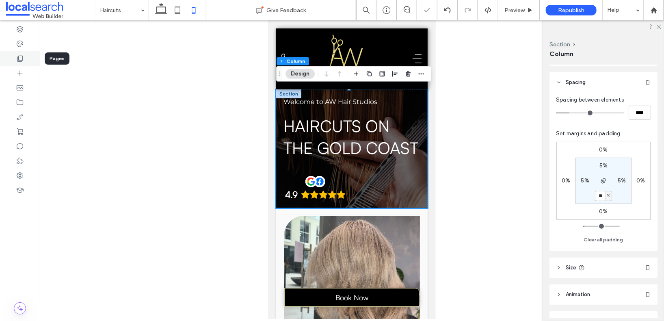
click at [19, 55] on icon at bounding box center [20, 58] width 8 height 8
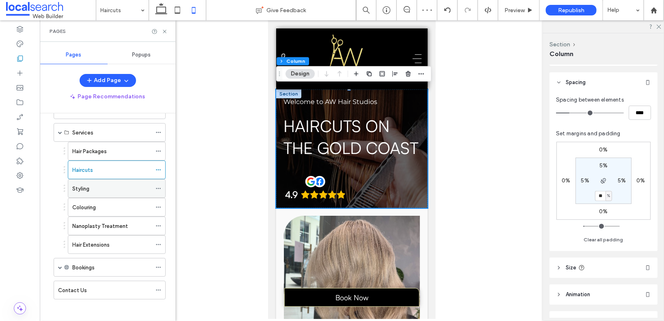
scroll to position [110, 0]
click at [109, 191] on div "Styling" at bounding box center [111, 188] width 79 height 9
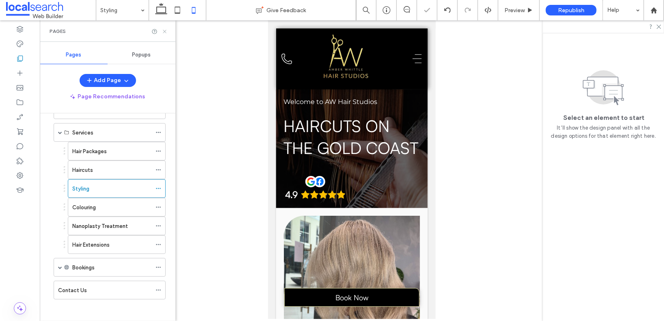
click at [165, 31] on icon at bounding box center [165, 31] width 6 height 6
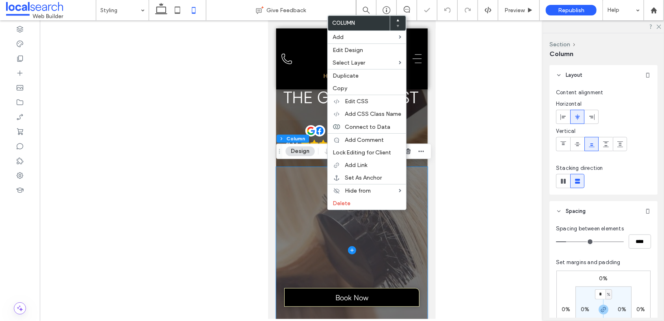
scroll to position [68, 0]
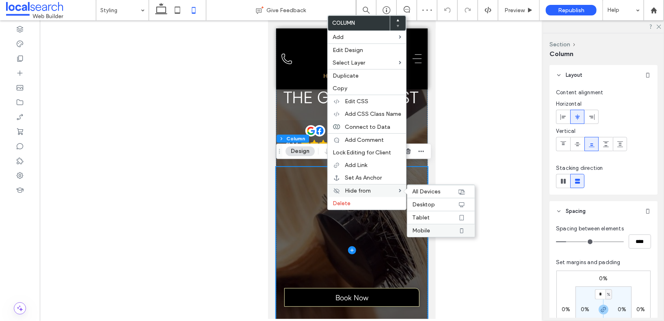
click at [446, 232] on label "Mobile" at bounding box center [434, 230] width 45 height 7
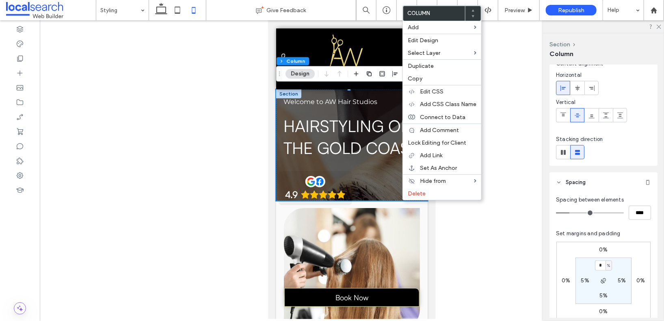
scroll to position [62, 0]
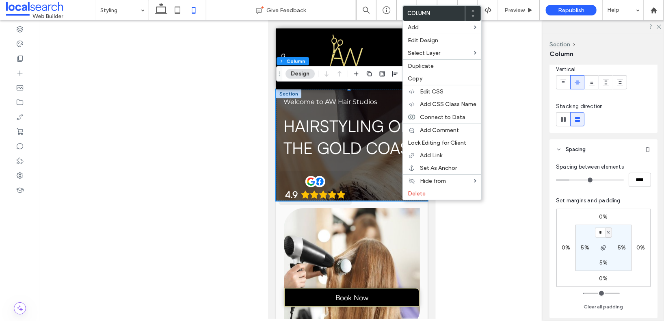
drag, startPoint x: 625, startPoint y: 266, endPoint x: 614, endPoint y: 264, distance: 11.5
click at [625, 265] on section "* % 5% 5% 5%" at bounding box center [604, 248] width 56 height 46
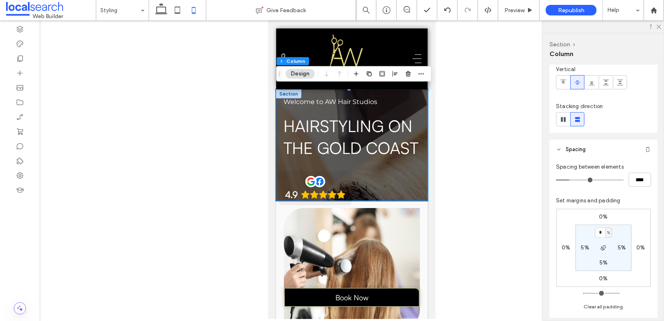
click at [602, 262] on label "5%" at bounding box center [604, 262] width 8 height 7
type input "**"
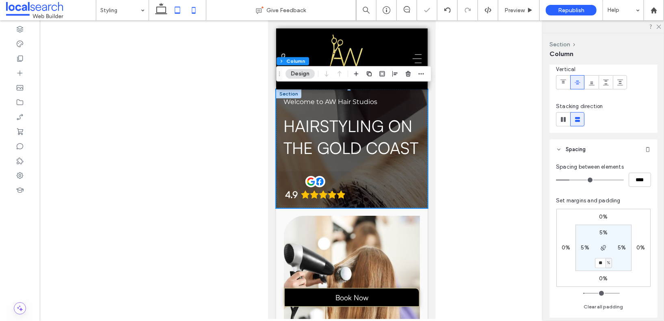
click at [173, 6] on icon at bounding box center [177, 10] width 16 height 16
type input "*"
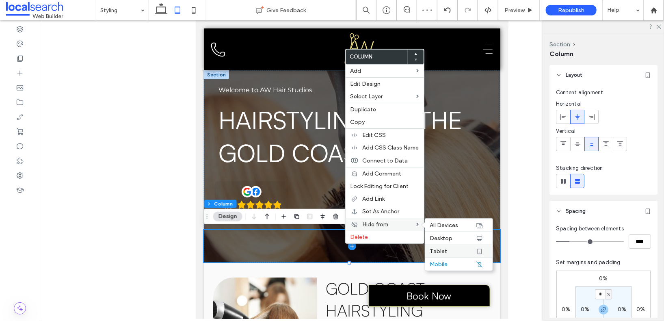
click at [465, 254] on label "Tablet" at bounding box center [452, 251] width 45 height 7
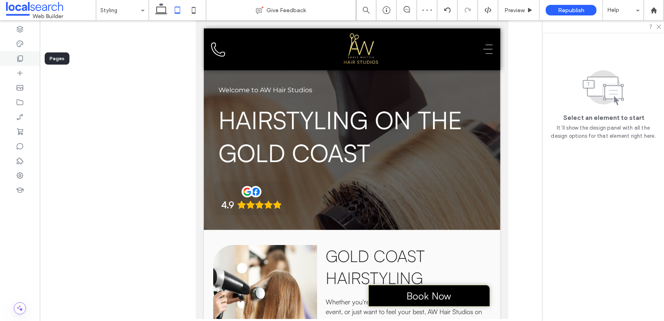
click at [19, 62] on icon at bounding box center [20, 58] width 8 height 8
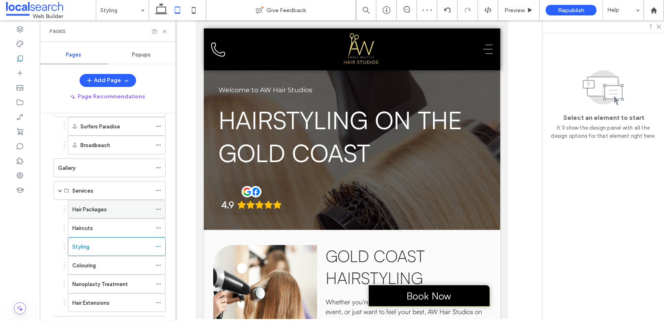
scroll to position [111, 0]
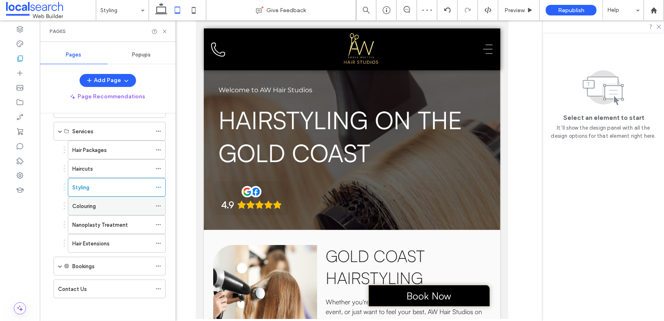
click at [117, 199] on div "Colouring" at bounding box center [111, 206] width 79 height 18
click at [165, 30] on icon at bounding box center [165, 31] width 6 height 6
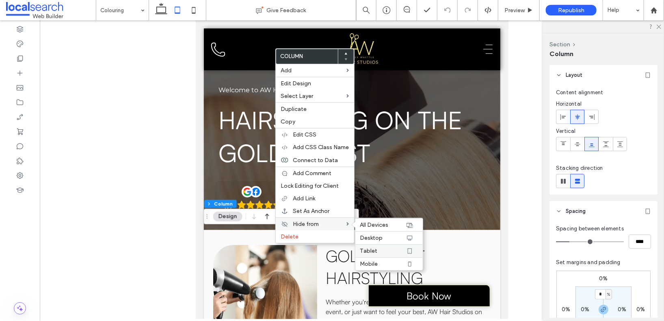
click at [383, 253] on label "Tablet" at bounding box center [382, 250] width 45 height 7
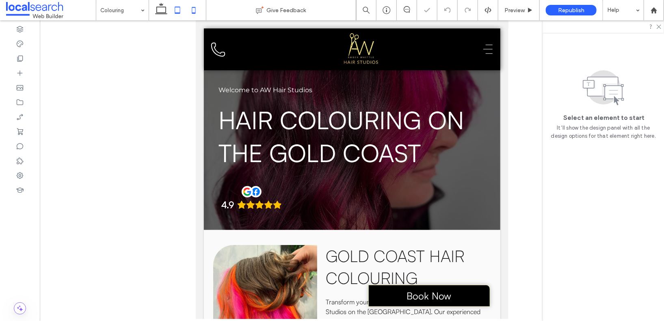
click at [194, 11] on icon at bounding box center [194, 10] width 16 height 16
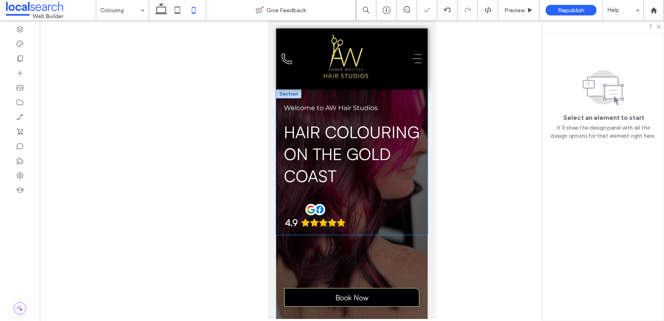
scroll to position [147, 0]
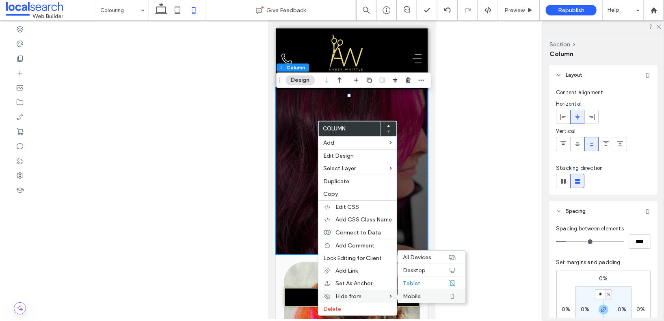
click at [424, 300] on label "Mobile" at bounding box center [425, 296] width 45 height 7
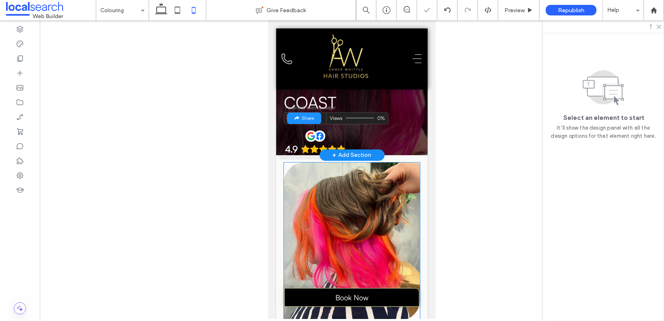
scroll to position [0, 0]
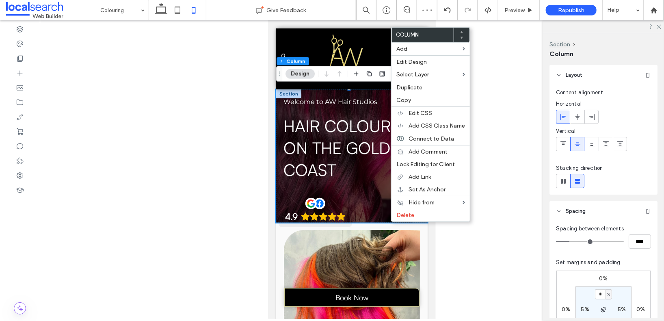
click at [522, 197] on div at bounding box center [352, 169] width 624 height 299
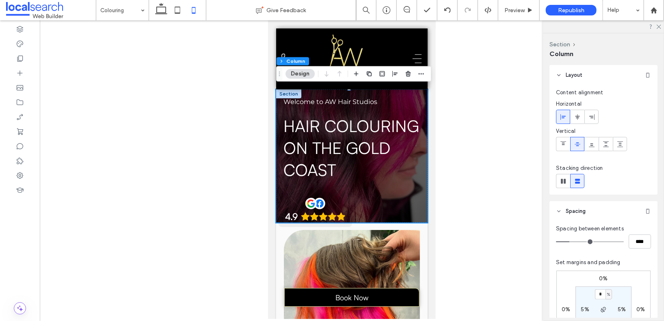
scroll to position [146, 0]
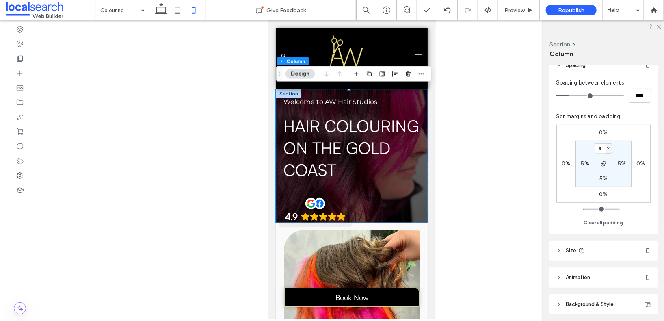
click at [604, 178] on label "5%" at bounding box center [604, 178] width 8 height 7
type input "**"
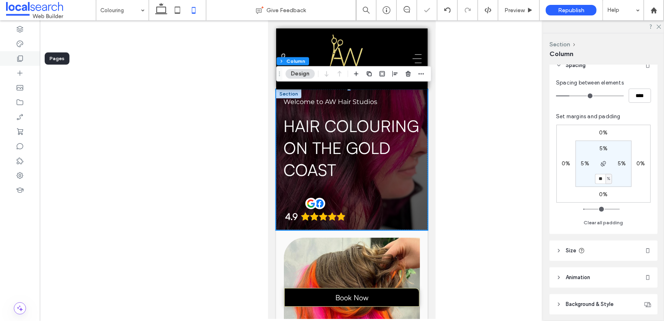
click at [28, 59] on div at bounding box center [20, 58] width 40 height 15
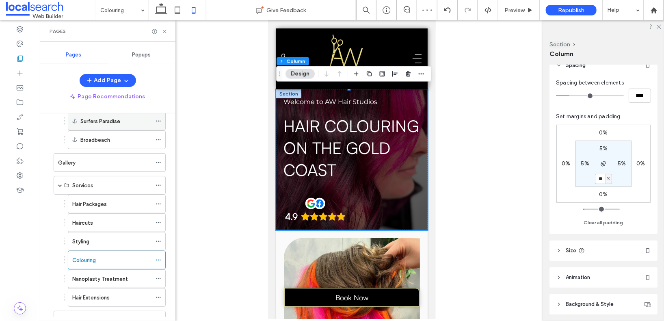
scroll to position [111, 0]
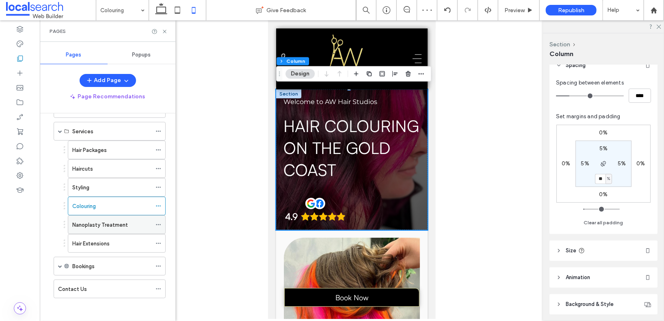
click at [92, 221] on label "Nanoplasty Treatment" at bounding box center [100, 225] width 56 height 14
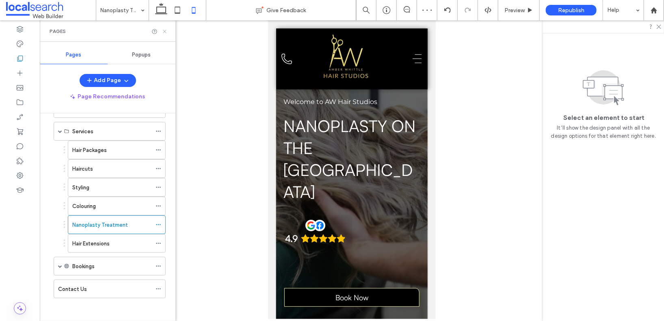
click at [167, 30] on icon at bounding box center [165, 31] width 6 height 6
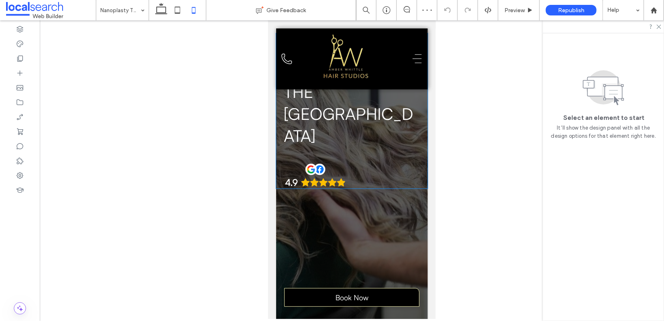
scroll to position [117, 0]
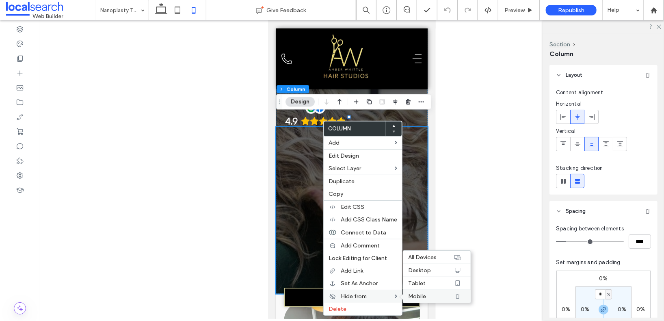
click at [422, 298] on span "Mobile" at bounding box center [417, 296] width 18 height 7
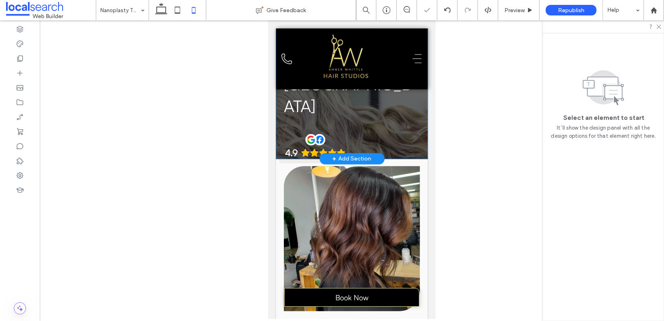
scroll to position [53, 0]
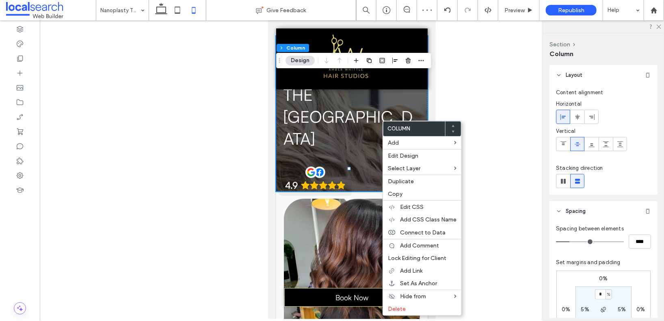
click at [623, 214] on header "Spacing" at bounding box center [604, 211] width 108 height 20
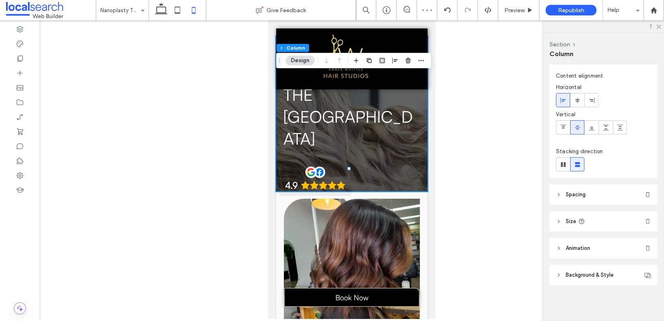
scroll to position [16, 0]
click at [580, 191] on span "Spacing" at bounding box center [576, 195] width 20 height 8
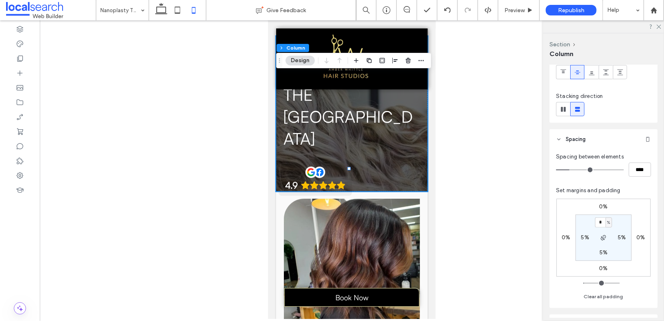
scroll to position [75, 0]
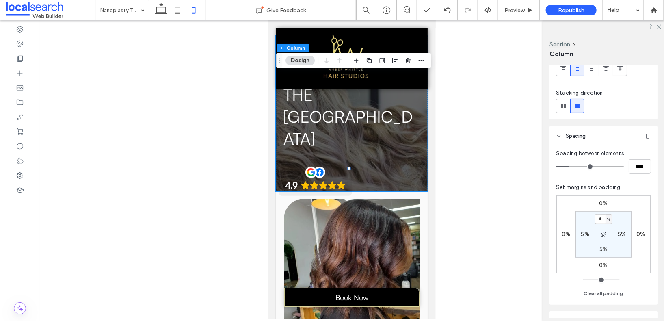
click at [601, 250] on label "5%" at bounding box center [604, 249] width 8 height 7
type input "**"
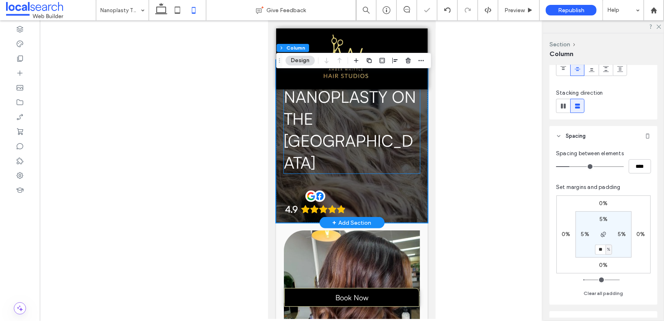
scroll to position [0, 0]
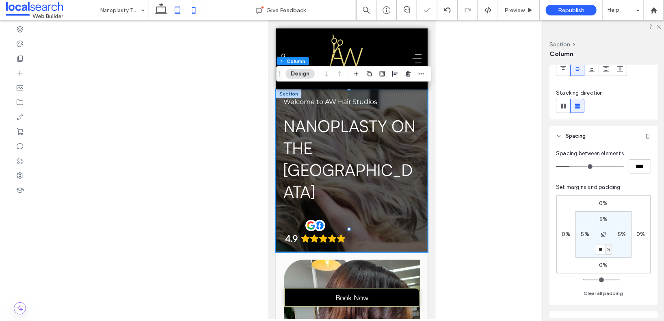
click at [181, 12] on icon at bounding box center [177, 10] width 16 height 16
type input "*"
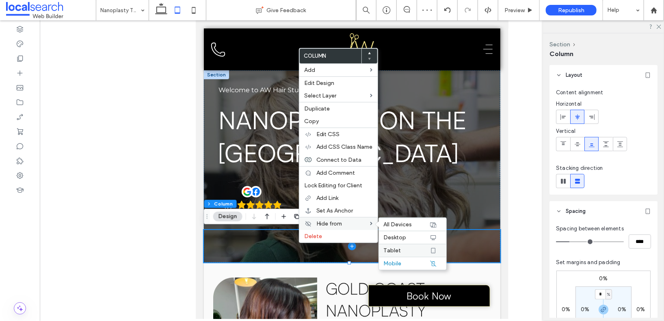
click at [407, 253] on label "Tablet" at bounding box center [406, 250] width 45 height 7
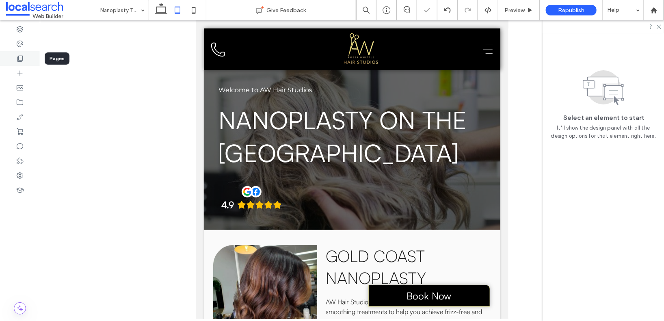
click at [15, 56] on div at bounding box center [20, 58] width 40 height 15
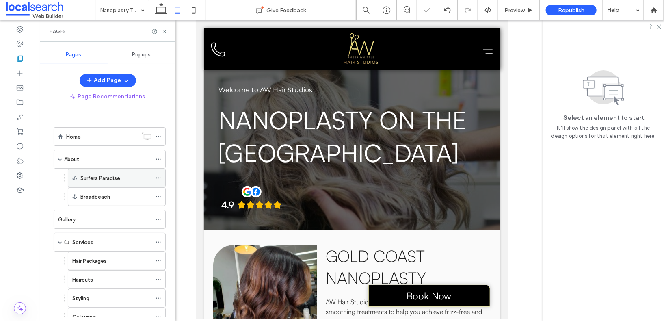
scroll to position [111, 0]
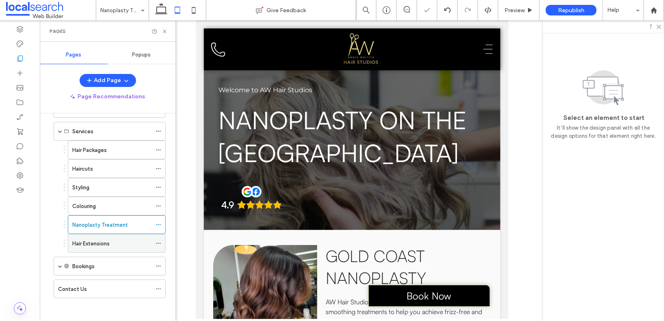
click at [110, 239] on div "Hair Extensions" at bounding box center [111, 243] width 79 height 9
click at [165, 31] on use at bounding box center [164, 31] width 3 height 3
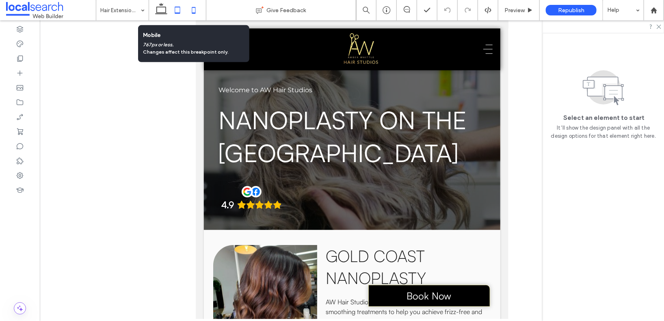
click at [197, 11] on icon at bounding box center [194, 10] width 16 height 16
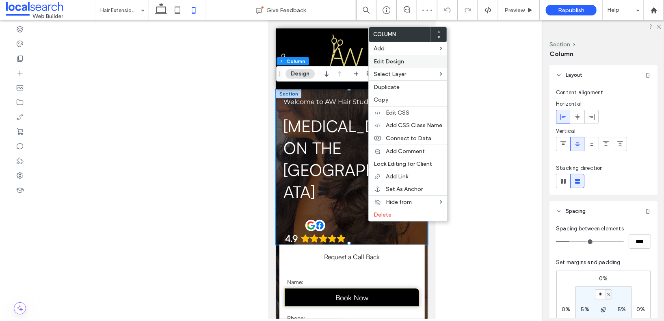
click at [401, 65] on span "Edit Design" at bounding box center [389, 61] width 30 height 7
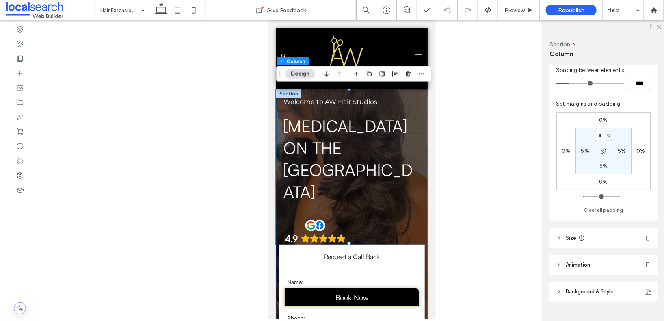
scroll to position [175, 0]
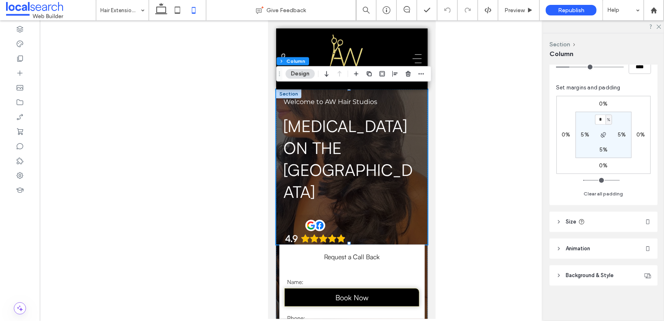
click at [606, 147] on label "5%" at bounding box center [604, 149] width 8 height 7
type input "**"
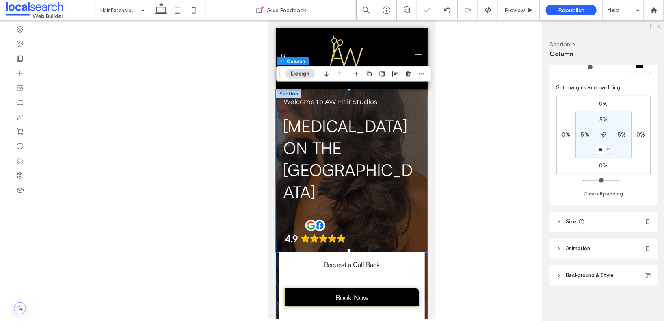
click at [630, 27] on icon at bounding box center [658, 26] width 5 height 5
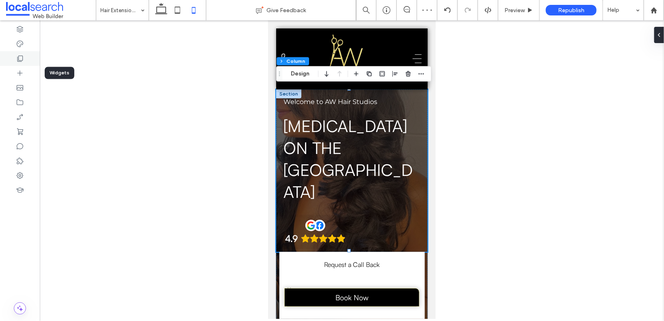
click at [17, 62] on icon at bounding box center [20, 58] width 8 height 8
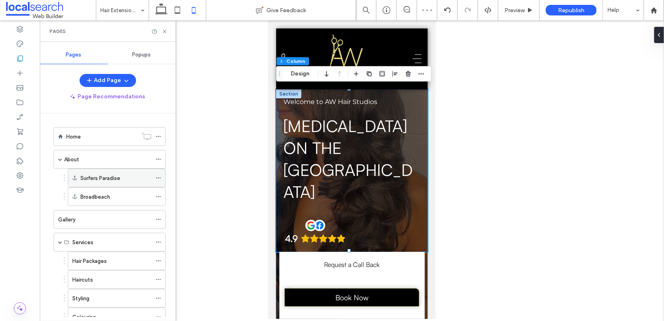
scroll to position [111, 0]
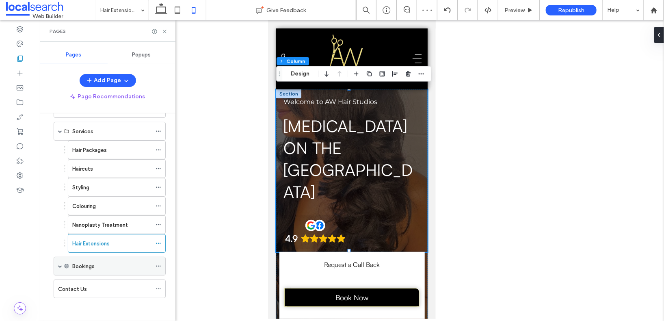
click at [60, 264] on span at bounding box center [60, 266] width 4 height 4
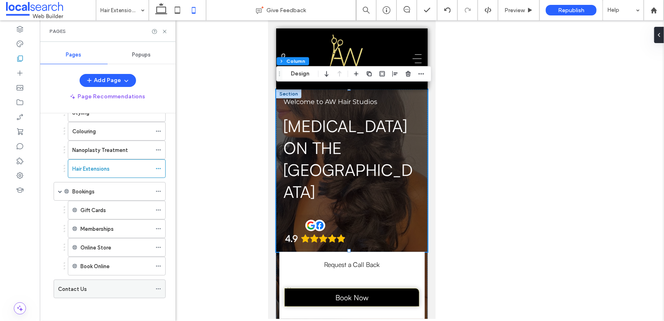
click at [100, 285] on div "Contact Us" at bounding box center [104, 289] width 93 height 9
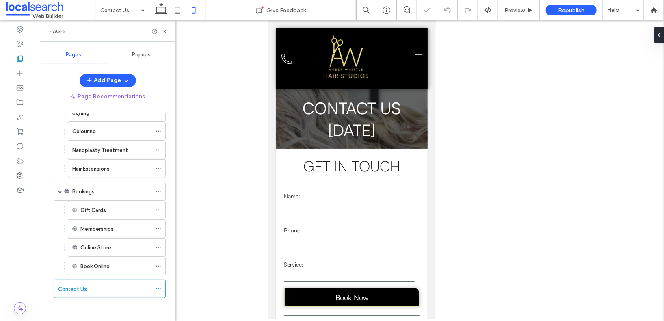
click at [168, 31] on div "Pages" at bounding box center [108, 31] width 136 height 22
click at [166, 31] on icon at bounding box center [165, 31] width 6 height 6
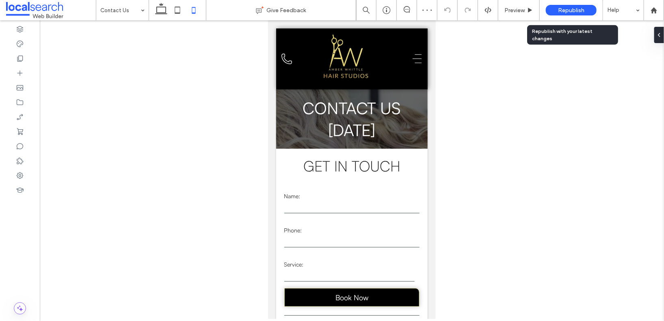
click at [562, 9] on span "Republish" at bounding box center [571, 10] width 26 height 7
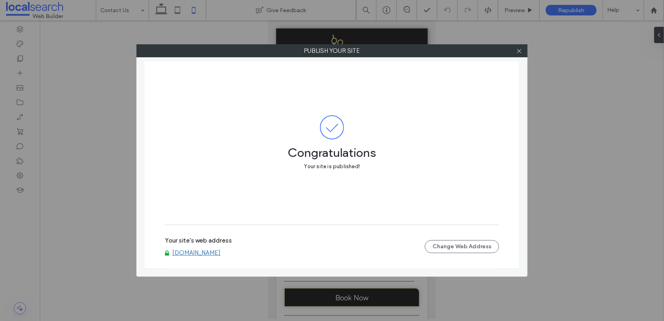
click at [498, 65] on div "Congratulations Your site is published!" at bounding box center [332, 142] width 334 height 163
click at [516, 50] on icon at bounding box center [519, 51] width 6 height 6
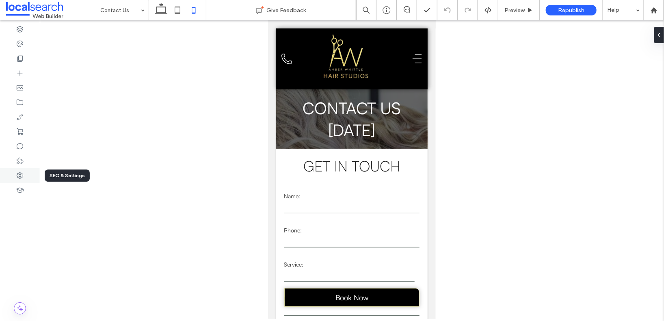
click at [15, 171] on div at bounding box center [20, 175] width 40 height 15
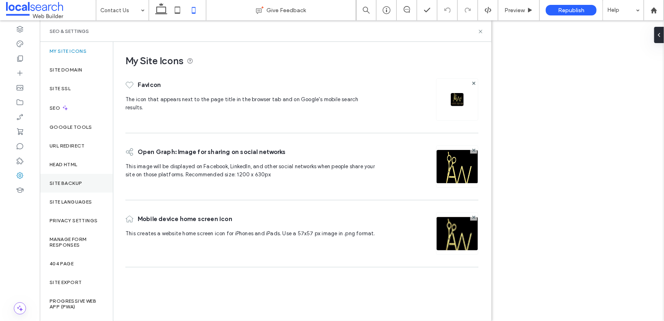
click at [79, 178] on div "Site Backup" at bounding box center [76, 183] width 73 height 19
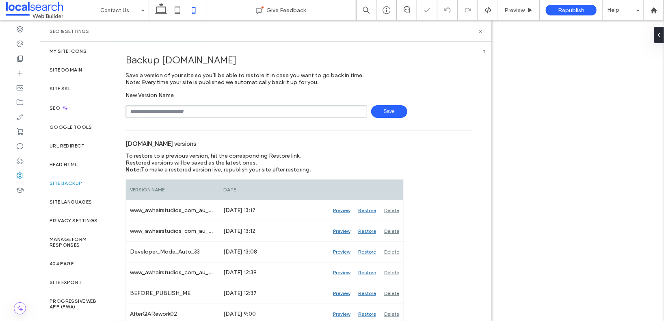
click at [172, 112] on input "text" at bounding box center [247, 111] width 242 height 13
type input "**********"
click at [375, 110] on span "Save" at bounding box center [389, 111] width 36 height 13
click at [480, 30] on icon at bounding box center [481, 31] width 6 height 6
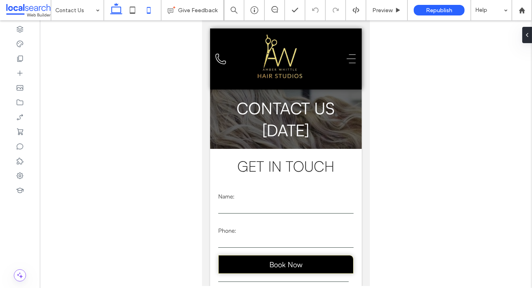
click at [119, 11] on icon at bounding box center [116, 10] width 16 height 16
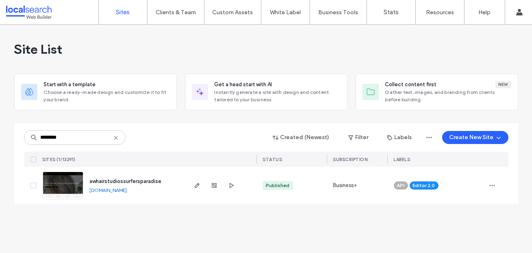
click at [238, 222] on div "Site List Start with a template Choose a ready-made design and customize it to …" at bounding box center [266, 139] width 532 height 228
click at [82, 135] on input "********" at bounding box center [75, 137] width 102 height 15
type input "********"
click at [438, 214] on div "Site List Start with a template Choose a ready-made design and customize it to …" at bounding box center [266, 139] width 532 height 228
click at [486, 183] on span "button" at bounding box center [491, 185] width 13 height 13
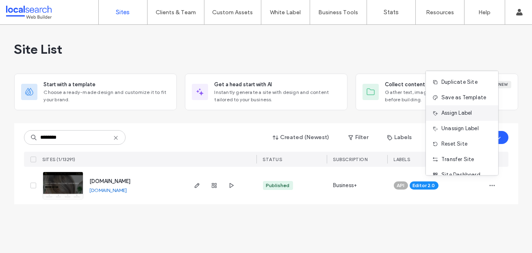
click at [462, 109] on span "Assign Label" at bounding box center [456, 113] width 30 height 8
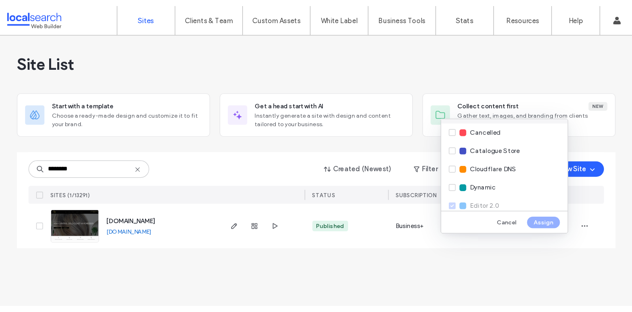
scroll to position [143, 0]
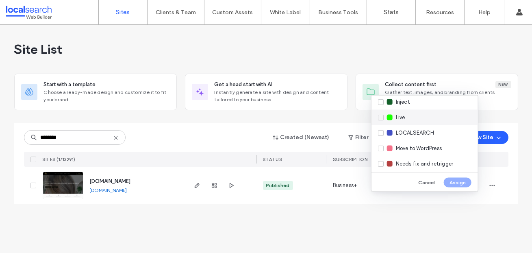
click at [399, 118] on span "Live" at bounding box center [400, 117] width 9 height 8
click at [449, 179] on button "Assign" at bounding box center [458, 182] width 28 height 10
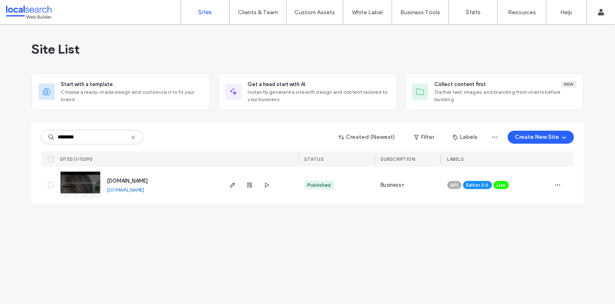
click at [502, 252] on div "Site List Start with a template Choose a ready-made design and customize it to …" at bounding box center [307, 164] width 615 height 279
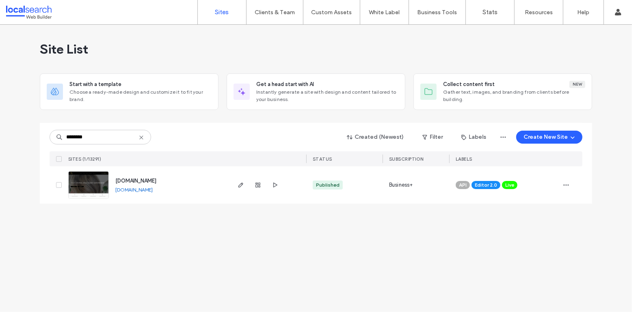
click at [338, 250] on div "Site List Start with a template Choose a ready-made design and customize it to …" at bounding box center [316, 169] width 632 height 288
drag, startPoint x: 299, startPoint y: 229, endPoint x: 292, endPoint y: 221, distance: 10.1
click at [297, 227] on div "Site List Start with a template Choose a ready-made design and customize it to …" at bounding box center [316, 169] width 632 height 288
click at [259, 186] on use "button" at bounding box center [257, 185] width 5 height 5
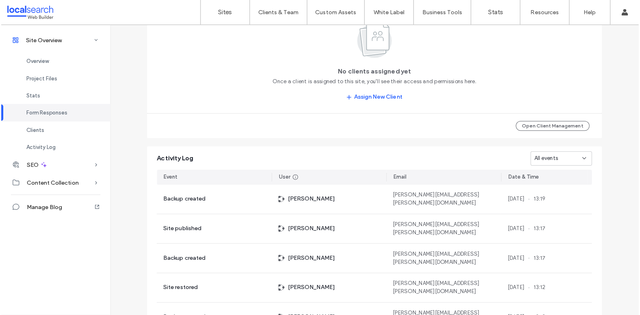
scroll to position [766, 0]
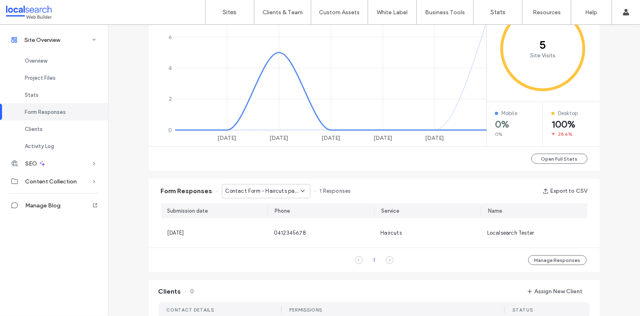
scroll to position [116, 0]
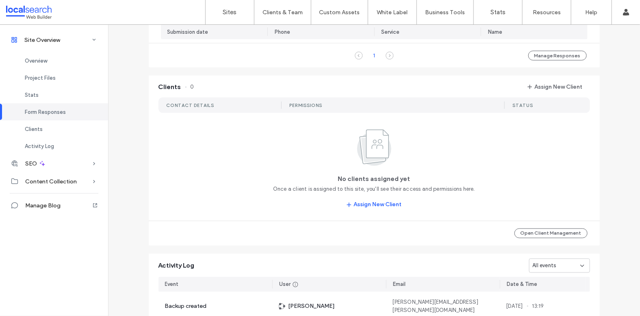
scroll to position [533, 0]
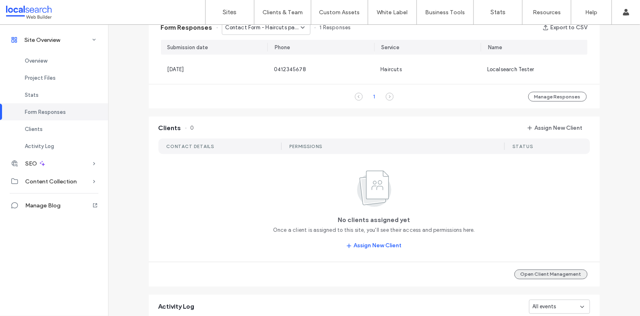
click at [531, 252] on button "Open Client Management" at bounding box center [550, 274] width 73 height 10
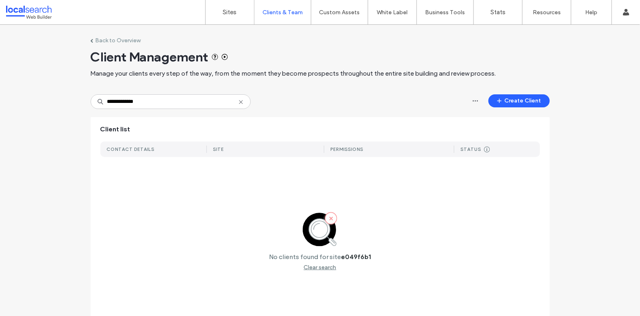
scroll to position [14, 0]
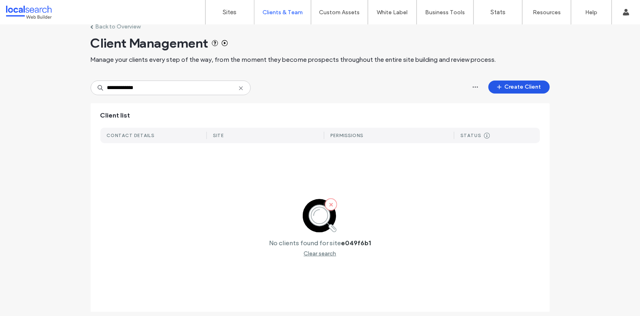
click at [525, 87] on button "Create Client" at bounding box center [518, 86] width 61 height 13
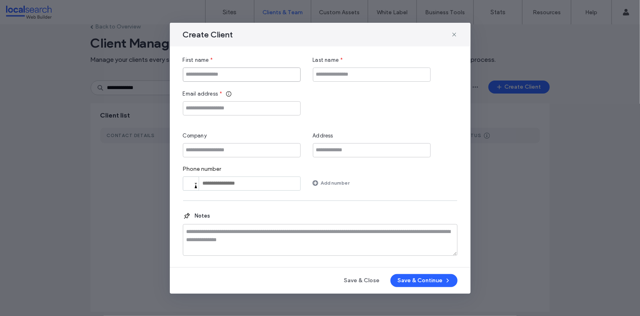
click at [231, 72] on input "First name" at bounding box center [242, 74] width 118 height 14
paste input "**********"
type input "**********"
click at [352, 71] on input "Last name" at bounding box center [372, 74] width 118 height 14
type input "******"
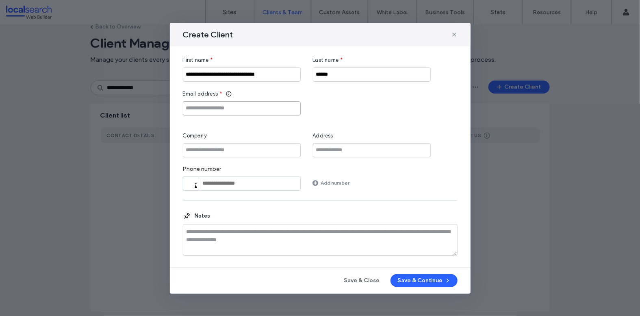
click at [236, 112] on input "Email address" at bounding box center [242, 108] width 118 height 14
paste input "**********"
type input "**********"
click at [214, 149] on input "Company" at bounding box center [242, 150] width 118 height 14
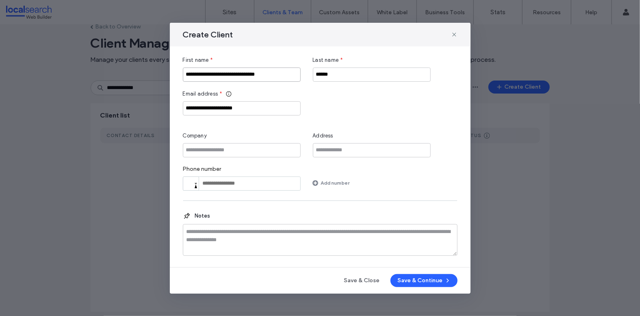
click at [277, 74] on input "**********" at bounding box center [242, 74] width 118 height 14
click at [216, 150] on input "Company" at bounding box center [242, 150] width 118 height 14
paste input "**********"
type input "**********"
click at [445, 252] on icon "button" at bounding box center [447, 280] width 6 height 6
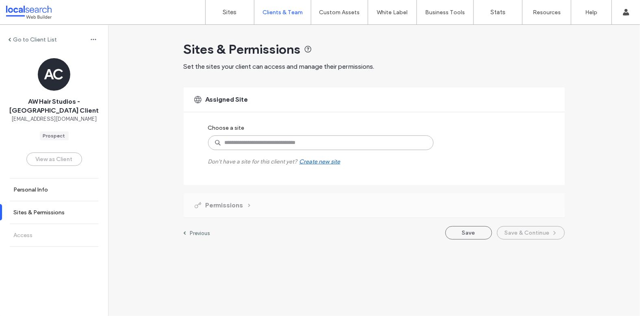
click at [306, 143] on input at bounding box center [320, 142] width 225 height 15
type input "********"
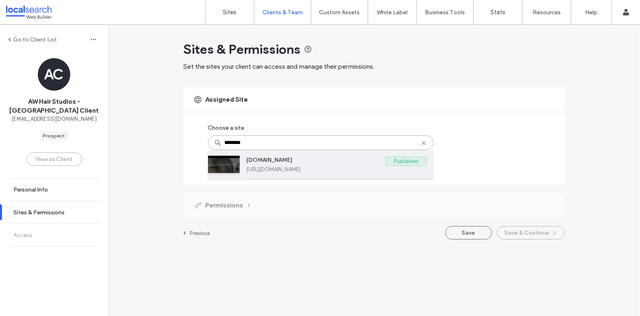
click at [318, 160] on label "[DOMAIN_NAME]" at bounding box center [316, 161] width 139 height 10
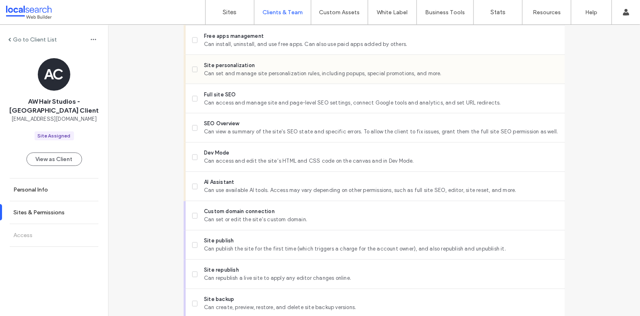
scroll to position [677, 0]
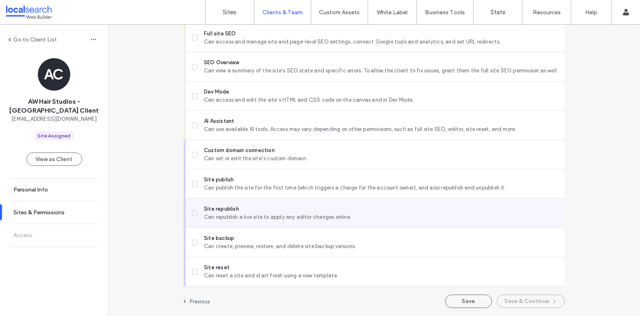
click at [242, 215] on span "Can republish a live site to apply any editor changes online." at bounding box center [381, 217] width 354 height 8
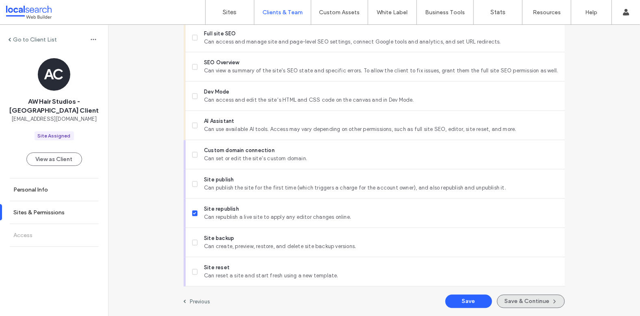
click at [531, 252] on button "Save & Continue" at bounding box center [531, 300] width 68 height 13
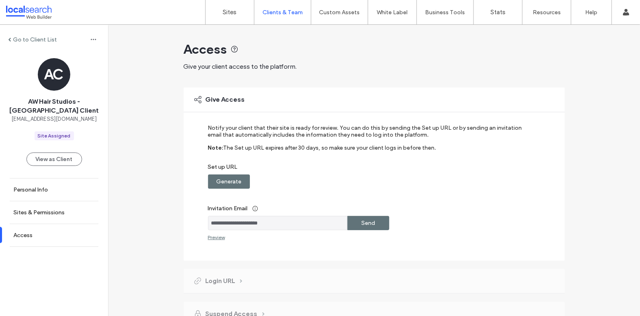
click at [216, 184] on label "Generate" at bounding box center [228, 181] width 25 height 15
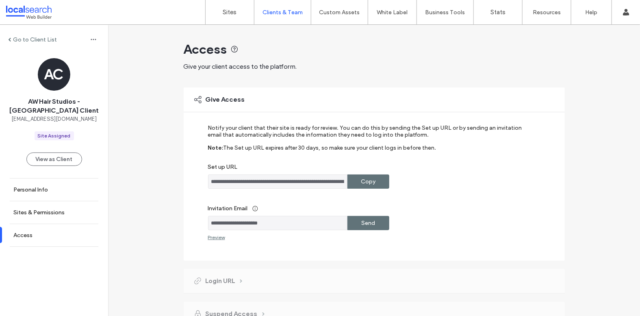
click at [356, 185] on div "Copy" at bounding box center [368, 181] width 42 height 14
drag, startPoint x: 285, startPoint y: 225, endPoint x: 204, endPoint y: 223, distance: 80.5
click at [204, 223] on div "**********" at bounding box center [374, 173] width 381 height 173
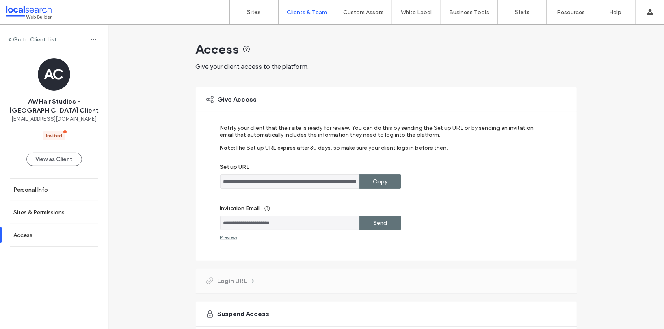
click at [147, 192] on div "**********" at bounding box center [386, 217] width 556 height 385
click at [384, 180] on label "Copy" at bounding box center [380, 181] width 15 height 15
click at [48, 212] on label "Sites & Permissions" at bounding box center [38, 212] width 51 height 7
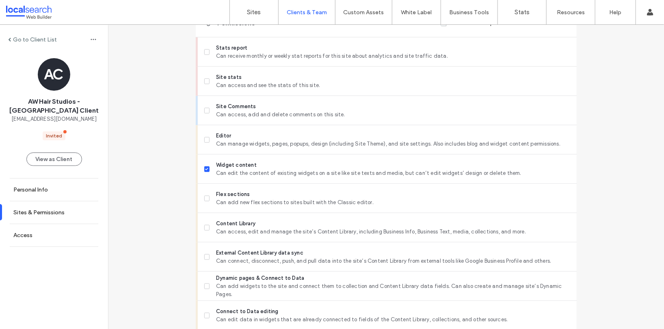
scroll to position [494, 0]
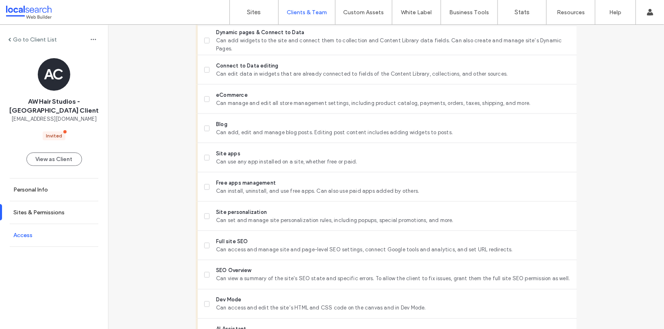
click at [54, 234] on link "Access" at bounding box center [54, 235] width 108 height 22
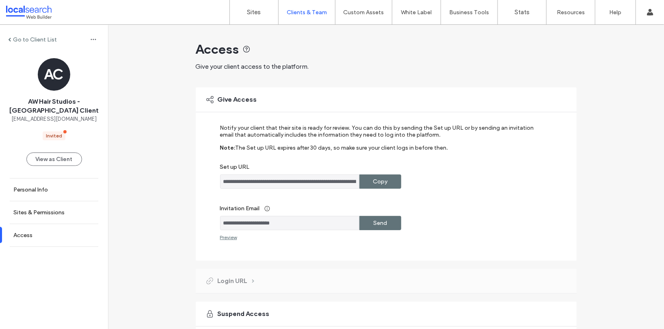
click at [395, 184] on div "Copy" at bounding box center [380, 181] width 42 height 14
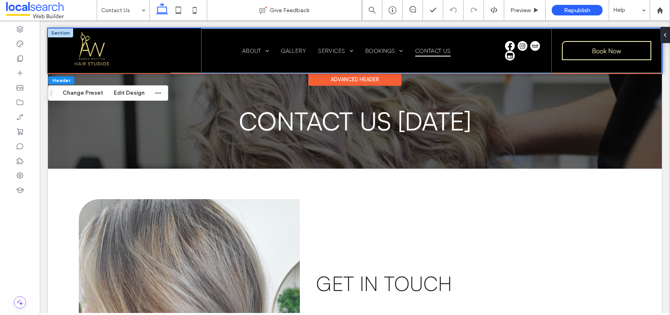
click at [206, 37] on div "Home About [GEOGRAPHIC_DATA] Broadbeach Gallery Services Hair Packages Haircuts…" at bounding box center [376, 50] width 350 height 45
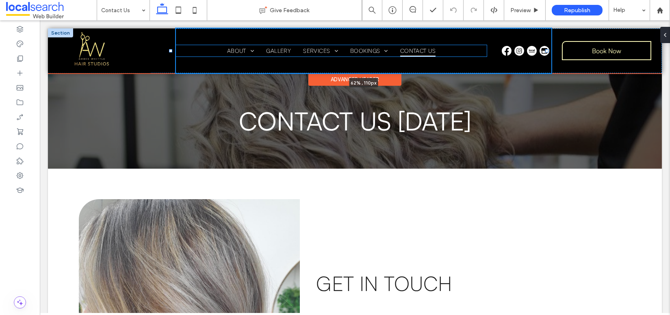
drag, startPoint x: 199, startPoint y: 50, endPoint x: 171, endPoint y: 52, distance: 28.9
click at [171, 52] on div at bounding box center [170, 50] width 3 height 3
type input "**"
type input "*****"
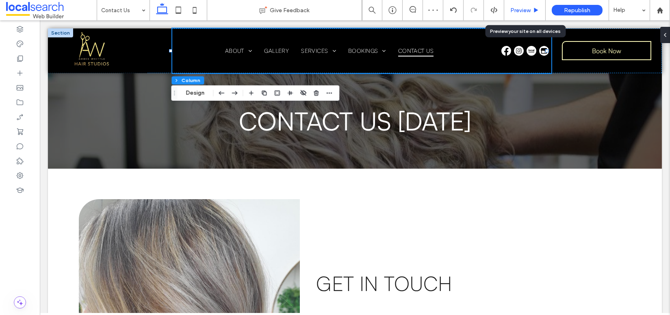
click at [520, 9] on span "Preview" at bounding box center [520, 10] width 20 height 7
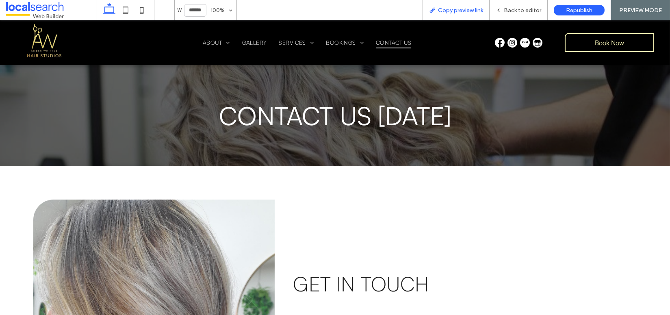
click at [473, 5] on div "Copy preview link" at bounding box center [455, 10] width 67 height 20
click at [473, 6] on div "Copy preview link" at bounding box center [455, 10] width 67 height 20
click at [475, 11] on span "Copy preview link" at bounding box center [460, 10] width 45 height 7
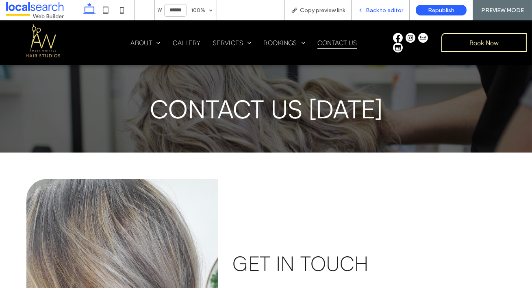
click at [386, 7] on span "Back to editor" at bounding box center [384, 10] width 37 height 7
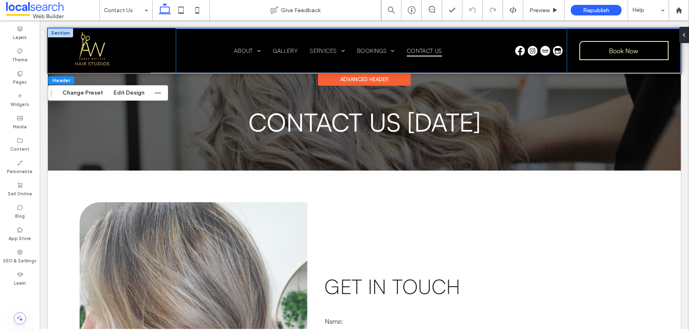
click at [506, 37] on div "Home About [GEOGRAPHIC_DATA] Broadbeach Gallery Services Hair Packages Haircuts…" at bounding box center [371, 50] width 391 height 45
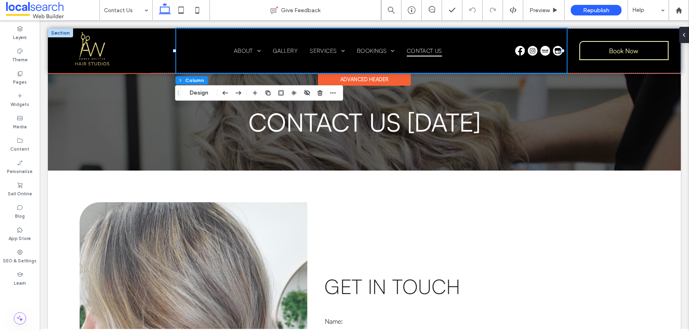
click at [515, 38] on div "Home About [GEOGRAPHIC_DATA] Broadbeach Gallery Services Hair Packages Haircuts…" at bounding box center [371, 50] width 391 height 45
click at [529, 65] on div "Home About [GEOGRAPHIC_DATA] Broadbeach Gallery Services Hair Packages Haircuts…" at bounding box center [371, 50] width 391 height 45
click at [523, 38] on div "Home About [GEOGRAPHIC_DATA] Broadbeach Gallery Services Hair Packages Haircuts…" at bounding box center [371, 50] width 391 height 45
click at [521, 51] on link at bounding box center [520, 50] width 11 height 8
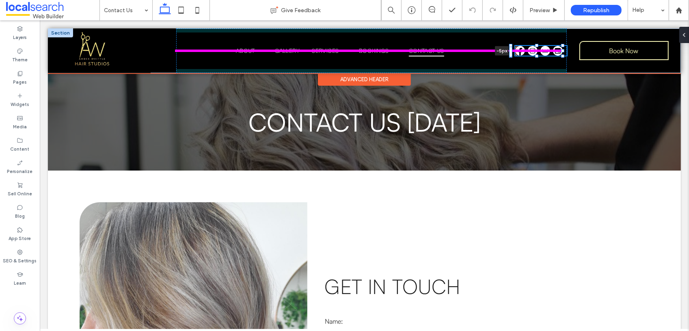
click at [508, 50] on div "Phone Icon Home About Surfers Paradise Broadbeach Gallery Services Hair Package…" at bounding box center [364, 50] width 633 height 45
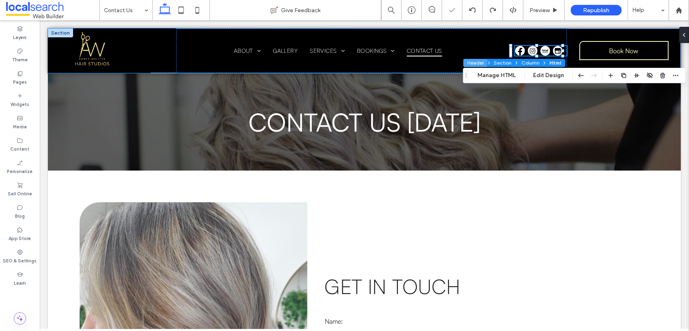
click at [485, 59] on button "Header" at bounding box center [475, 63] width 24 height 8
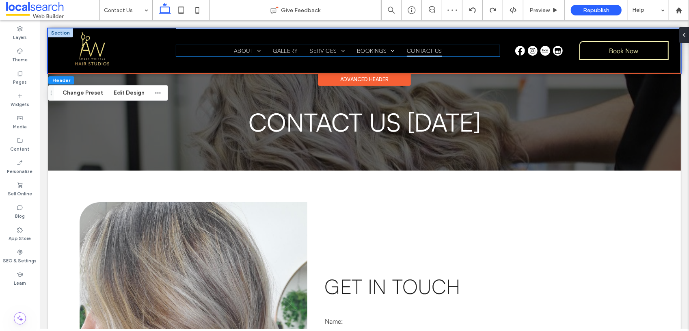
click at [486, 49] on ul "Home About Surfers Paradise Broadbeach Gallery Services Hair Packages Haircuts …" at bounding box center [338, 50] width 324 height 11
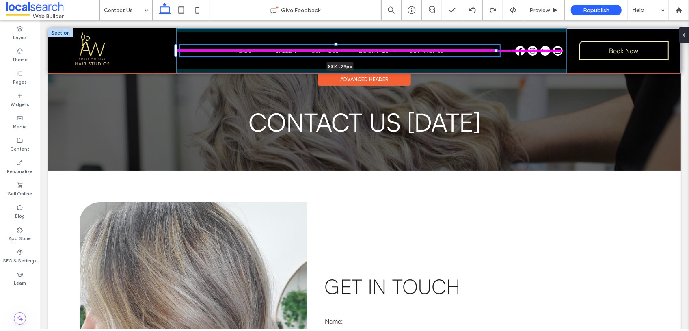
click at [494, 50] on div "Phone Icon Home About Surfers Paradise Broadbeach Gallery Services Hair Package…" at bounding box center [364, 50] width 633 height 45
type input "****"
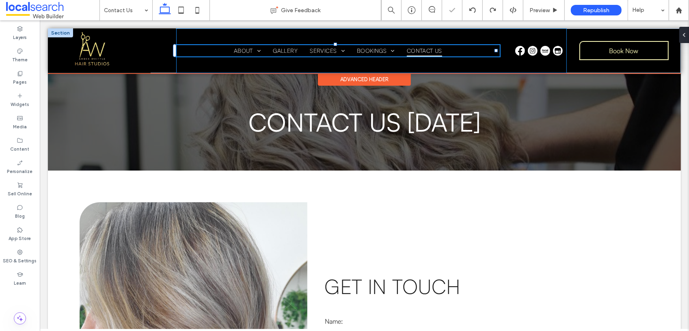
click at [523, 35] on div "Home About Surfers Paradise Broadbeach Gallery Services Hair Packages Haircuts …" at bounding box center [371, 50] width 391 height 45
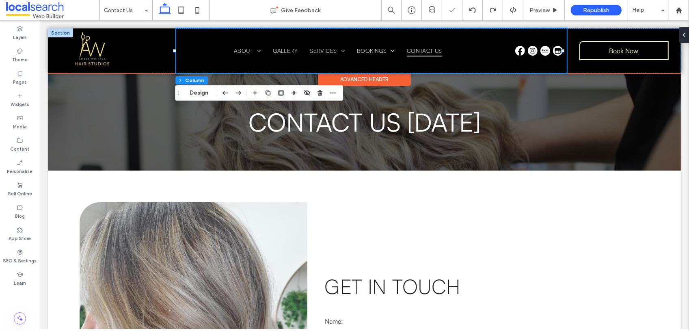
click at [523, 35] on div "Home About Surfers Paradise Broadbeach Gallery Services Hair Packages Haircuts …" at bounding box center [371, 50] width 391 height 45
click at [537, 67] on div "Home About Surfers Paradise Broadbeach Gallery Services Hair Packages Haircuts …" at bounding box center [371, 50] width 391 height 45
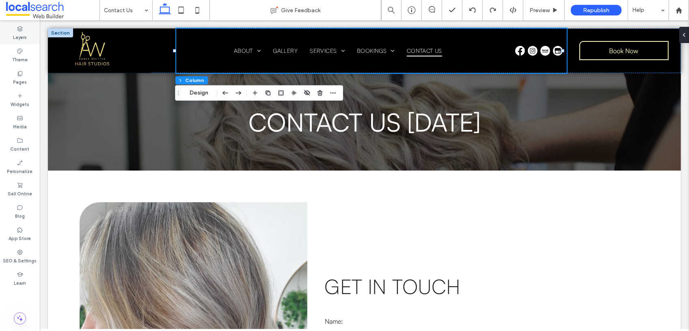
click at [19, 31] on icon at bounding box center [20, 29] width 6 height 6
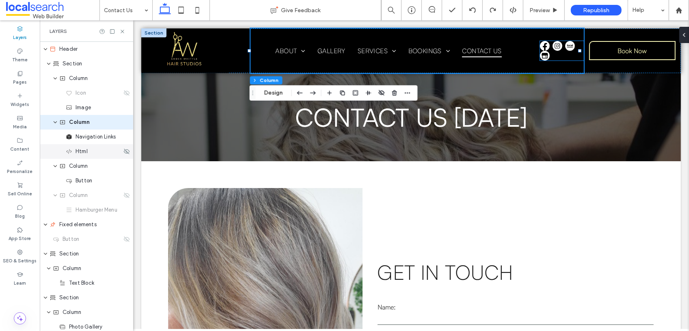
click at [81, 150] on span "Html" at bounding box center [82, 151] width 12 height 8
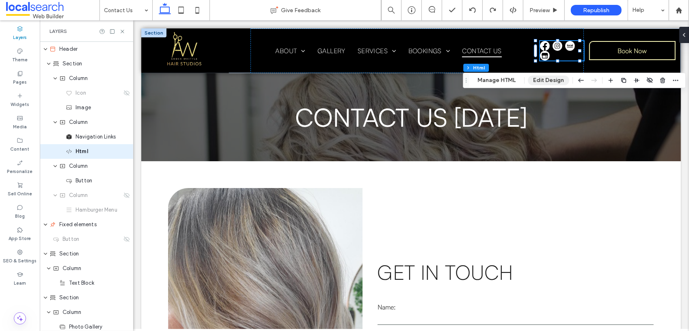
click at [552, 80] on button "Edit Design" at bounding box center [548, 81] width 41 height 10
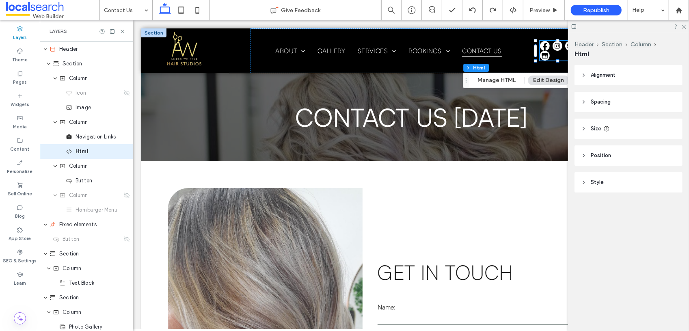
click at [610, 103] on span "Spacing" at bounding box center [601, 102] width 20 height 8
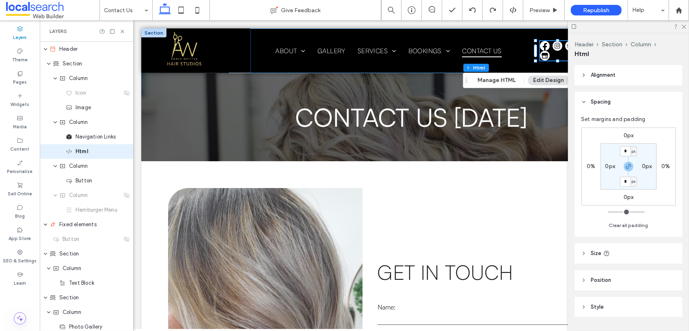
click at [599, 253] on span "Size" at bounding box center [596, 253] width 11 height 8
type input "**"
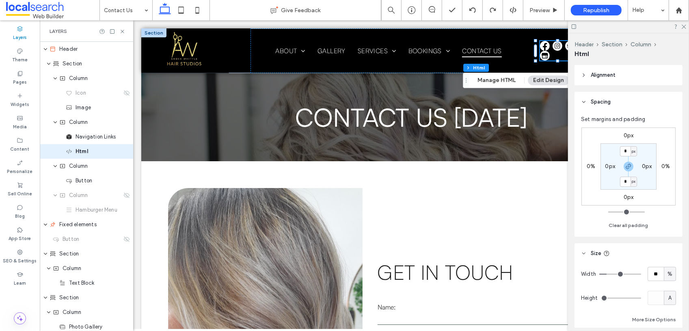
type input "**"
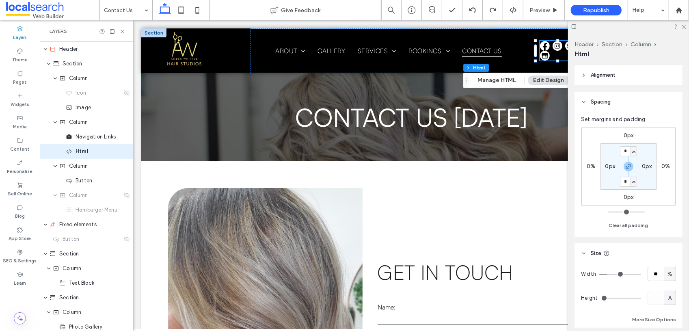
type input "**"
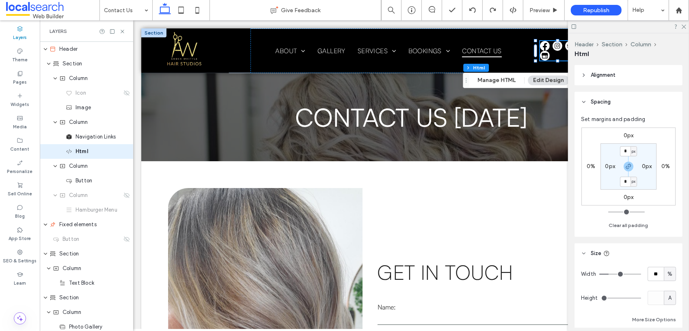
type input "**"
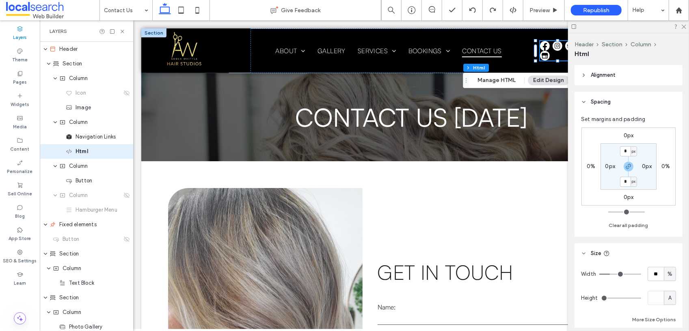
type input "**"
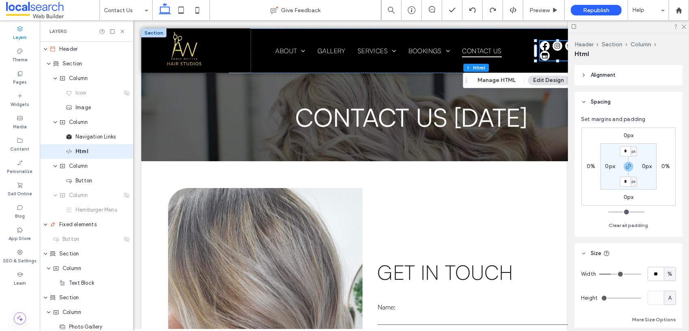
type input "**"
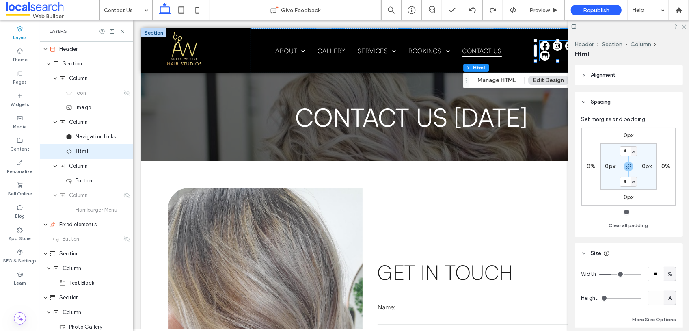
type input "**"
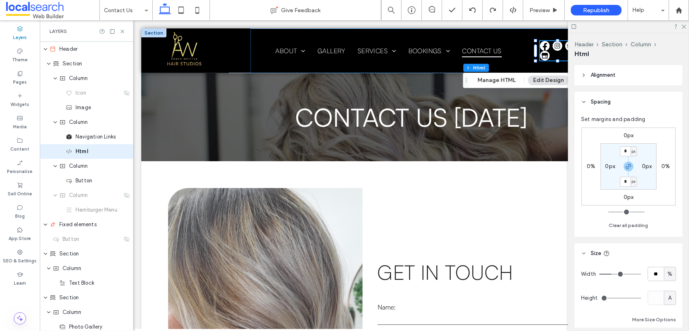
type input "**"
click at [610, 274] on input "range" at bounding box center [621, 274] width 42 height 1
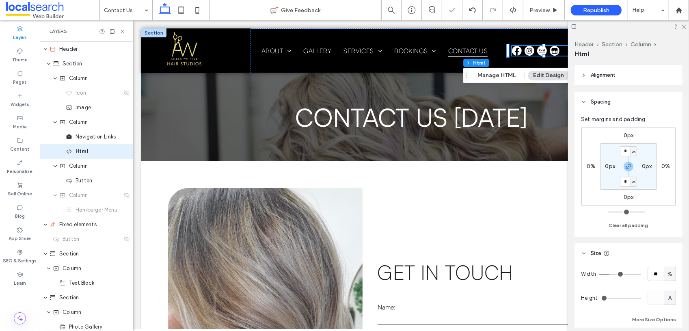
type input "**"
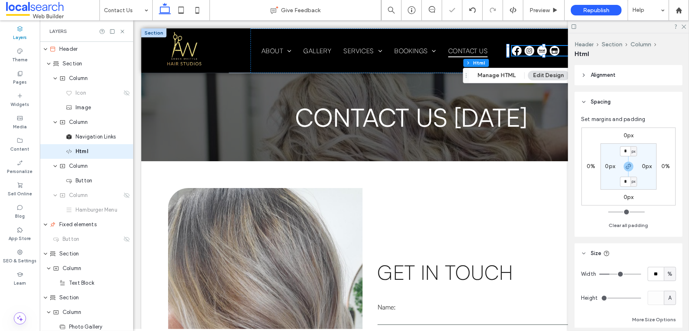
type input "**"
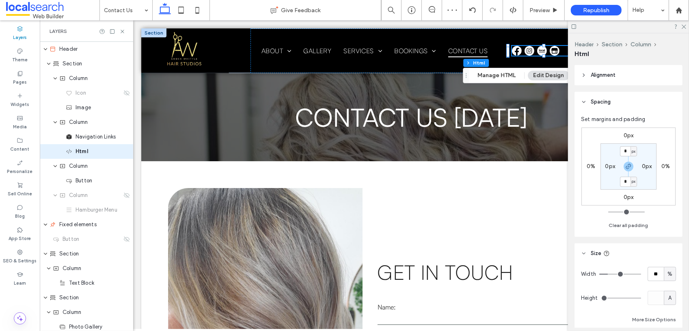
type input "**"
click at [609, 274] on input "range" at bounding box center [621, 274] width 42 height 1
click at [656, 273] on input "**" at bounding box center [656, 274] width 16 height 14
type input "**"
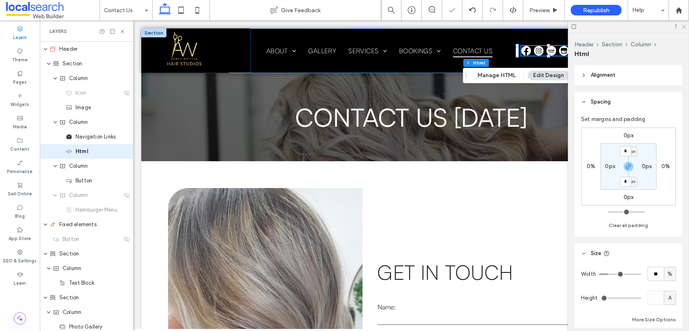
click at [685, 25] on use at bounding box center [684, 27] width 4 height 4
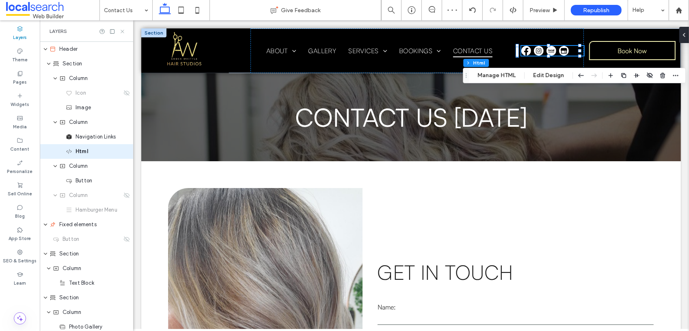
click at [121, 30] on icon at bounding box center [122, 31] width 6 height 6
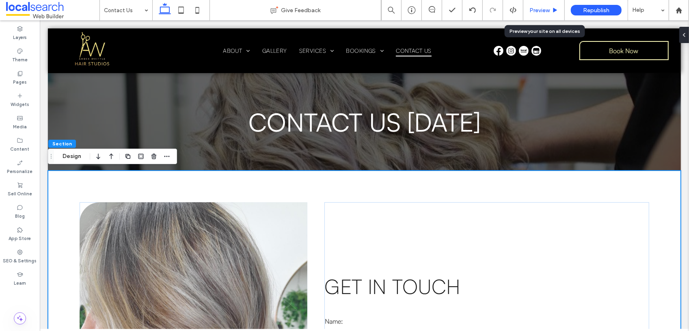
click at [543, 9] on span "Preview" at bounding box center [540, 10] width 20 height 7
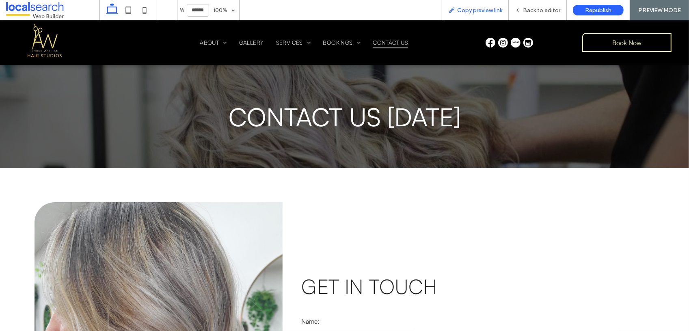
click at [502, 7] on span "Copy preview link" at bounding box center [479, 10] width 45 height 7
click at [538, 10] on span "Back to editor" at bounding box center [543, 10] width 37 height 7
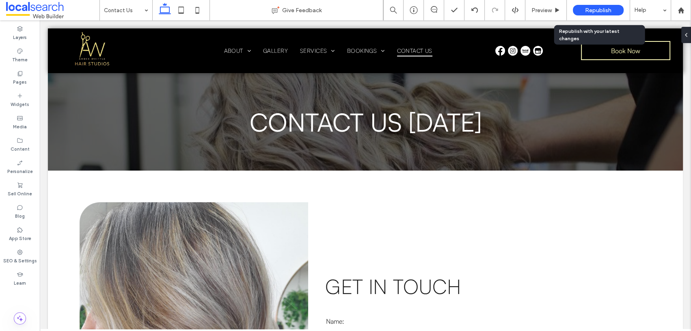
click at [597, 9] on span "Republish" at bounding box center [598, 10] width 26 height 7
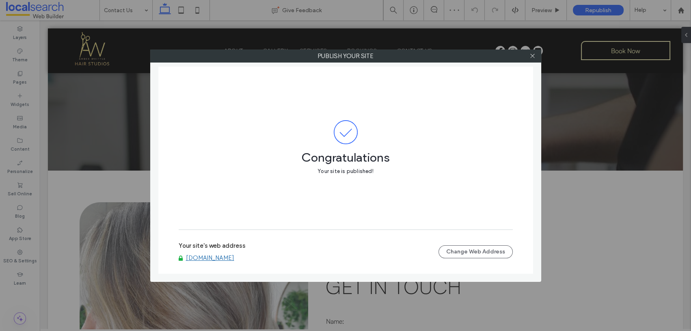
click at [234, 257] on link "[DOMAIN_NAME]" at bounding box center [210, 257] width 48 height 7
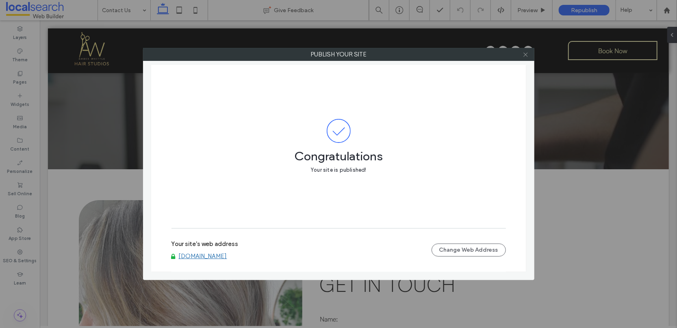
click at [523, 52] on icon at bounding box center [525, 55] width 6 height 6
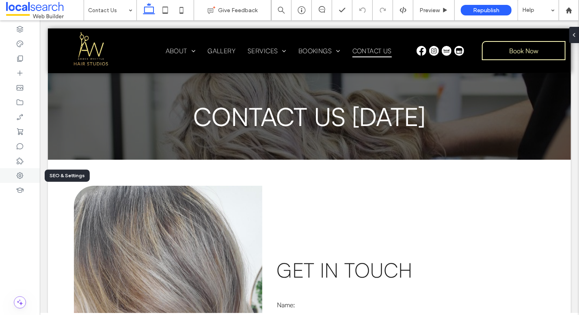
click at [18, 175] on icon at bounding box center [20, 175] width 8 height 8
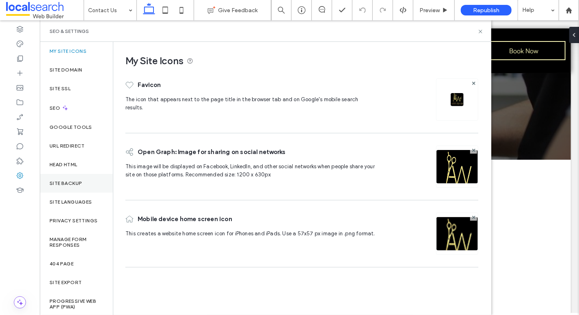
scroll to position [1, 0]
click at [22, 104] on icon at bounding box center [20, 102] width 8 height 8
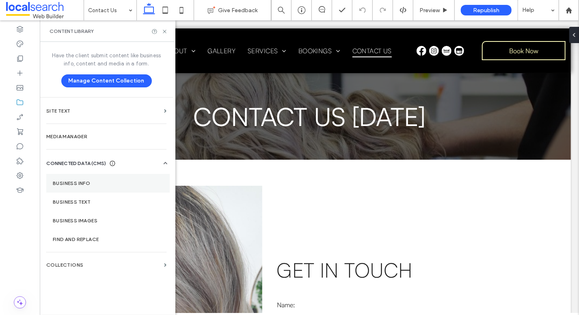
click at [76, 179] on section "Business Info" at bounding box center [107, 183] width 123 height 19
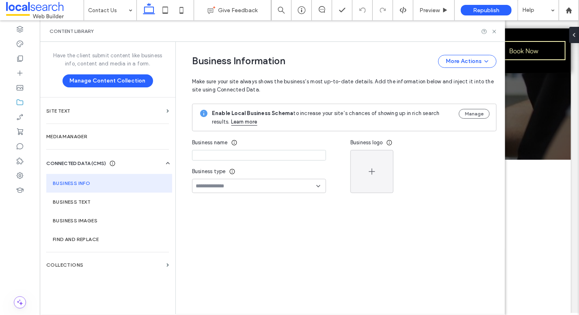
type input "**********"
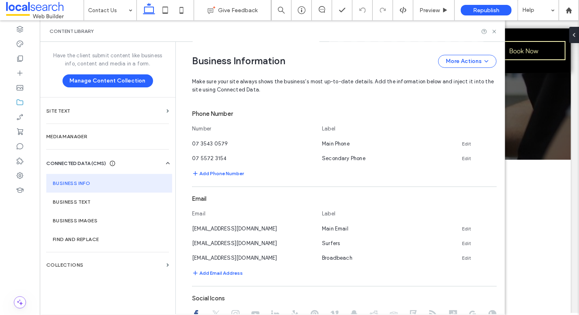
scroll to position [244, 0]
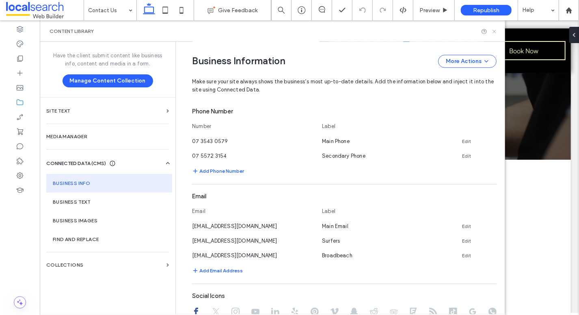
click at [495, 30] on icon at bounding box center [494, 31] width 6 height 6
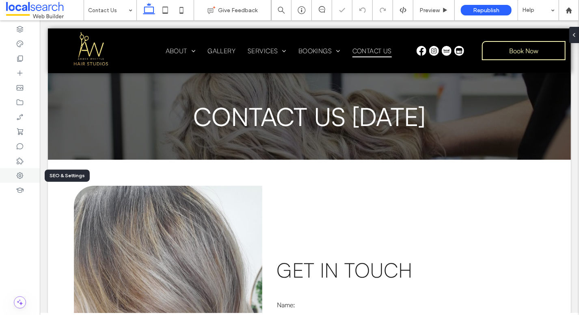
click at [22, 176] on use at bounding box center [20, 175] width 6 height 6
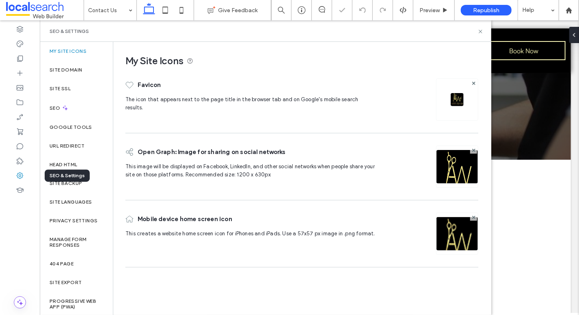
click at [26, 179] on div at bounding box center [20, 175] width 40 height 15
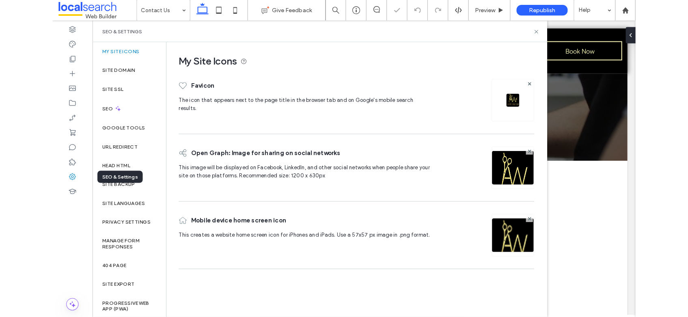
scroll to position [0, 0]
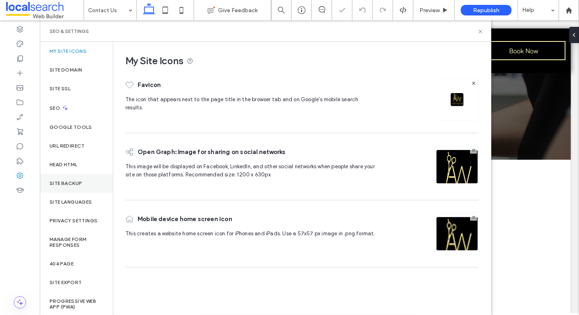
click at [64, 180] on label "Site Backup" at bounding box center [66, 183] width 32 height 6
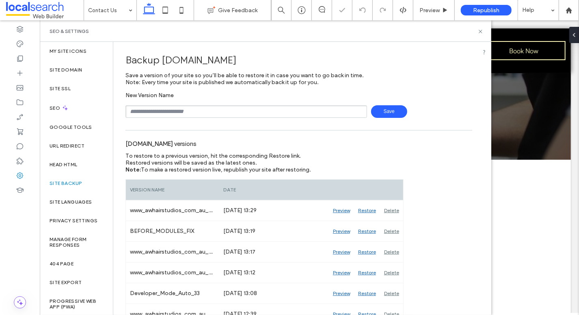
click at [156, 108] on input "text" at bounding box center [247, 111] width 242 height 13
type input "**********"
click at [380, 111] on span "Save" at bounding box center [389, 111] width 36 height 13
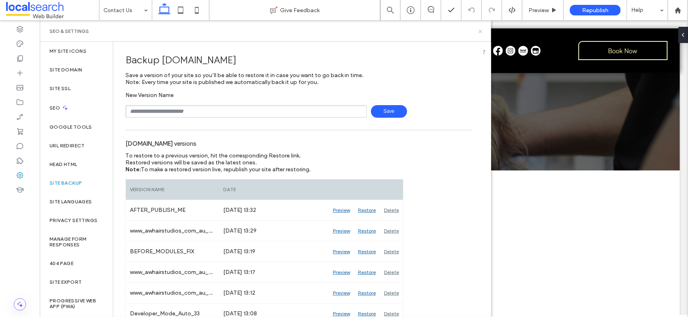
click at [482, 29] on icon at bounding box center [481, 31] width 6 height 6
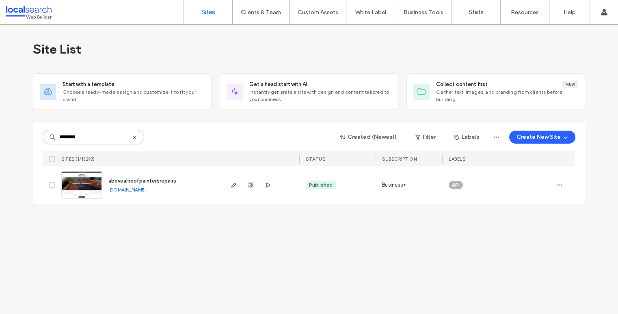
click at [461, 265] on div "Site List Start with a template Choose a ready-made design and customize it to …" at bounding box center [309, 170] width 618 height 290
click at [558, 183] on icon "button" at bounding box center [559, 185] width 6 height 6
click at [534, 211] on span "Assign Label" at bounding box center [524, 212] width 30 height 8
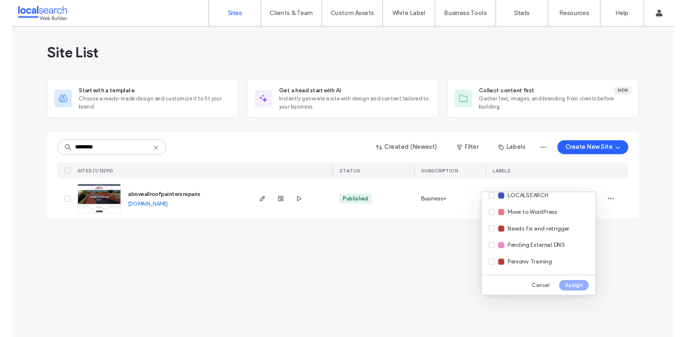
scroll to position [177, 0]
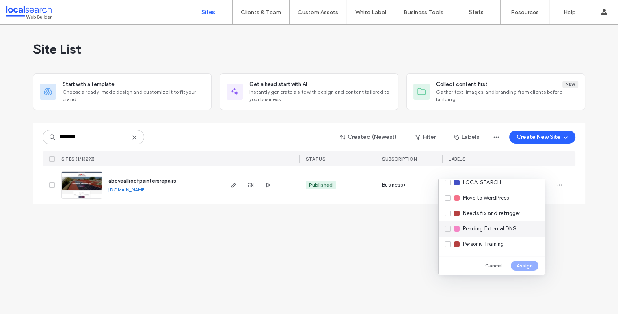
click at [473, 230] on span "Pending External DNS" at bounding box center [490, 229] width 54 height 8
click at [529, 262] on button "Assign" at bounding box center [525, 266] width 28 height 10
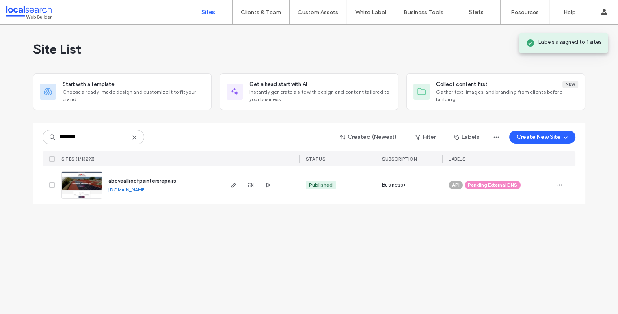
click at [368, 273] on div "Site List Start with a template Choose a ready-made design and customize it to …" at bounding box center [309, 170] width 618 height 290
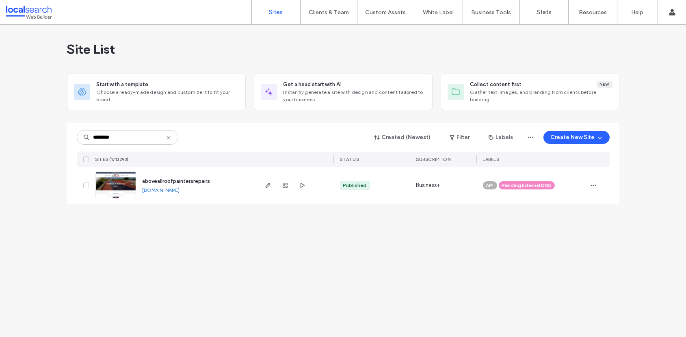
drag, startPoint x: 257, startPoint y: 223, endPoint x: 130, endPoint y: 147, distance: 148.0
click at [252, 220] on div "Site List Start with a template Choose a ready-made design and customize it to …" at bounding box center [343, 181] width 686 height 312
click at [130, 137] on input "********" at bounding box center [128, 137] width 102 height 15
paste input "**********"
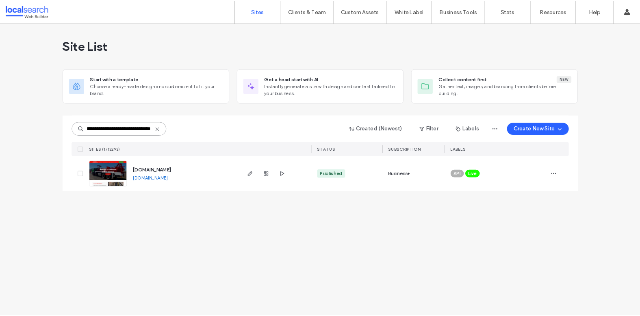
scroll to position [0, 0]
type input "**********"
click at [236, 264] on div "**********" at bounding box center [343, 181] width 686 height 312
click at [166, 253] on div "**********" at bounding box center [343, 181] width 686 height 312
click at [474, 257] on div "**********" at bounding box center [343, 181] width 686 height 312
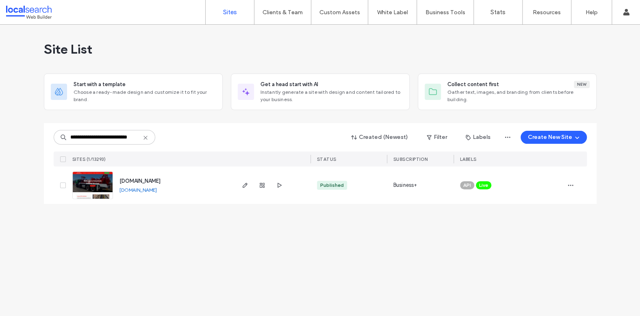
click at [84, 184] on img at bounding box center [93, 199] width 40 height 55
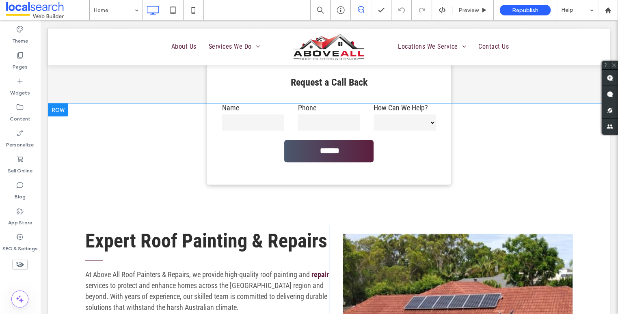
scroll to position [367, 0]
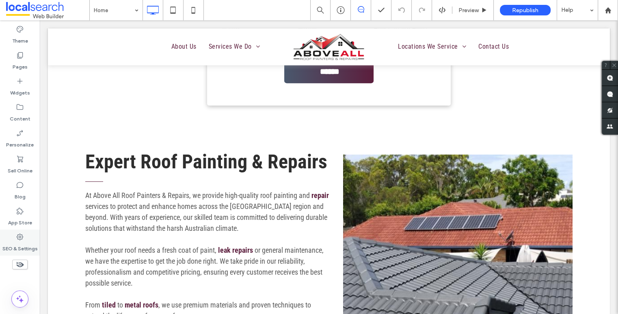
click at [22, 243] on label "SEO & Settings" at bounding box center [19, 246] width 35 height 11
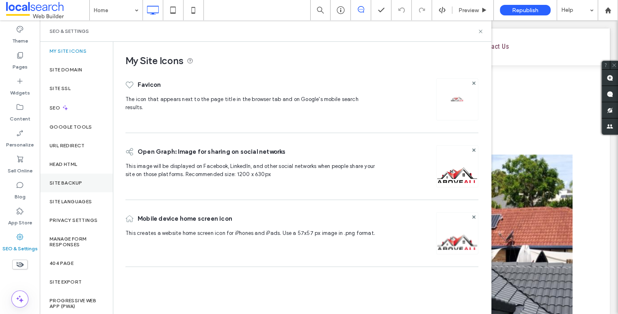
click at [63, 188] on div "Site Backup" at bounding box center [76, 183] width 73 height 19
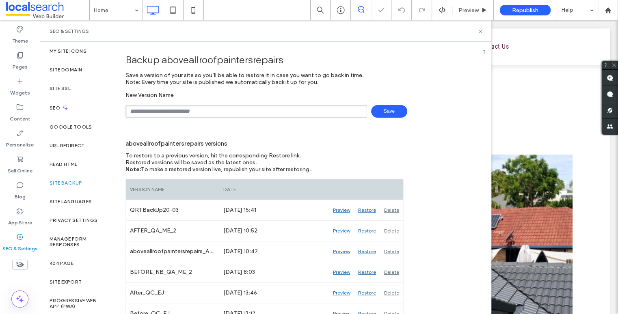
click at [178, 110] on input "text" at bounding box center [247, 111] width 242 height 13
type input "**********"
click at [381, 112] on span "Save" at bounding box center [389, 111] width 36 height 13
click at [64, 108] on icon at bounding box center [65, 107] width 7 height 7
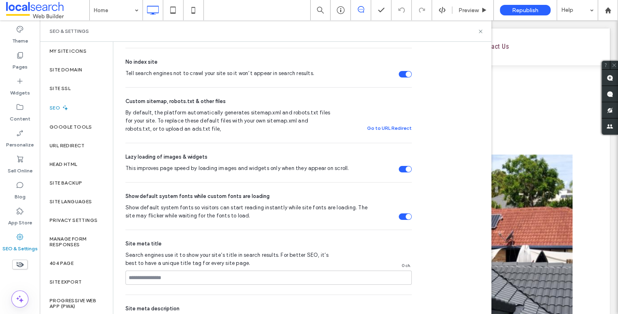
scroll to position [160, 0]
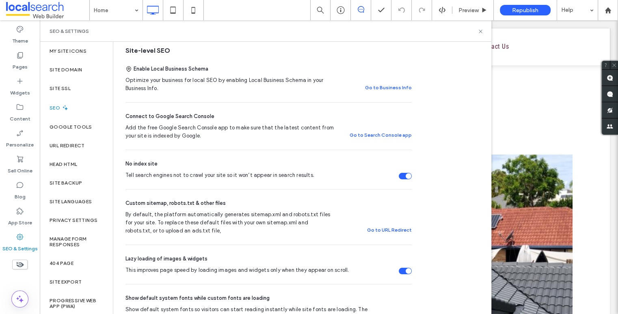
click at [405, 179] on div "Tell search engines not to crawl your site so it won’t appear in search results." at bounding box center [405, 176] width 13 height 6
click at [452, 181] on div "SEO Optimize your site to increase its visibility in relevant search results. N…" at bounding box center [301, 239] width 377 height 714
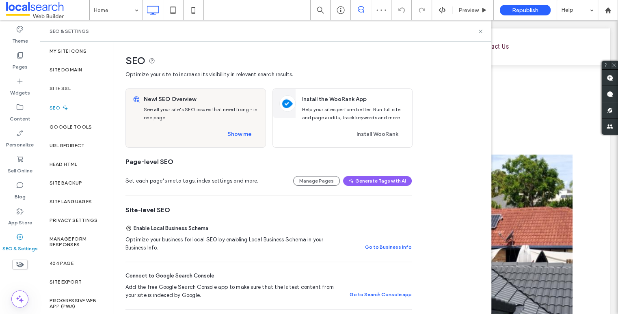
scroll to position [162, 0]
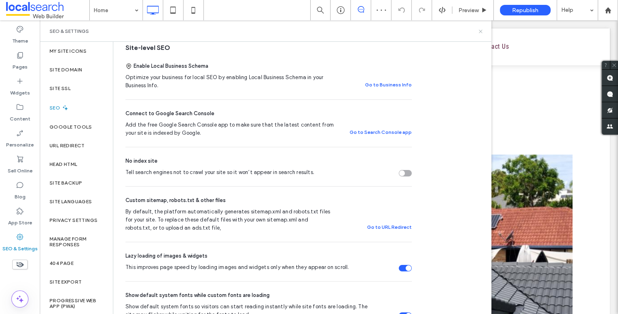
click at [480, 31] on icon at bounding box center [481, 31] width 6 height 6
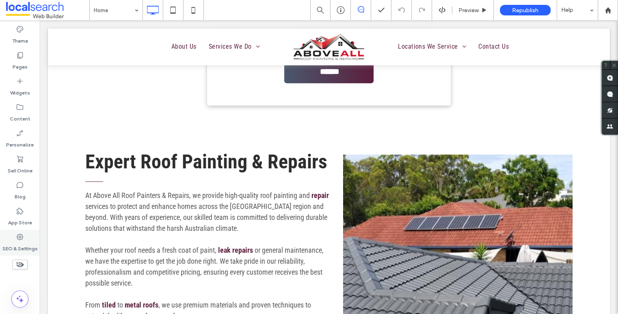
click at [26, 240] on div "SEO & Settings" at bounding box center [20, 243] width 40 height 26
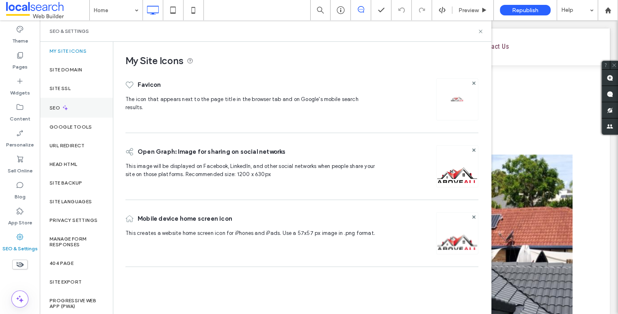
click at [53, 109] on label "SEO" at bounding box center [56, 108] width 12 height 6
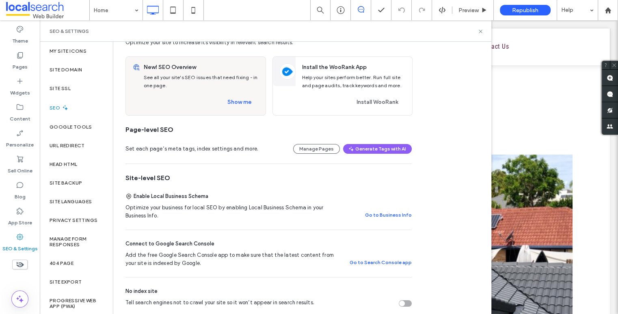
scroll to position [0, 0]
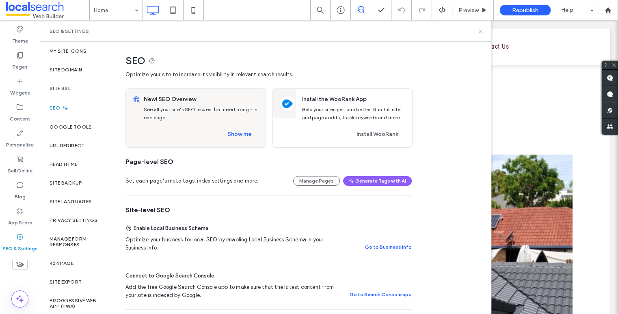
drag, startPoint x: 482, startPoint y: 28, endPoint x: 470, endPoint y: 0, distance: 30.9
click at [482, 28] on icon at bounding box center [481, 31] width 6 height 6
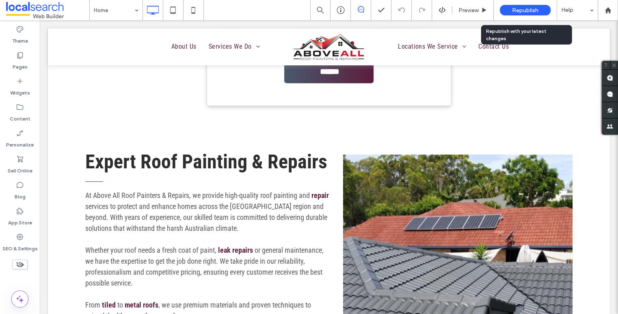
click at [517, 15] on div "Republish" at bounding box center [525, 10] width 51 height 11
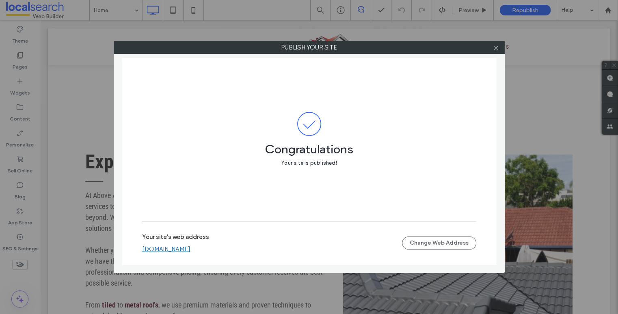
click at [432, 110] on div "Congratulations Your site is published!" at bounding box center [309, 139] width 334 height 163
click at [497, 49] on use at bounding box center [496, 47] width 4 height 4
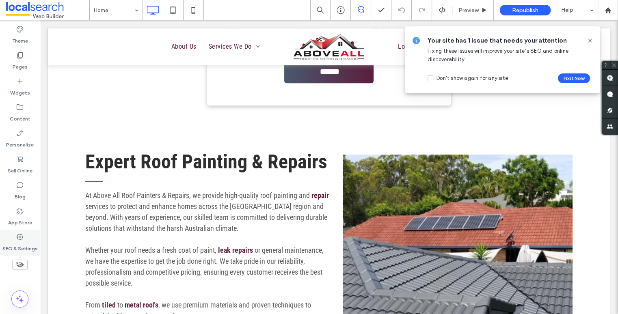
click at [25, 244] on label "SEO & Settings" at bounding box center [19, 246] width 35 height 11
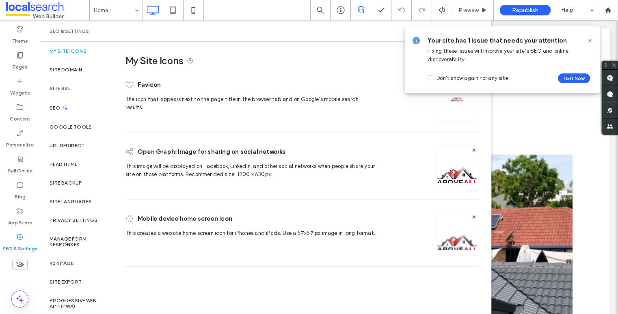
click at [591, 40] on icon at bounding box center [590, 40] width 6 height 6
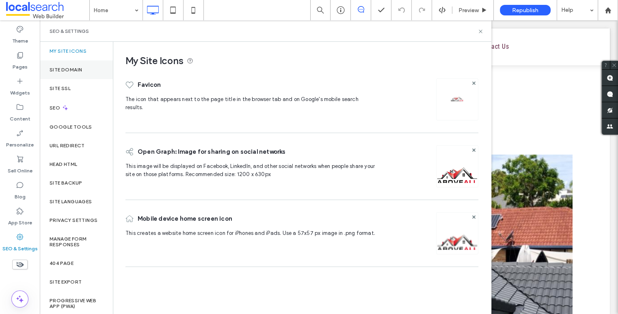
click at [88, 70] on div "Site Domain" at bounding box center [76, 70] width 73 height 19
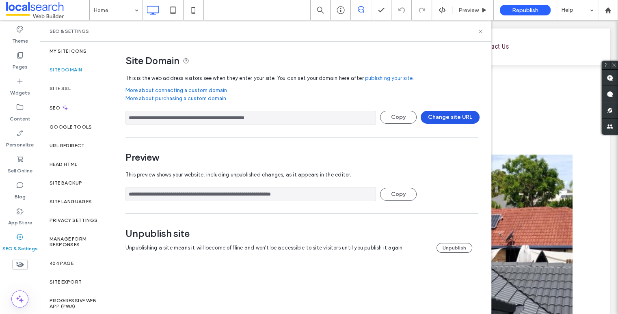
click at [453, 118] on button "Change site URL" at bounding box center [450, 117] width 59 height 13
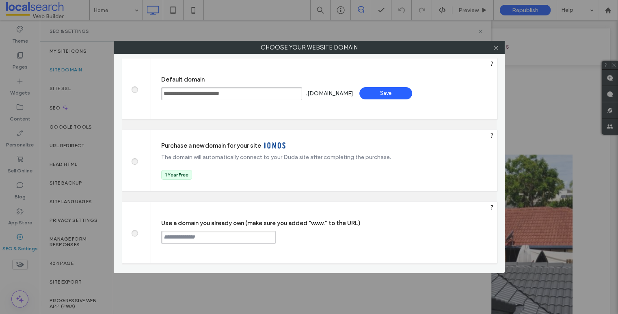
click at [215, 241] on input "text" at bounding box center [218, 237] width 115 height 13
paste input "**********"
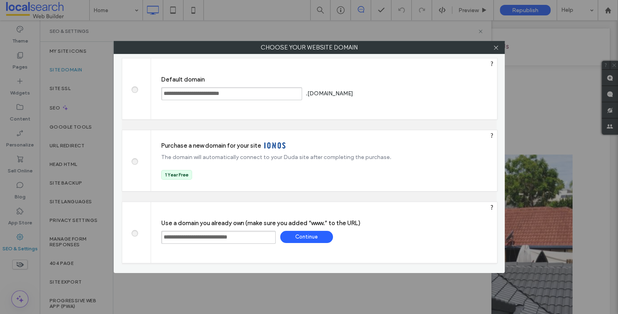
type input "**********"
click at [305, 241] on div "Continue" at bounding box center [306, 237] width 53 height 12
type input "**********"
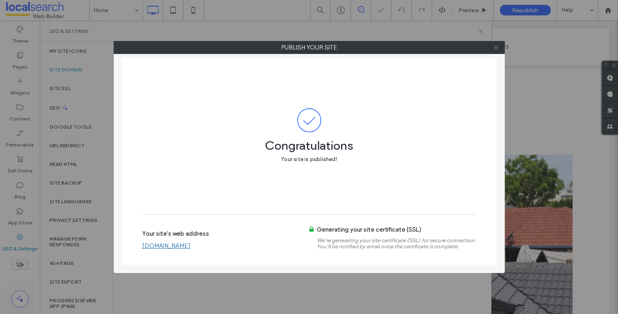
click at [496, 48] on use at bounding box center [496, 47] width 4 height 4
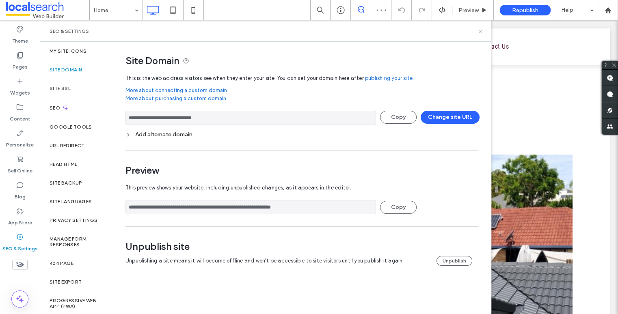
click at [482, 29] on icon at bounding box center [481, 31] width 6 height 6
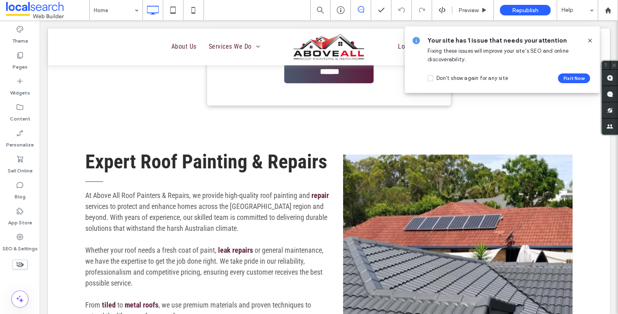
click at [590, 41] on use at bounding box center [590, 41] width 4 height 4
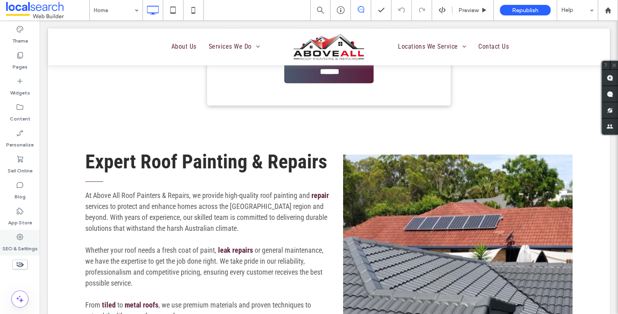
click at [27, 240] on div "SEO & Settings" at bounding box center [20, 243] width 40 height 26
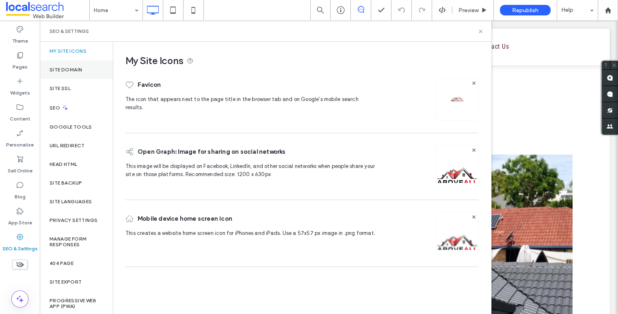
click at [77, 67] on label "Site Domain" at bounding box center [66, 70] width 32 height 6
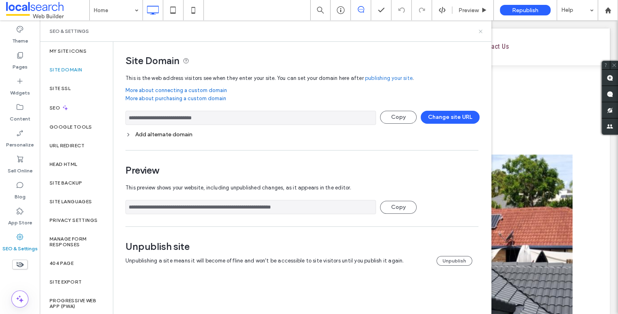
click at [480, 31] on icon at bounding box center [481, 31] width 6 height 6
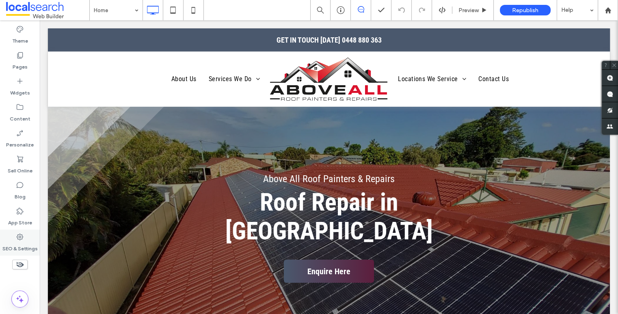
click at [27, 238] on div "SEO & Settings" at bounding box center [20, 243] width 40 height 26
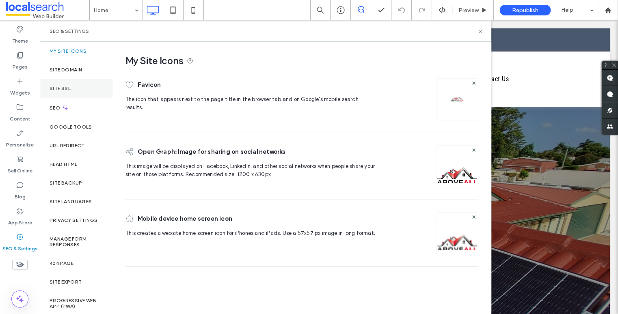
click at [77, 93] on div "Site SSL" at bounding box center [76, 88] width 73 height 19
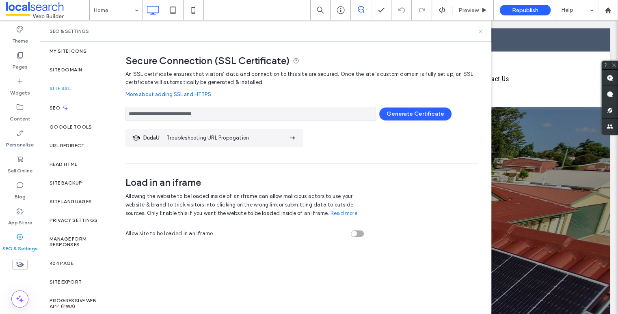
click at [480, 30] on use at bounding box center [480, 31] width 3 height 3
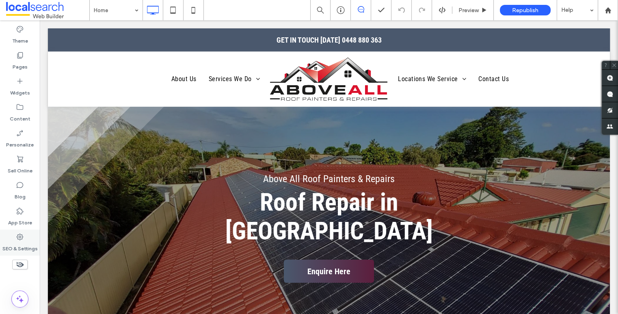
click at [24, 237] on div "SEO & Settings" at bounding box center [20, 243] width 40 height 26
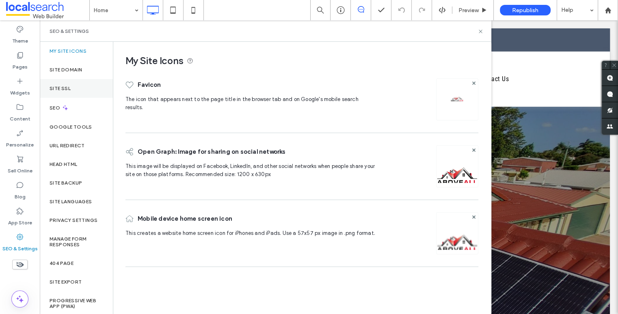
click at [63, 86] on label "Site SSL" at bounding box center [60, 89] width 21 height 6
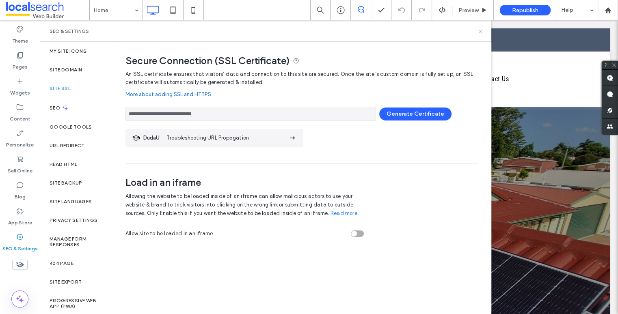
click at [482, 30] on use at bounding box center [480, 31] width 3 height 3
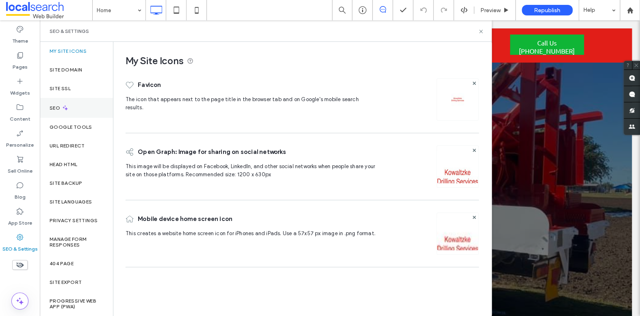
click at [57, 110] on div "SEO" at bounding box center [76, 108] width 73 height 20
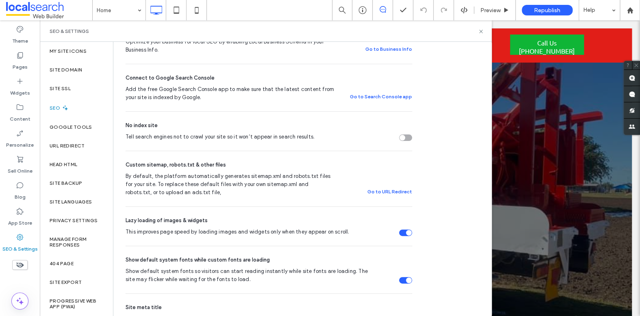
scroll to position [117, 0]
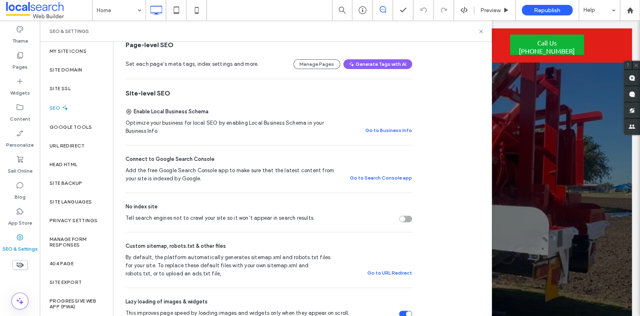
click at [407, 219] on div "Tell search engines not to crawl your site so it won’t appear in search results." at bounding box center [405, 219] width 13 height 6
click at [431, 231] on div "SEO Optimize your site to increase its visibility in relevant search results. N…" at bounding box center [301, 282] width 377 height 714
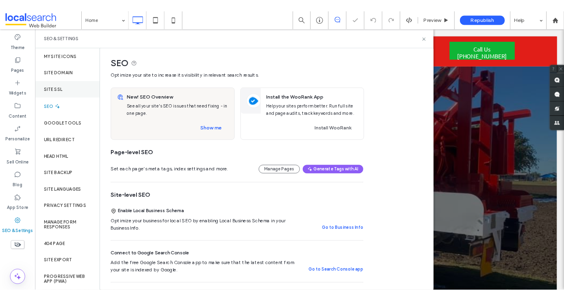
scroll to position [0, 0]
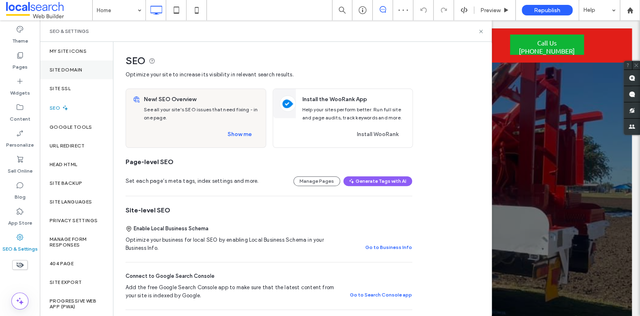
click at [80, 74] on div "Site Domain" at bounding box center [76, 70] width 73 height 19
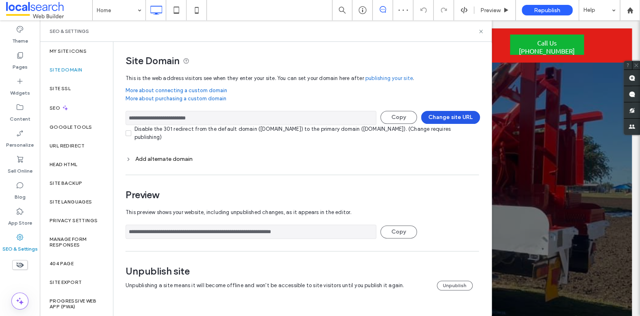
click at [444, 116] on button "Change site URL" at bounding box center [450, 117] width 59 height 13
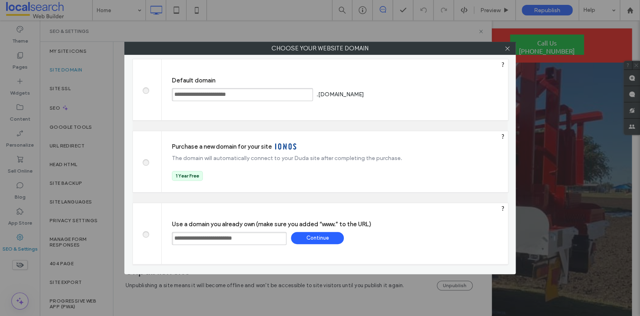
click at [260, 236] on input "**********" at bounding box center [229, 238] width 115 height 13
click at [145, 92] on span at bounding box center [145, 90] width 0 height 6
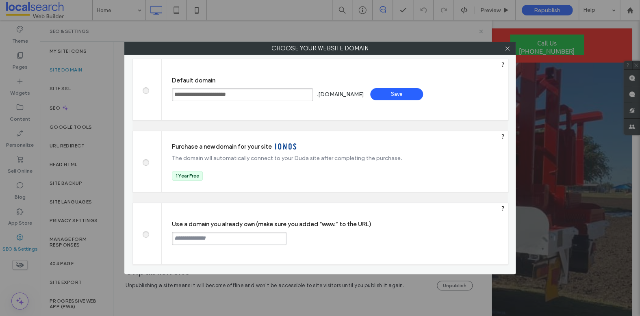
click at [423, 93] on div "Save" at bounding box center [396, 94] width 53 height 12
type input "**********"
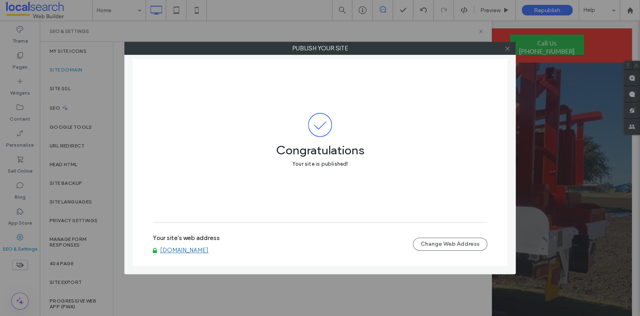
click at [505, 51] on icon at bounding box center [507, 48] width 6 height 6
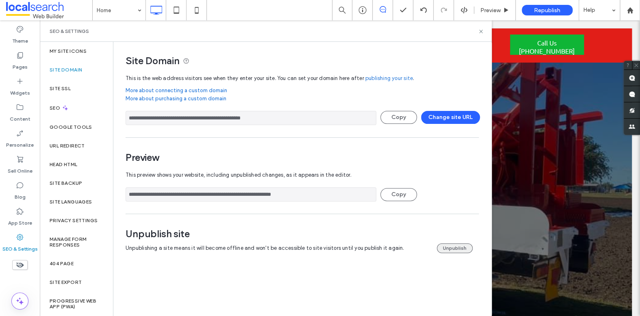
click at [453, 249] on button "Unpublish" at bounding box center [455, 248] width 36 height 10
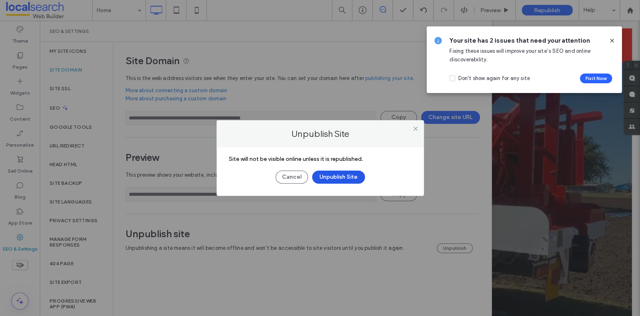
click at [348, 174] on button "Unpublish Site" at bounding box center [338, 177] width 53 height 13
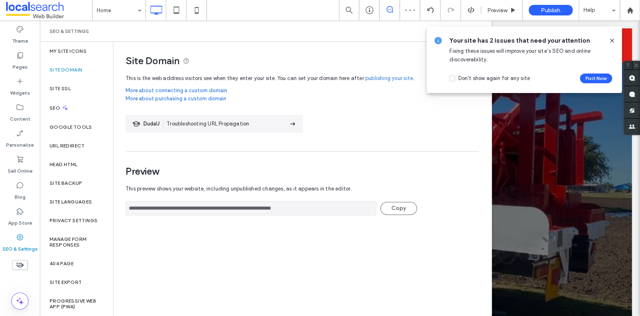
click at [610, 39] on use at bounding box center [612, 41] width 4 height 4
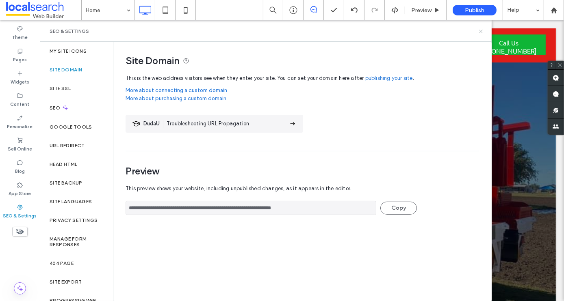
click at [480, 32] on icon at bounding box center [481, 31] width 6 height 6
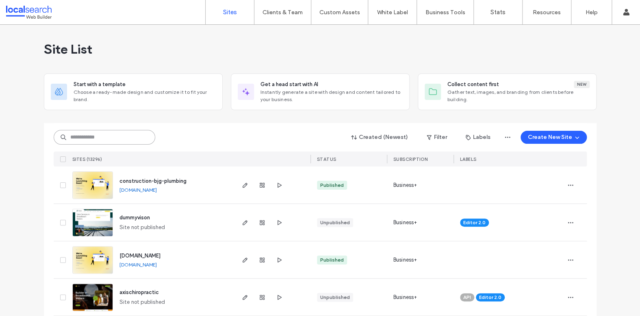
click at [87, 138] on input at bounding box center [105, 137] width 102 height 15
paste input "********"
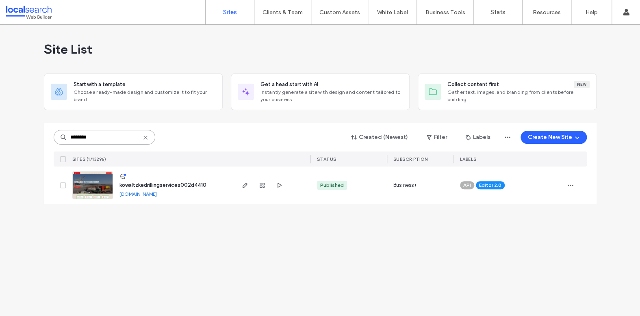
type input "********"
click at [92, 180] on img at bounding box center [93, 199] width 40 height 55
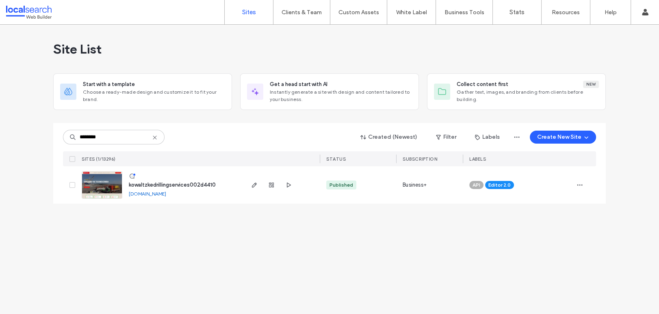
click at [377, 242] on div "Site List Start with a template Choose a ready-made design and customize it to …" at bounding box center [329, 170] width 659 height 290
click at [126, 135] on input "********" at bounding box center [114, 137] width 102 height 15
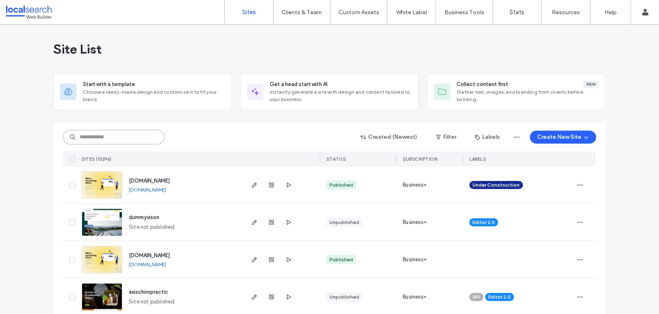
paste input "********"
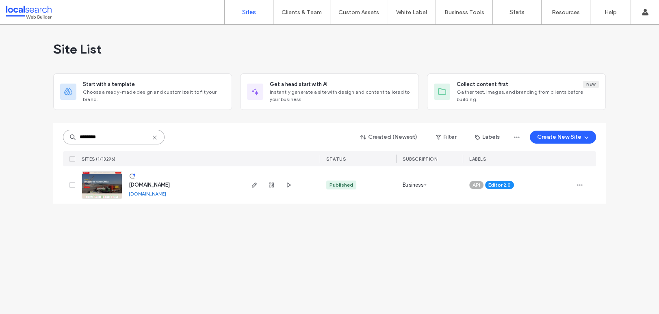
paste input "**********"
click at [477, 248] on div "**********" at bounding box center [329, 170] width 659 height 290
click at [572, 184] on div "API Editor 2.0" at bounding box center [518, 185] width 110 height 37
drag, startPoint x: 600, startPoint y: 240, endPoint x: 589, endPoint y: 210, distance: 31.9
click at [600, 240] on div "**********" at bounding box center [329, 170] width 659 height 290
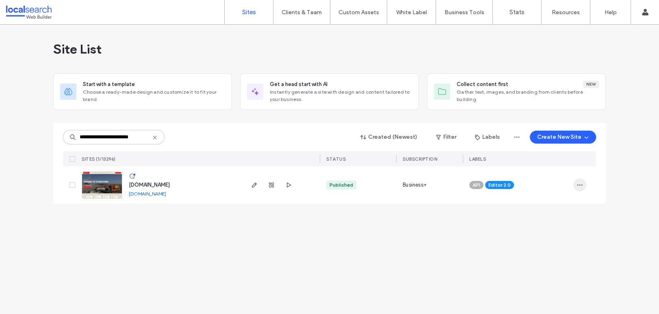
click at [581, 186] on icon "button" at bounding box center [579, 185] width 6 height 6
click at [561, 238] on div "Assign Label" at bounding box center [549, 236] width 72 height 15
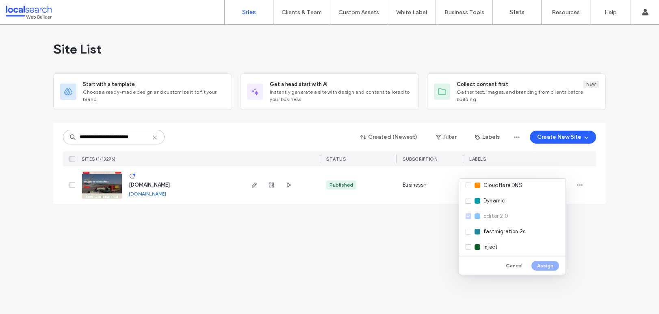
scroll to position [111, 0]
click at [520, 233] on div "Live" at bounding box center [512, 232] width 106 height 15
click at [544, 265] on button "Assign" at bounding box center [545, 266] width 28 height 10
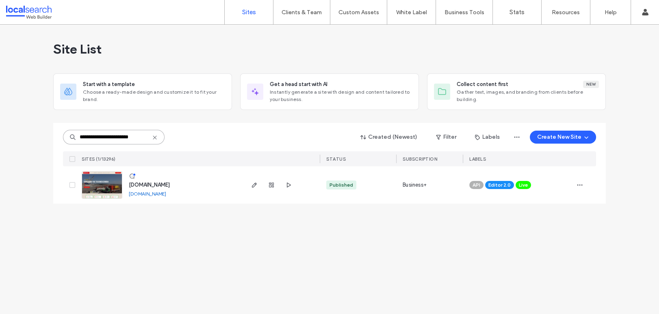
click at [143, 140] on input "**********" at bounding box center [114, 137] width 102 height 15
paste input
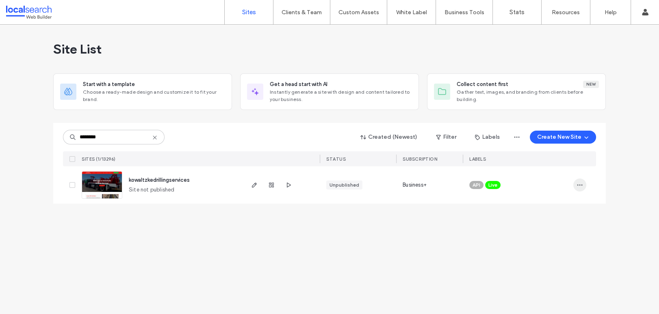
click at [579, 182] on icon "button" at bounding box center [579, 185] width 6 height 6
click at [497, 184] on span "Live" at bounding box center [492, 185] width 9 height 7
click at [505, 179] on icon at bounding box center [506, 180] width 4 height 4
click at [577, 183] on icon "button" at bounding box center [579, 185] width 6 height 6
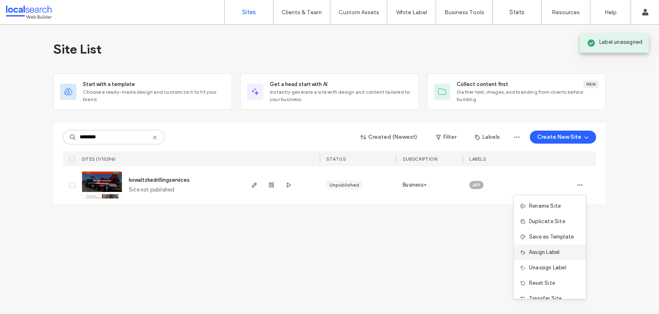
click at [557, 247] on div "Assign Label" at bounding box center [549, 252] width 72 height 15
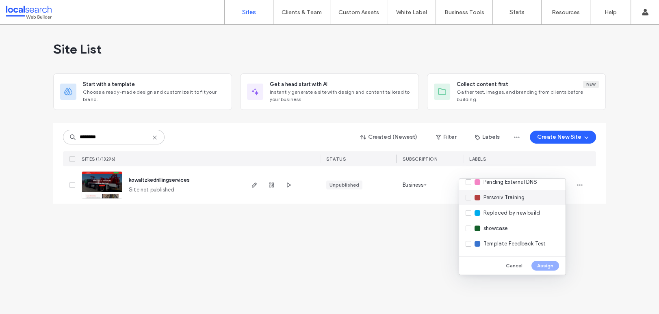
scroll to position [219, 0]
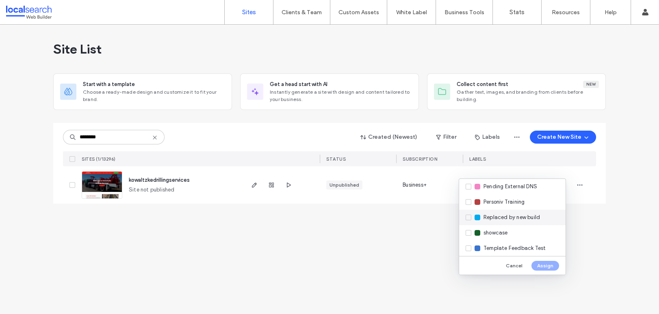
click at [510, 211] on div "Replaced by new build" at bounding box center [512, 217] width 106 height 15
click at [405, 264] on div "Site List Start with a template Choose a ready-made design and customize it to …" at bounding box center [329, 170] width 659 height 290
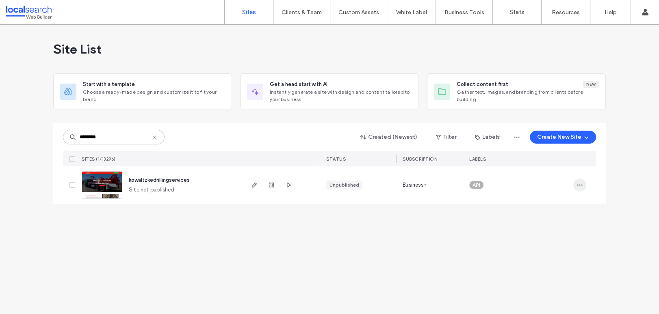
click at [575, 186] on span "button" at bounding box center [579, 185] width 13 height 13
click at [548, 255] on span "Assign Label" at bounding box center [544, 253] width 30 height 8
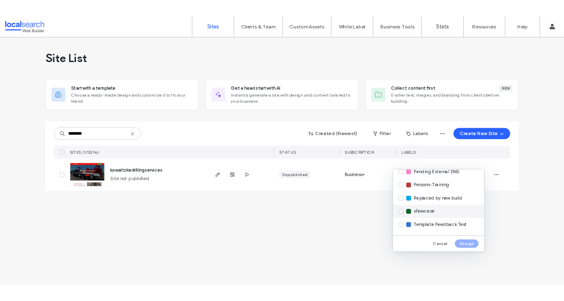
scroll to position [225, 0]
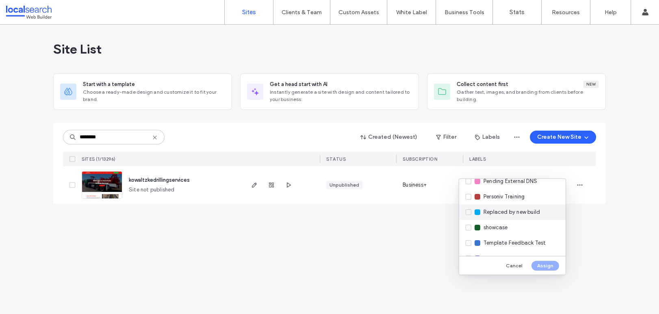
click at [511, 211] on span "Replaced by new build" at bounding box center [511, 212] width 56 height 8
click at [546, 267] on button "Assign" at bounding box center [545, 266] width 28 height 10
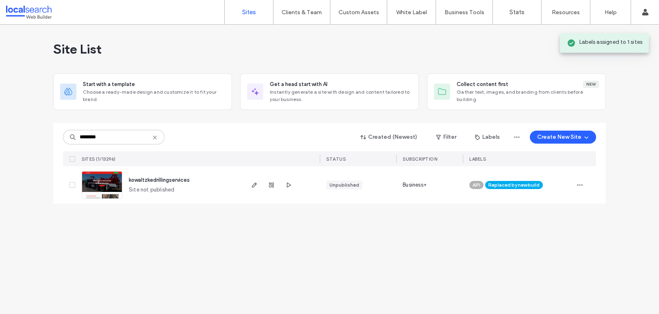
click at [370, 277] on div "Site List Start with a template Choose a ready-made design and customize it to …" at bounding box center [329, 170] width 659 height 290
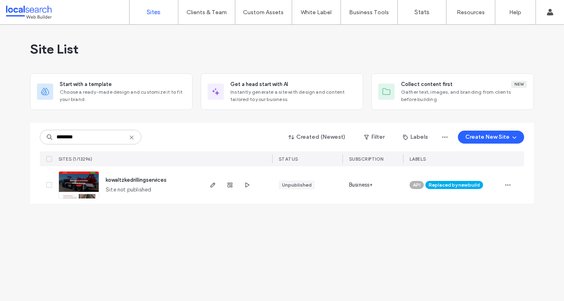
click at [274, 248] on div "Site List Start with a template Choose a ready-made design and customize it to …" at bounding box center [282, 163] width 564 height 277
click at [97, 135] on input "********" at bounding box center [91, 137] width 102 height 15
paste input "**********"
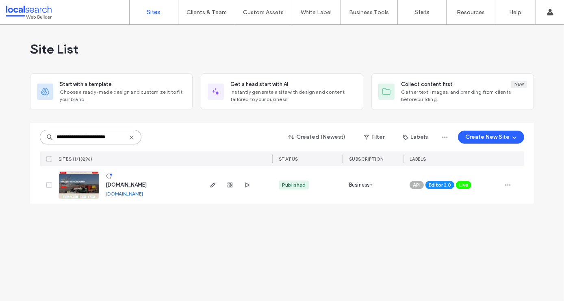
type input "**********"
click at [312, 251] on div "**********" at bounding box center [282, 163] width 564 height 277
click at [232, 186] on use "button" at bounding box center [229, 185] width 5 height 5
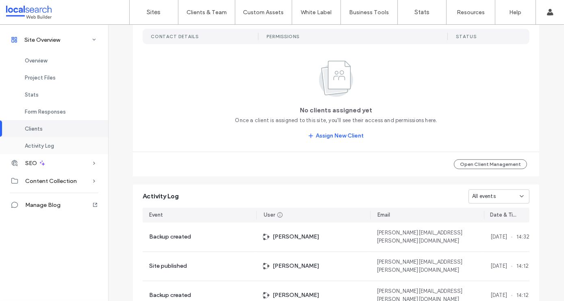
scroll to position [777, 0]
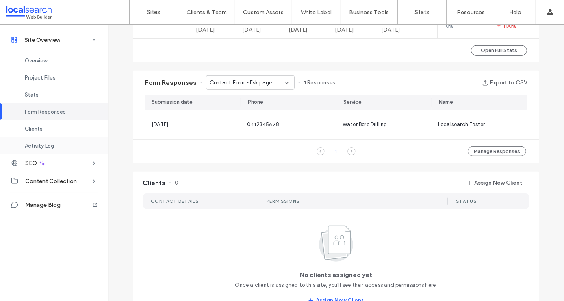
scroll to position [422, 0]
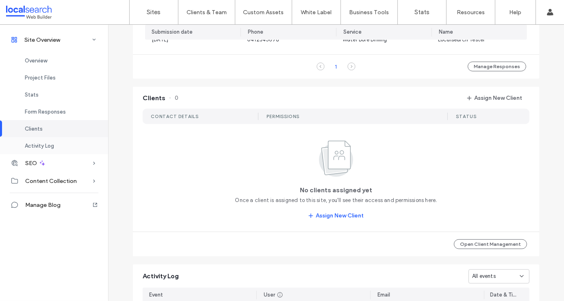
scroll to position [561, 0]
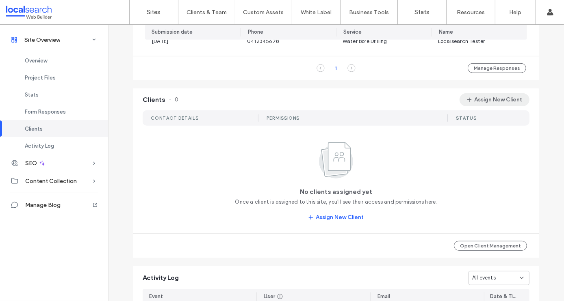
click at [499, 98] on button "Assign New Client" at bounding box center [494, 99] width 70 height 13
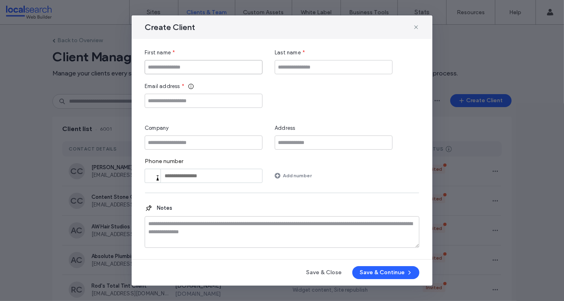
click at [181, 66] on input "First name" at bounding box center [204, 67] width 118 height 14
paste input "**********"
type input "**********"
click at [321, 72] on input "Last name" at bounding box center [334, 67] width 118 height 14
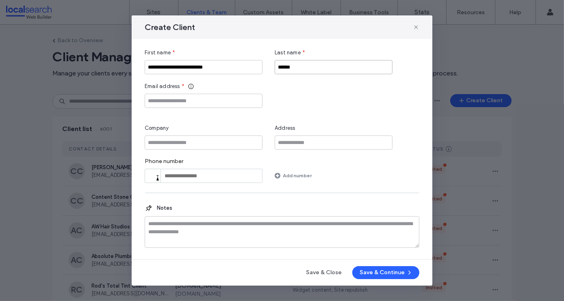
type input "******"
click at [216, 102] on input "Email address" at bounding box center [204, 101] width 118 height 14
paste input "**********"
click at [245, 105] on input "**********" at bounding box center [204, 101] width 118 height 14
type input "**********"
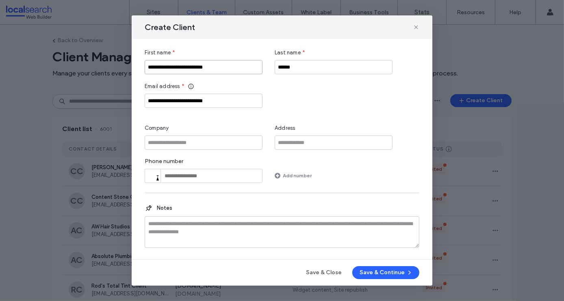
click at [225, 69] on input "**********" at bounding box center [204, 67] width 118 height 14
click at [191, 145] on input "Company" at bounding box center [204, 143] width 118 height 14
paste input "**********"
type input "**********"
click at [303, 107] on div "**********" at bounding box center [282, 95] width 275 height 26
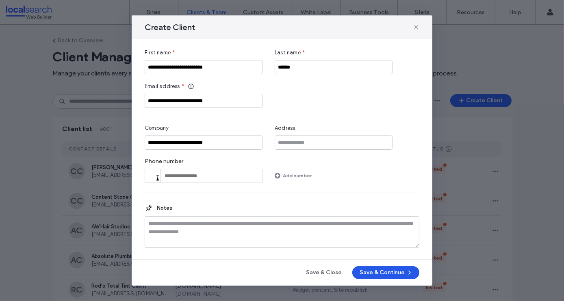
click at [388, 271] on button "Save & Continue" at bounding box center [385, 272] width 67 height 13
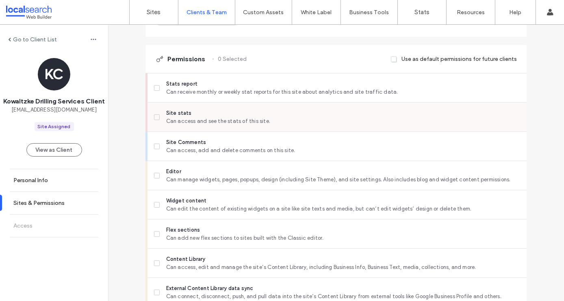
scroll to position [274, 0]
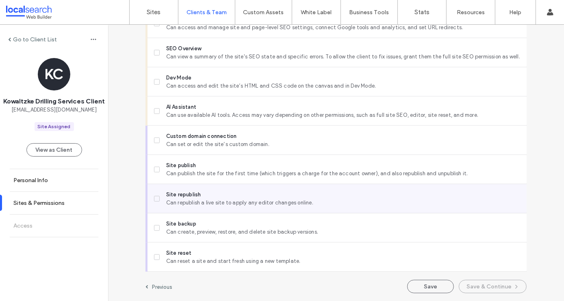
click at [226, 197] on span "Site republish" at bounding box center [343, 195] width 354 height 8
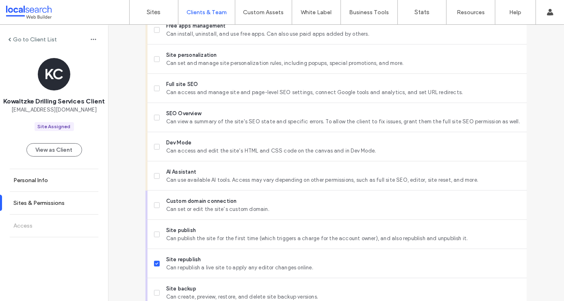
scroll to position [691, 0]
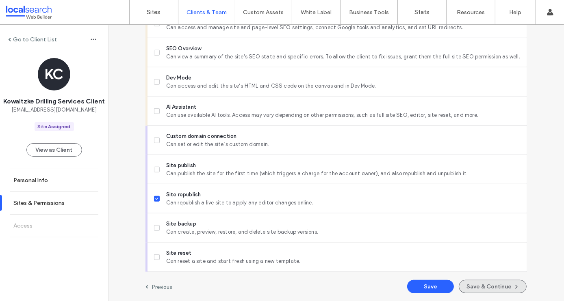
click at [506, 287] on button "Save & Continue" at bounding box center [493, 286] width 68 height 13
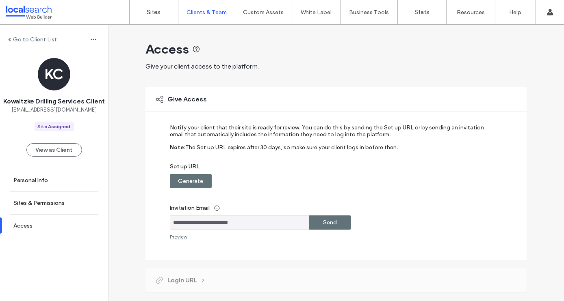
click at [196, 182] on label "Generate" at bounding box center [190, 181] width 25 height 15
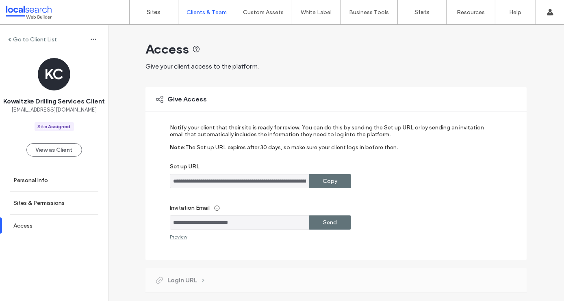
click at [323, 183] on label "Copy" at bounding box center [330, 181] width 15 height 15
click at [255, 225] on input "**********" at bounding box center [239, 223] width 139 height 14
click at [324, 184] on label "Copy" at bounding box center [330, 181] width 15 height 15
click at [59, 176] on link "Personal Info" at bounding box center [54, 180] width 108 height 22
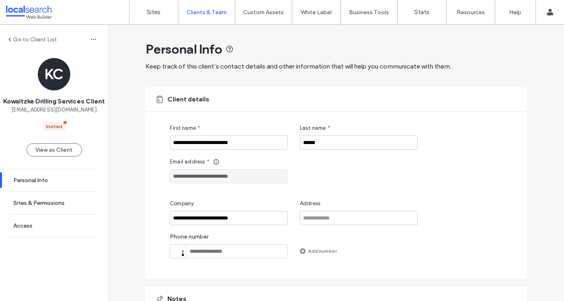
scroll to position [56, 0]
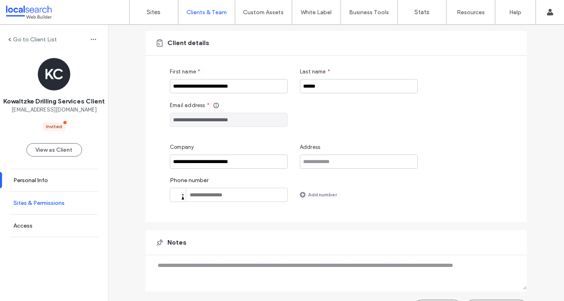
click at [43, 201] on label "Sites & Permissions" at bounding box center [38, 203] width 51 height 7
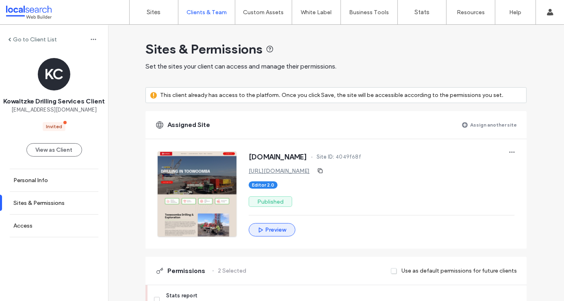
scroll to position [58, 0]
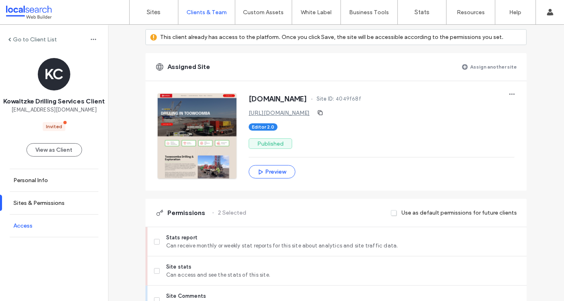
click at [50, 222] on link "Access" at bounding box center [54, 226] width 108 height 22
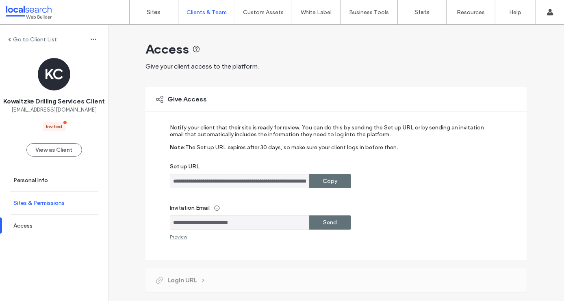
click at [27, 201] on label "Sites & Permissions" at bounding box center [38, 203] width 51 height 7
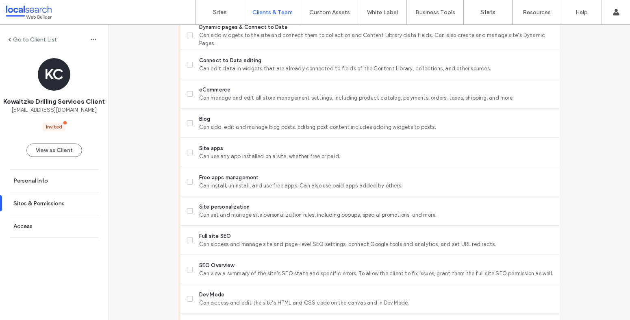
scroll to position [656, 0]
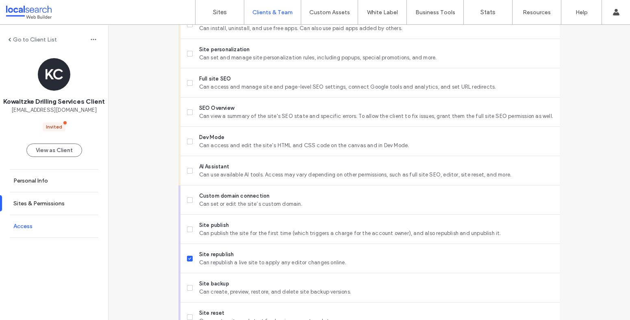
click at [61, 227] on link "Access" at bounding box center [54, 226] width 108 height 22
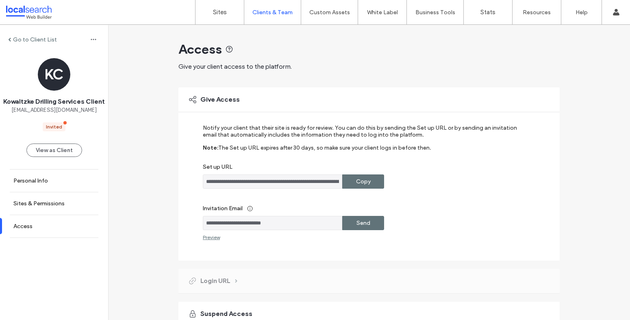
click at [372, 186] on div "Copy" at bounding box center [363, 181] width 42 height 14
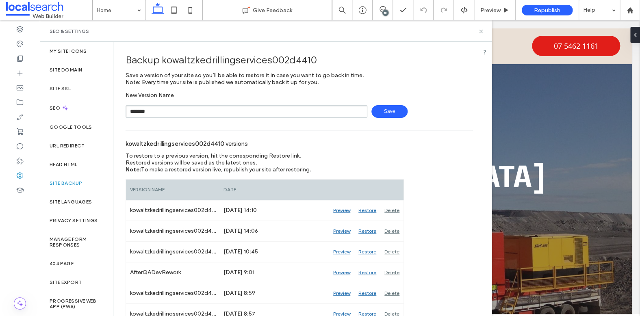
type input "**********"
click at [383, 108] on span "Save" at bounding box center [389, 111] width 36 height 13
click at [480, 33] on icon at bounding box center [481, 31] width 6 height 6
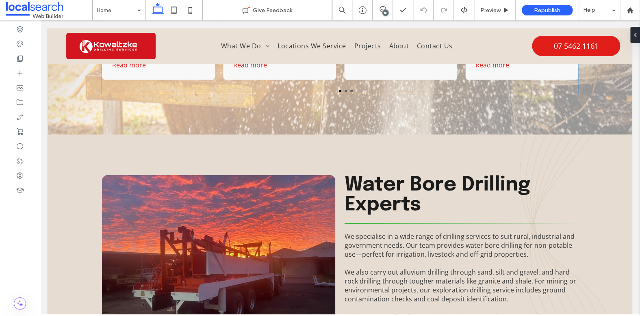
scroll to position [1419, 0]
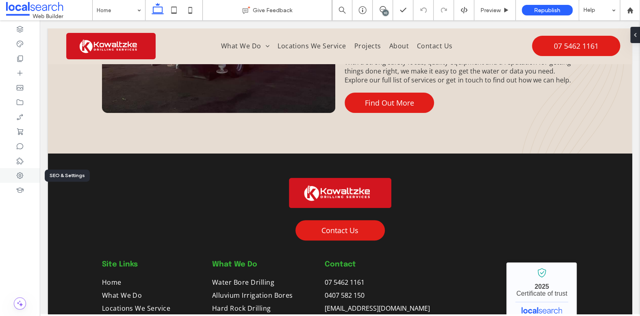
click at [14, 178] on div at bounding box center [20, 175] width 40 height 15
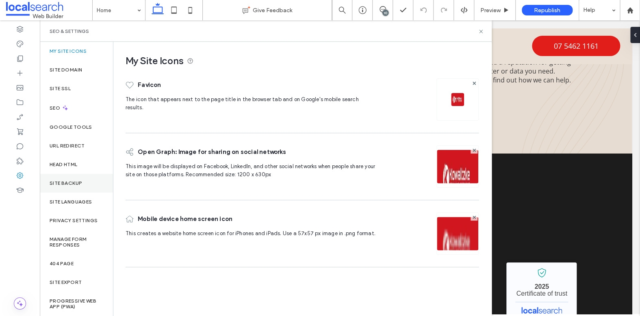
click at [80, 182] on label "Site Backup" at bounding box center [66, 183] width 32 height 6
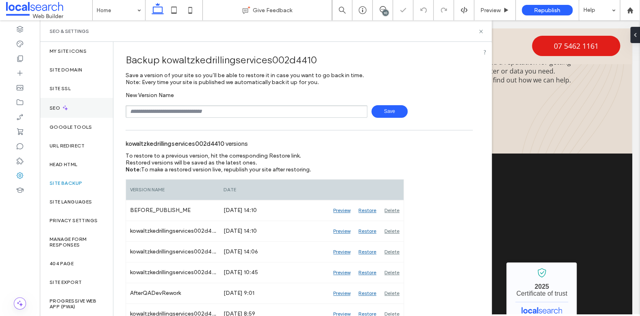
click at [52, 105] on label "SEO" at bounding box center [56, 108] width 12 height 6
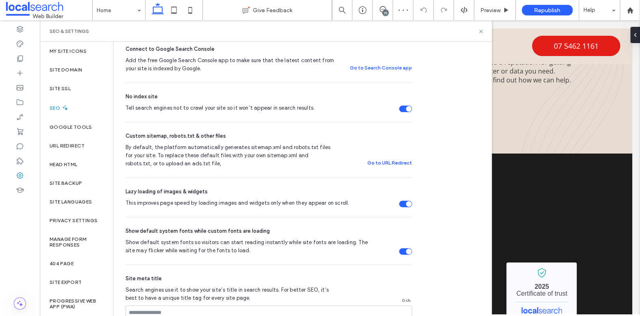
scroll to position [235, 0]
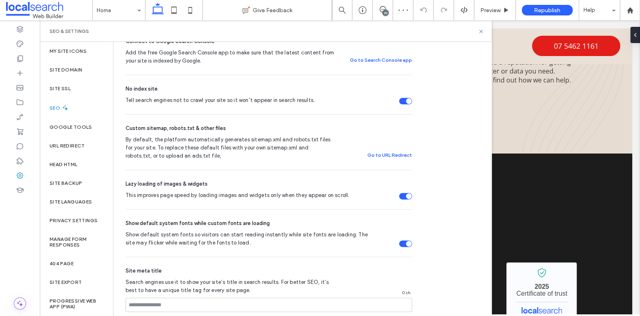
click at [406, 101] on div "Tell search engines not to crawl your site so it won’t appear in search results." at bounding box center [409, 101] width 6 height 6
drag, startPoint x: 480, startPoint y: 32, endPoint x: 271, endPoint y: 67, distance: 211.8
click at [480, 32] on use at bounding box center [480, 31] width 3 height 3
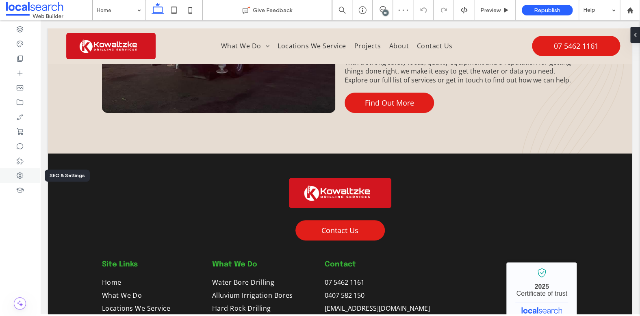
click at [18, 175] on icon at bounding box center [20, 175] width 8 height 8
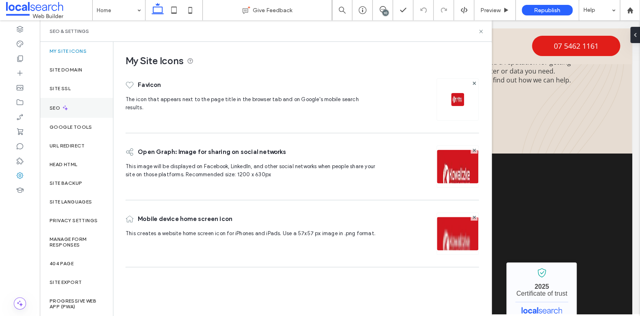
click at [56, 110] on label "SEO" at bounding box center [56, 108] width 12 height 6
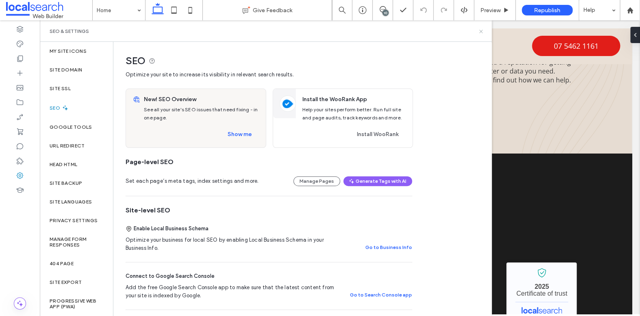
click at [483, 32] on icon at bounding box center [481, 31] width 6 height 6
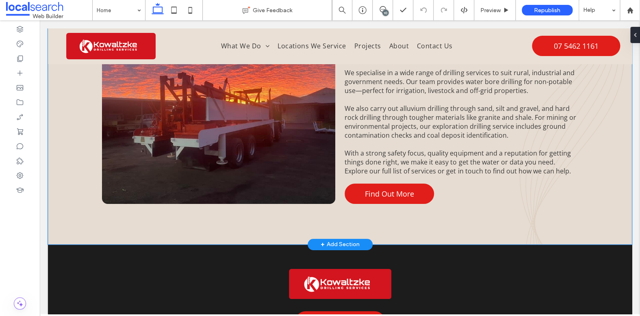
scroll to position [1320, 0]
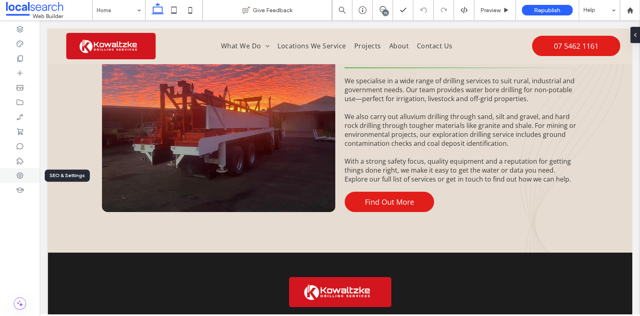
click at [23, 172] on icon at bounding box center [20, 175] width 8 height 8
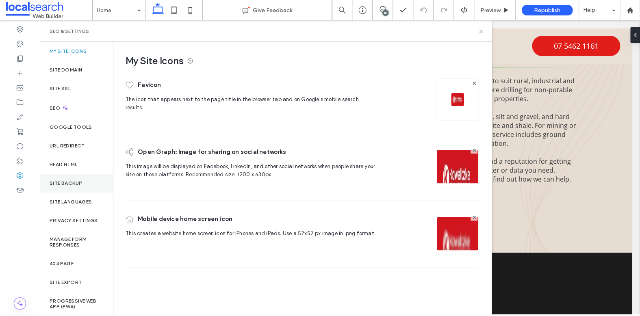
click at [86, 181] on div "Site Backup" at bounding box center [76, 183] width 73 height 19
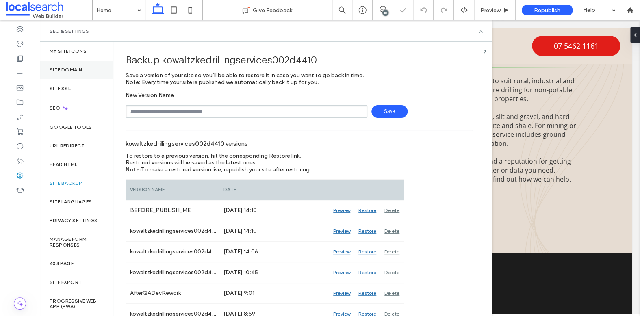
click at [69, 65] on div "Site Domain" at bounding box center [76, 70] width 73 height 19
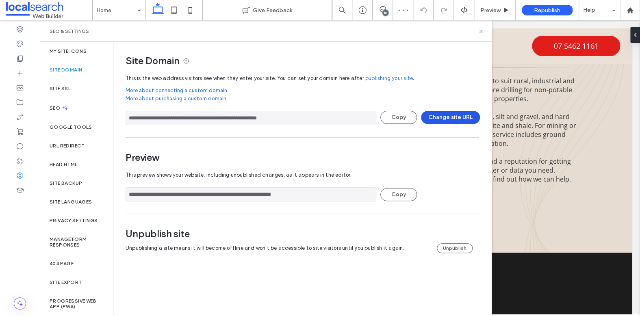
click at [458, 119] on button "Change site URL" at bounding box center [450, 117] width 59 height 13
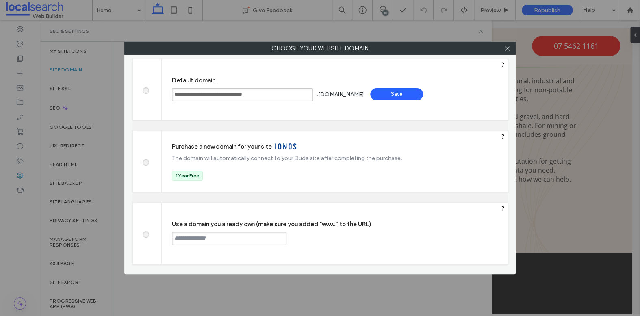
click at [219, 241] on input "text" at bounding box center [229, 238] width 115 height 13
paste input "**********"
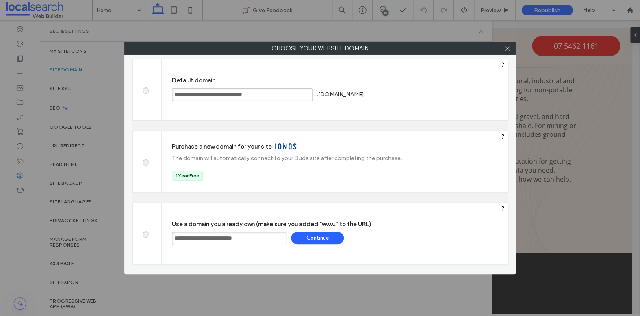
type input "**********"
click at [329, 243] on div "Continue" at bounding box center [317, 238] width 53 height 12
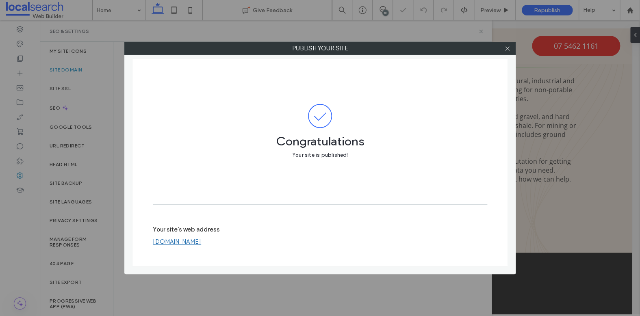
type input "**********"
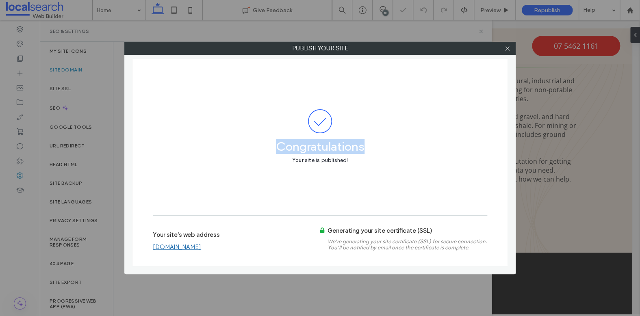
drag, startPoint x: 430, startPoint y: 141, endPoint x: 503, endPoint y: 86, distance: 91.9
click at [431, 143] on span "Congratulations" at bounding box center [320, 142] width 334 height 19
click at [509, 49] on icon at bounding box center [507, 48] width 6 height 6
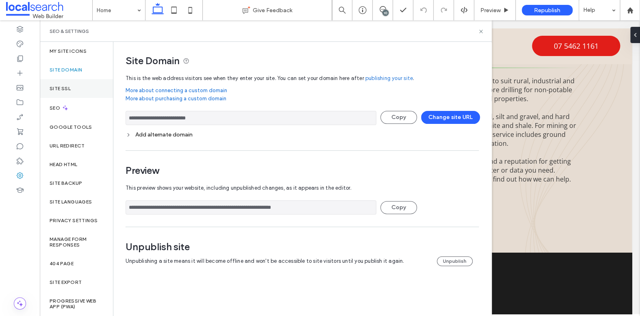
click at [58, 87] on label "Site SSL" at bounding box center [60, 89] width 21 height 6
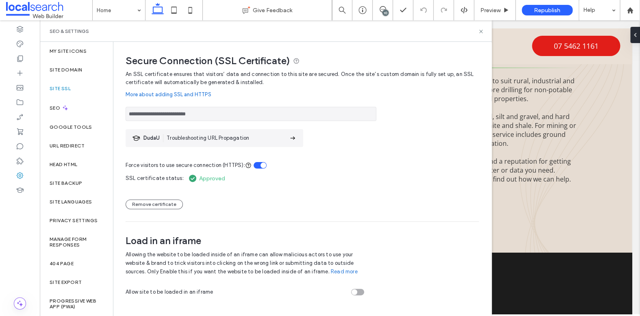
click at [355, 177] on div "SSL certificate status: Approved Remove certificate" at bounding box center [302, 189] width 353 height 40
click at [478, 32] on icon at bounding box center [481, 31] width 6 height 6
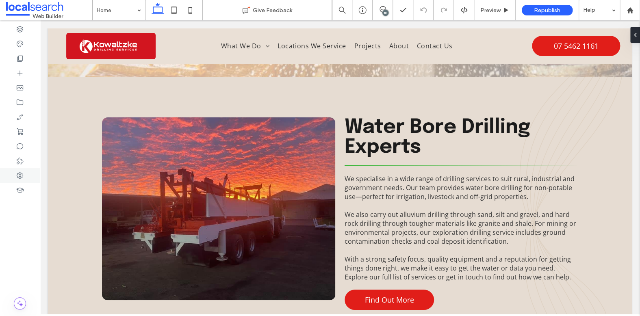
scroll to position [1166, 0]
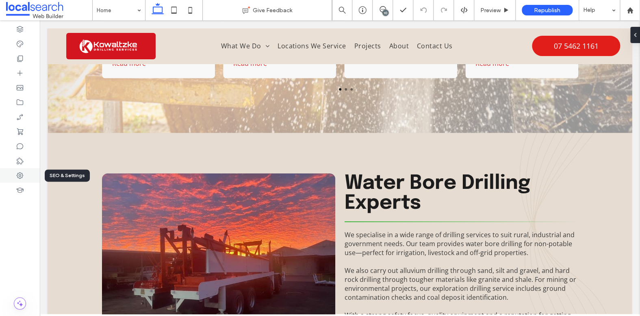
click at [23, 172] on icon at bounding box center [20, 175] width 8 height 8
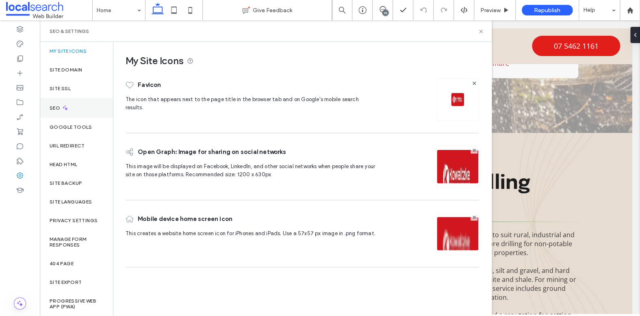
click at [58, 110] on label "SEO" at bounding box center [56, 108] width 12 height 6
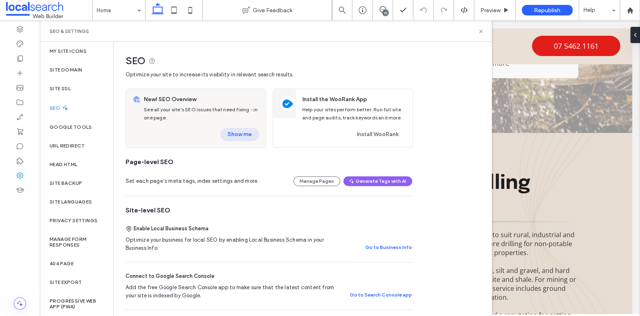
click at [231, 134] on button "Show me" at bounding box center [239, 134] width 39 height 13
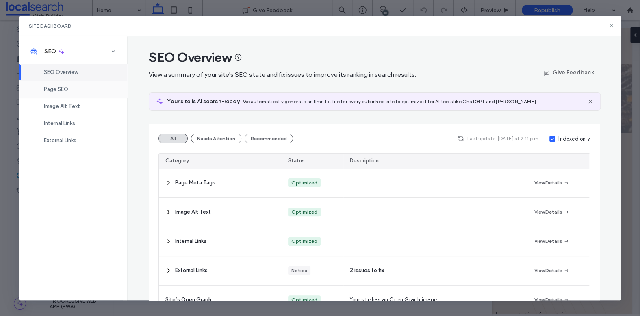
click at [76, 93] on div "Page SEO" at bounding box center [73, 89] width 108 height 17
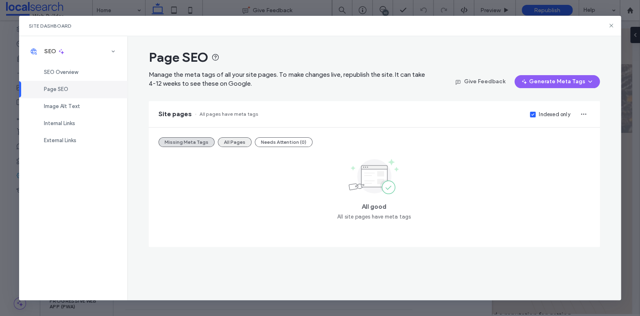
click at [243, 142] on button "All Pages" at bounding box center [235, 142] width 34 height 10
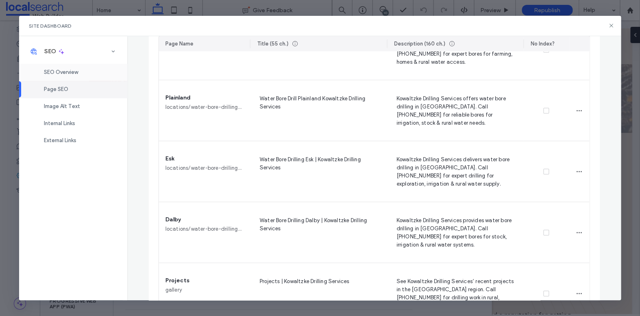
scroll to position [740, 0]
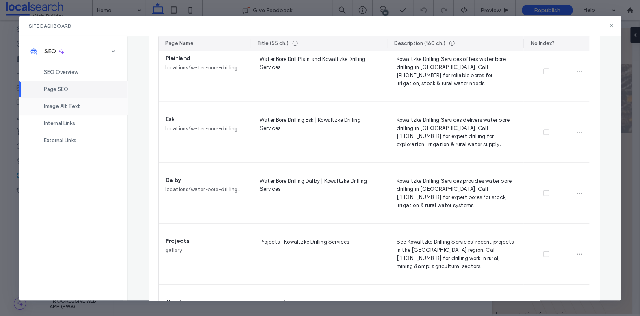
click at [72, 100] on div "Image Alt Text" at bounding box center [73, 106] width 108 height 17
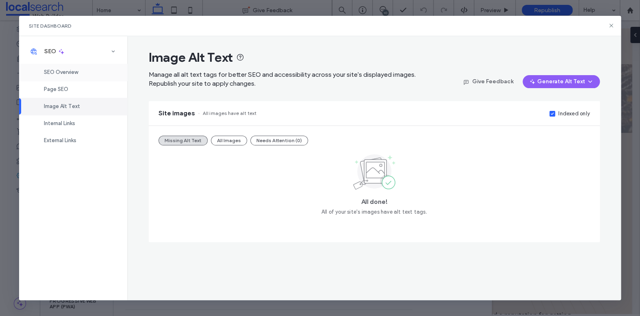
click at [58, 75] on span "SEO Overview" at bounding box center [61, 72] width 34 height 6
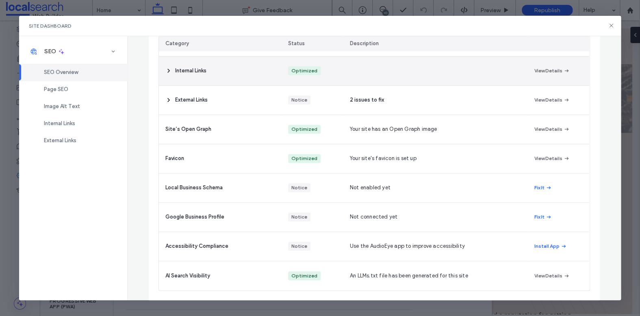
scroll to position [169, 0]
click at [185, 76] on span "Internal Links" at bounding box center [190, 72] width 31 height 8
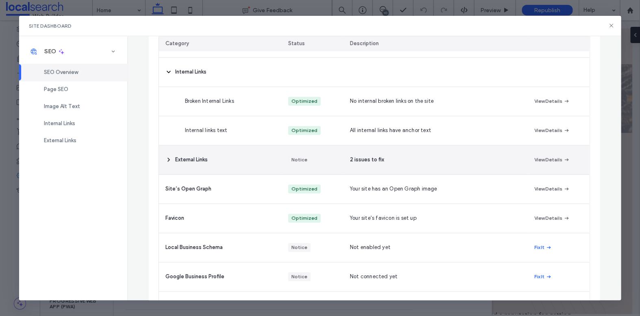
click at [177, 165] on div "External Links" at bounding box center [220, 159] width 123 height 29
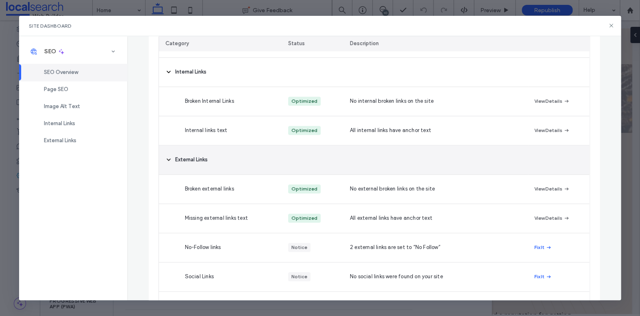
scroll to position [346, 0]
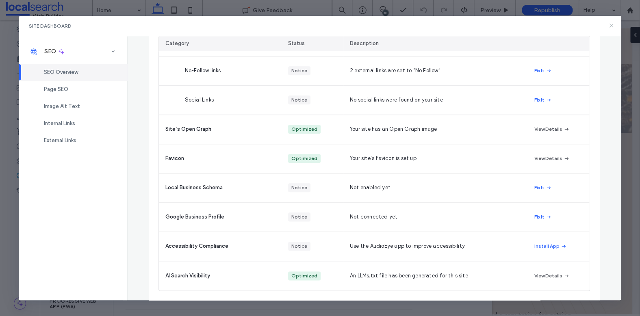
click at [608, 26] on icon at bounding box center [611, 25] width 6 height 6
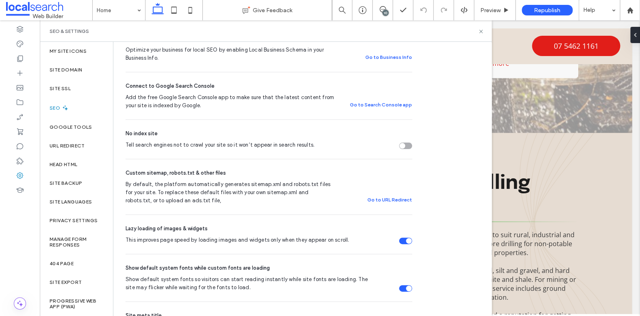
scroll to position [0, 0]
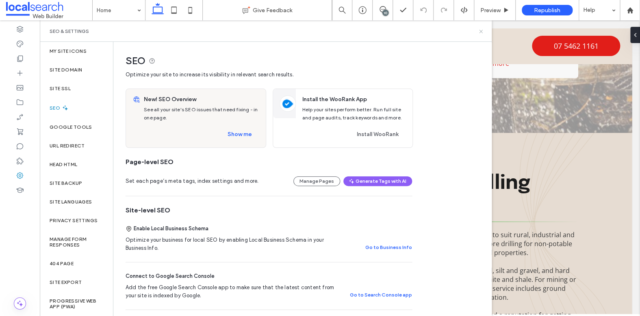
click at [479, 32] on use at bounding box center [480, 31] width 3 height 3
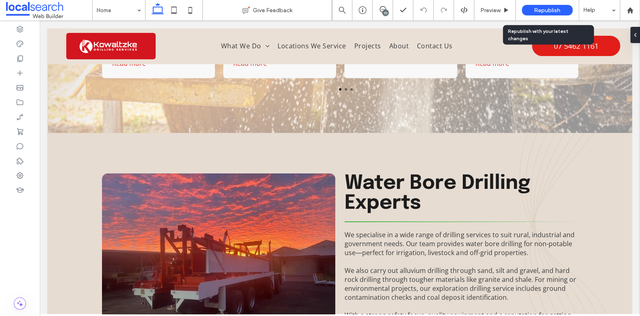
click at [544, 7] on span "Republish" at bounding box center [547, 10] width 26 height 7
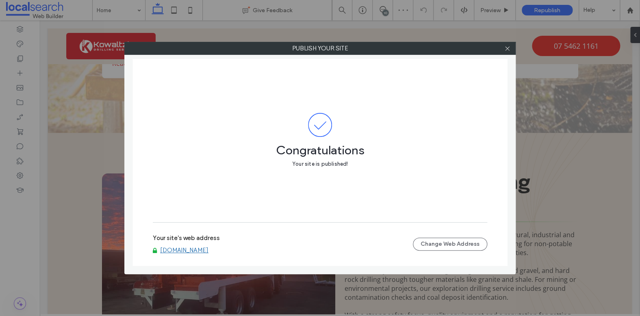
click at [502, 50] on div at bounding box center [507, 48] width 12 height 12
click at [507, 50] on icon at bounding box center [507, 48] width 6 height 6
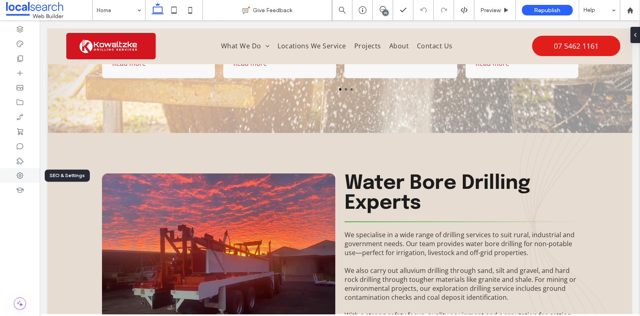
click at [26, 170] on div at bounding box center [20, 175] width 40 height 15
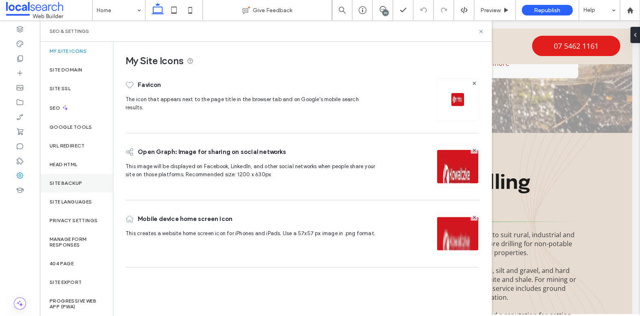
click at [69, 187] on div "Site Backup" at bounding box center [76, 183] width 73 height 19
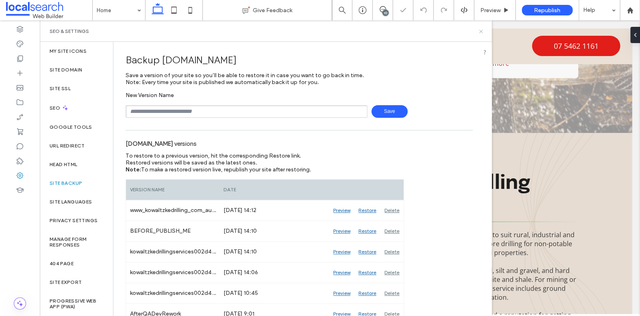
click at [483, 30] on icon at bounding box center [481, 31] width 6 height 6
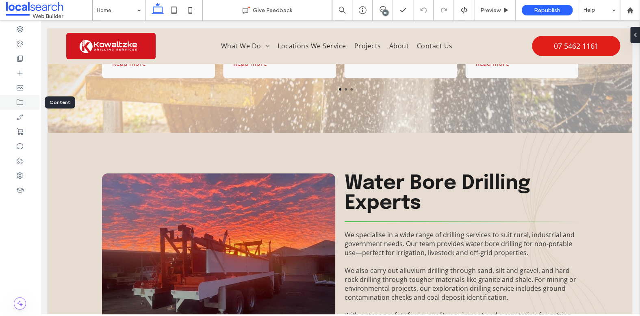
click at [23, 106] on icon at bounding box center [20, 102] width 8 height 8
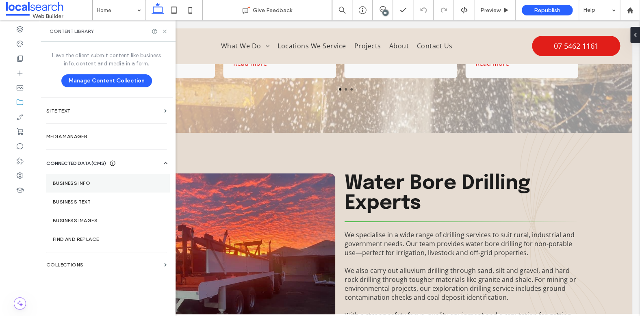
click at [83, 179] on section "Business Info" at bounding box center [107, 183] width 123 height 19
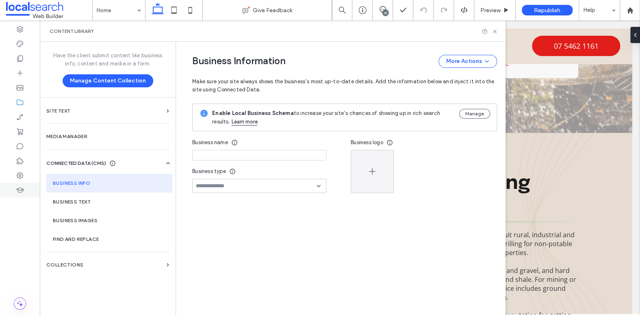
type input "**********"
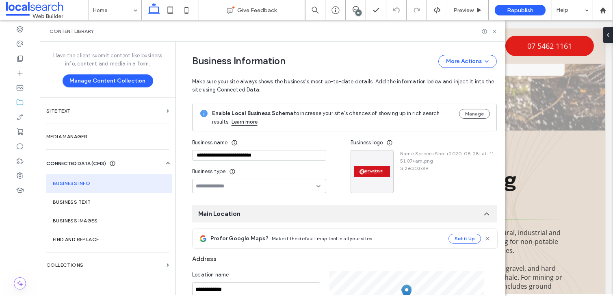
click at [491, 32] on div at bounding box center [489, 31] width 16 height 6
click at [496, 32] on icon at bounding box center [494, 31] width 6 height 6
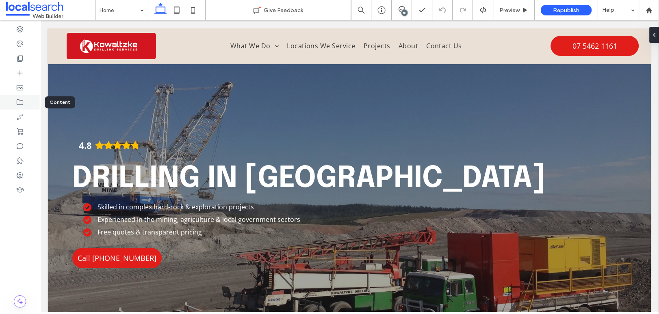
click at [17, 104] on icon at bounding box center [20, 102] width 8 height 8
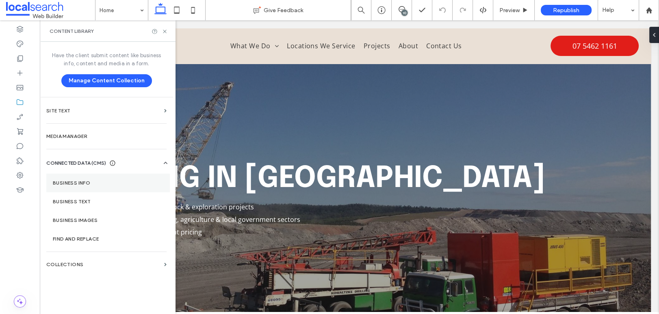
click at [67, 180] on label "Business Info" at bounding box center [108, 183] width 110 height 6
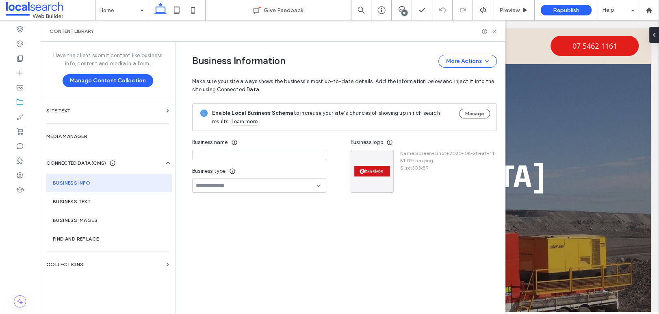
type input "**********"
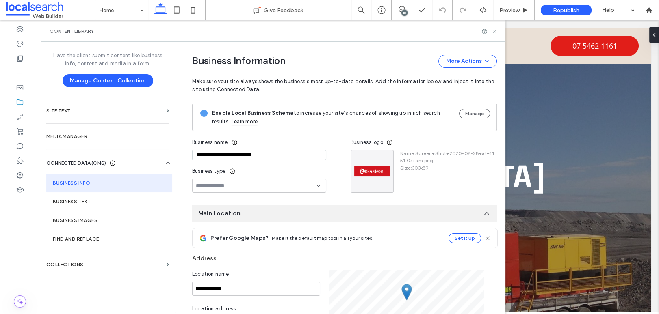
click at [493, 32] on use at bounding box center [494, 31] width 3 height 3
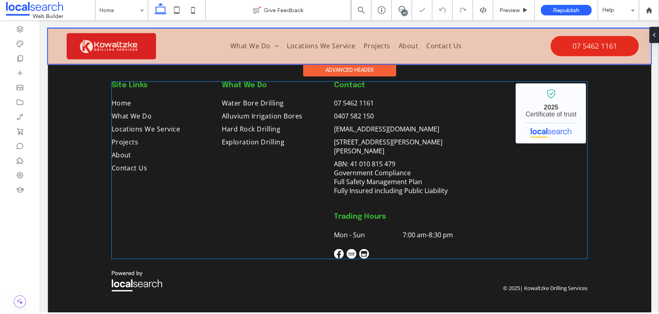
scroll to position [1594, 0]
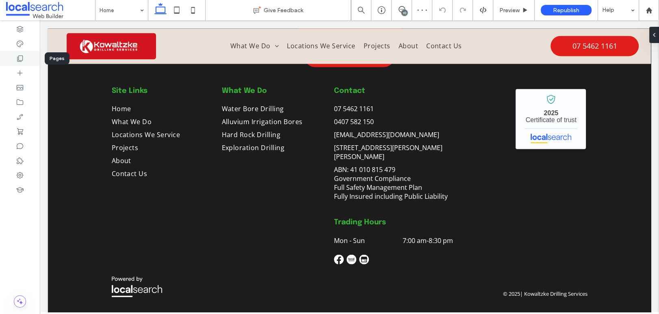
click at [24, 57] on icon at bounding box center [20, 58] width 8 height 8
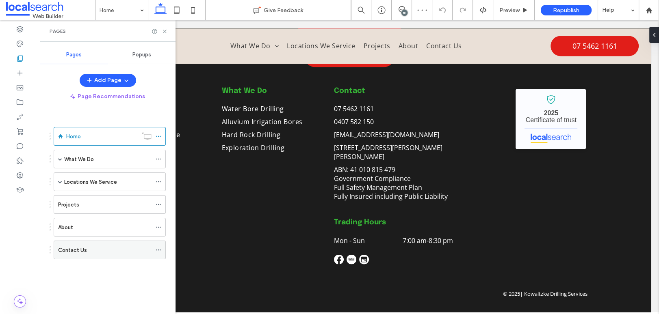
click at [101, 247] on div "Contact Us" at bounding box center [104, 250] width 93 height 9
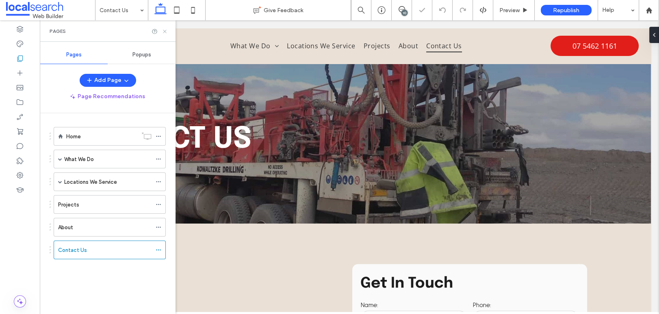
drag, startPoint x: 164, startPoint y: 30, endPoint x: 127, endPoint y: 13, distance: 41.1
click at [164, 30] on icon at bounding box center [165, 31] width 6 height 6
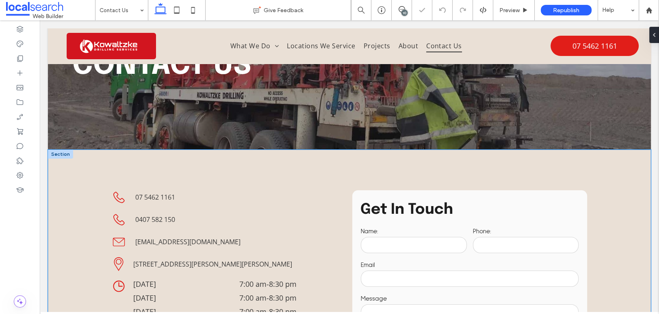
scroll to position [158, 0]
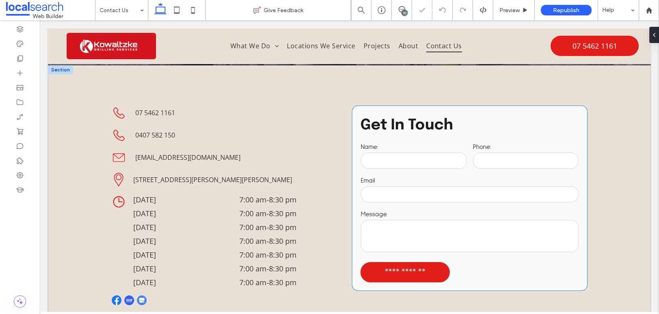
click at [498, 207] on div "Message" at bounding box center [470, 232] width 224 height 50
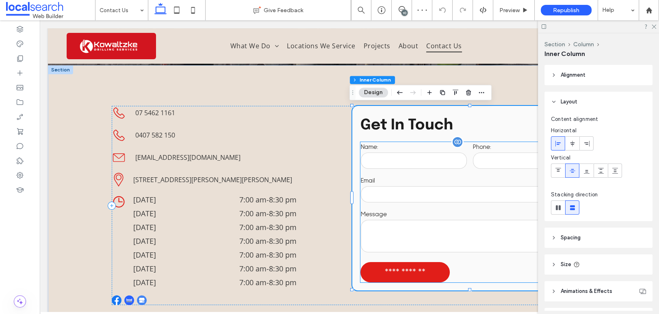
click at [461, 196] on input "text" at bounding box center [470, 194] width 218 height 16
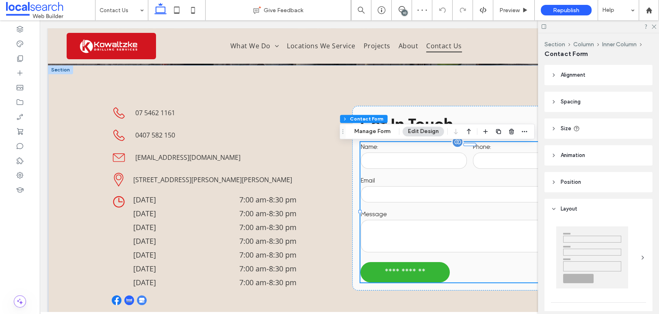
type input "*"
type input "***"
type input "**"
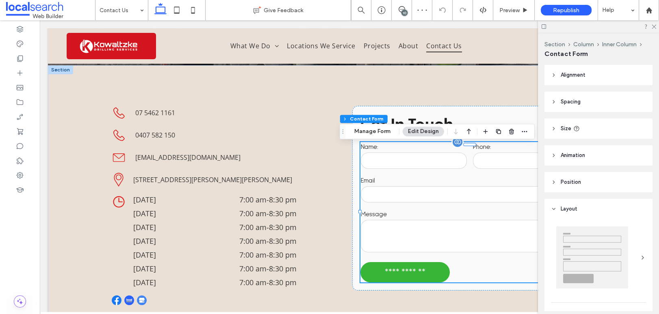
type input "**"
click at [374, 130] on button "Manage Form" at bounding box center [372, 132] width 47 height 10
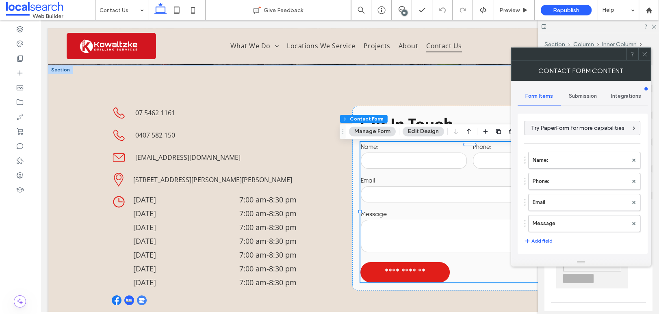
click at [596, 93] on span "Submission" at bounding box center [583, 96] width 28 height 6
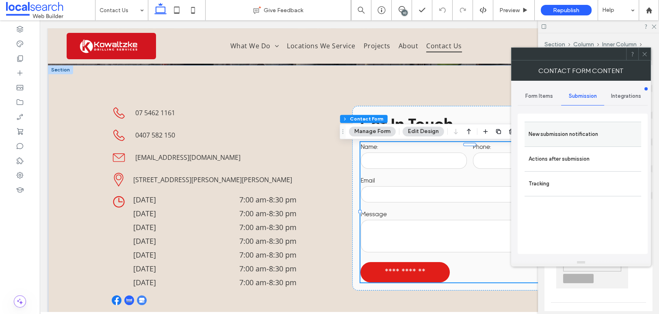
click at [565, 132] on label "New submission notification" at bounding box center [582, 134] width 108 height 16
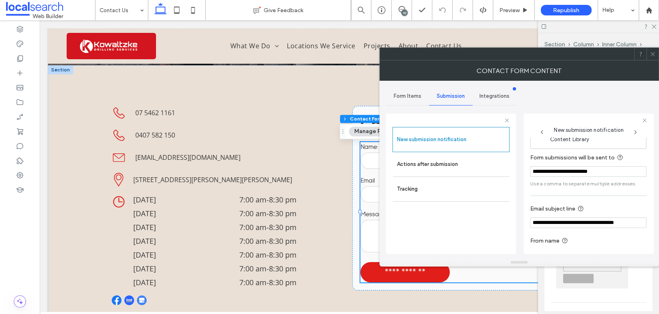
scroll to position [43, 0]
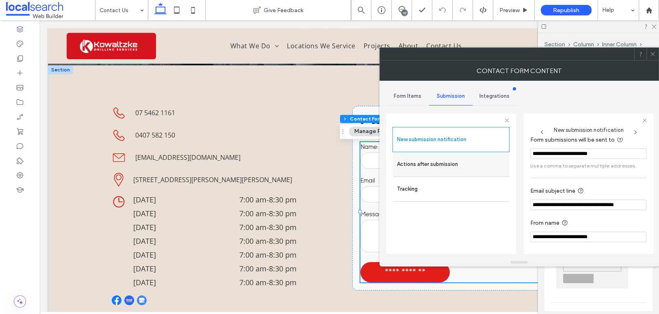
click at [441, 162] on label "Actions after submission" at bounding box center [451, 164] width 108 height 16
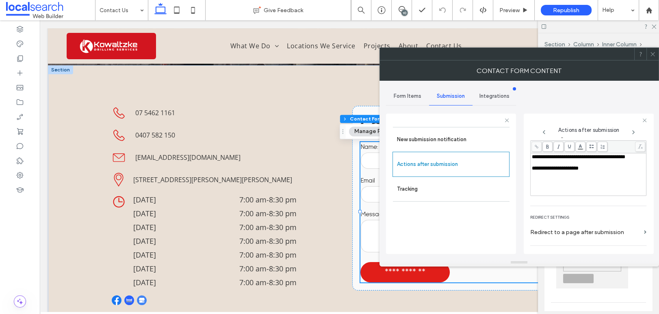
scroll to position [140, 0]
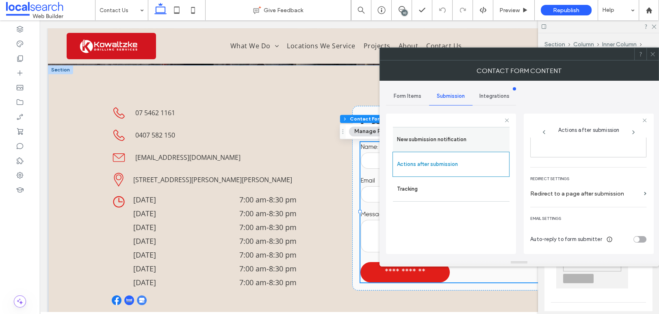
click at [450, 143] on label "New submission notification" at bounding box center [451, 140] width 108 height 16
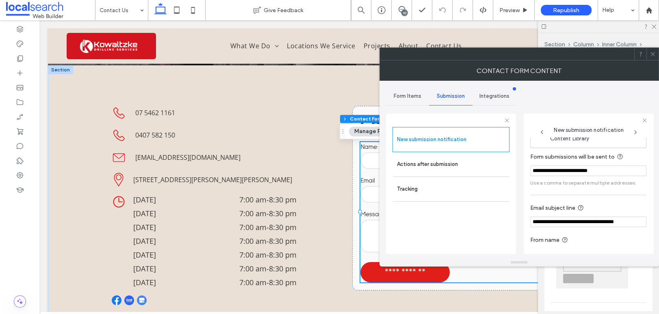
scroll to position [0, 0]
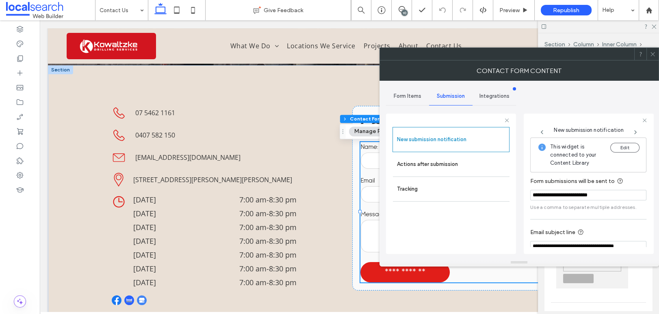
click at [639, 54] on icon at bounding box center [652, 54] width 6 height 6
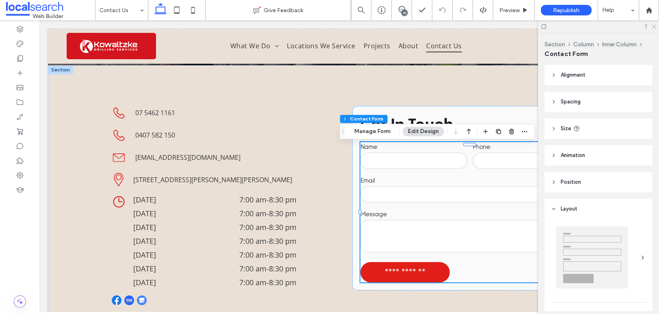
click at [639, 27] on icon at bounding box center [653, 26] width 5 height 5
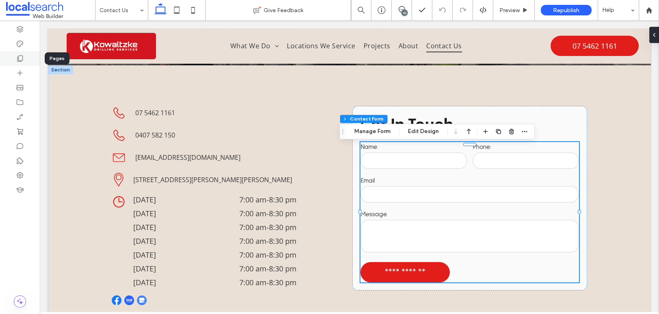
click at [26, 58] on div at bounding box center [20, 58] width 40 height 15
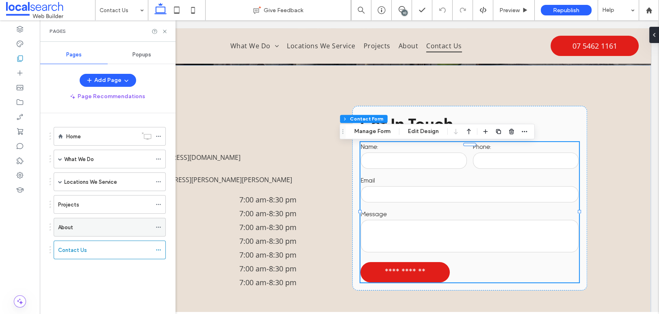
click at [93, 224] on div "About" at bounding box center [104, 227] width 93 height 9
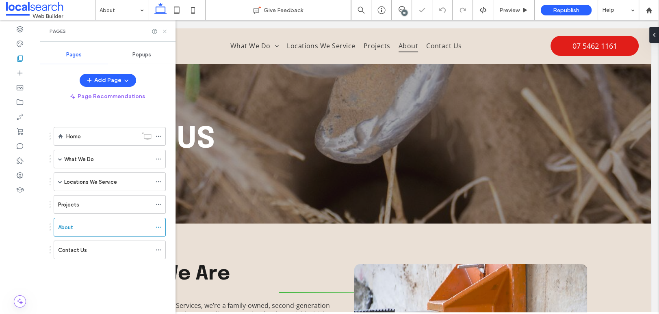
drag, startPoint x: 164, startPoint y: 30, endPoint x: 270, endPoint y: 154, distance: 162.7
click at [164, 30] on use at bounding box center [164, 31] width 3 height 3
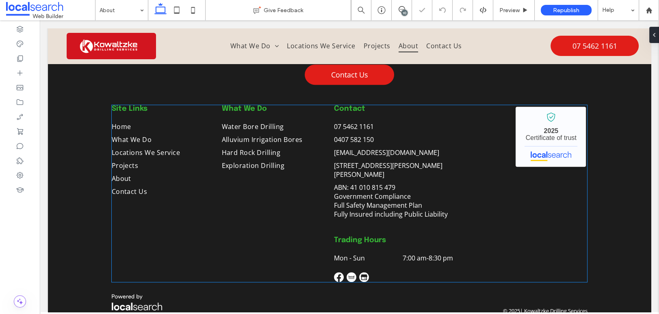
scroll to position [162, 0]
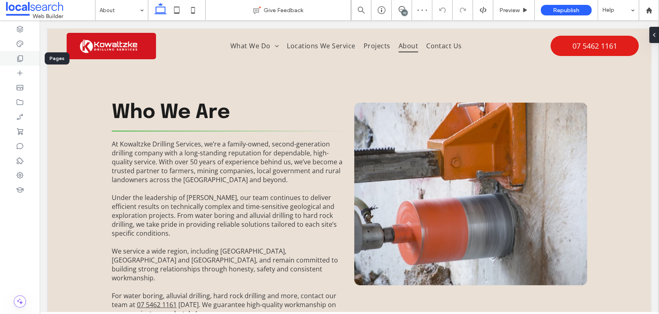
click at [19, 63] on div at bounding box center [20, 58] width 40 height 15
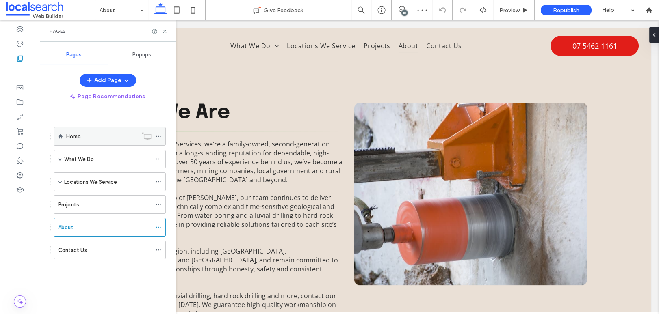
click at [90, 131] on div "Home" at bounding box center [101, 137] width 71 height 18
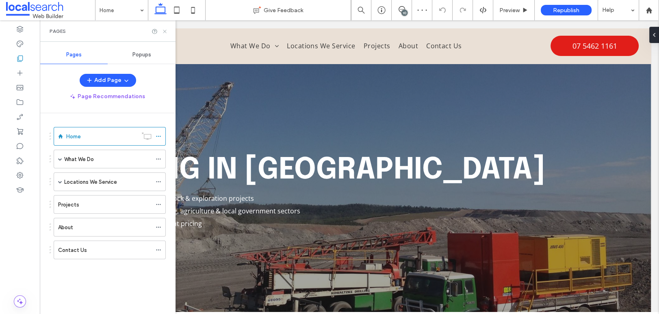
click at [165, 30] on icon at bounding box center [165, 31] width 6 height 6
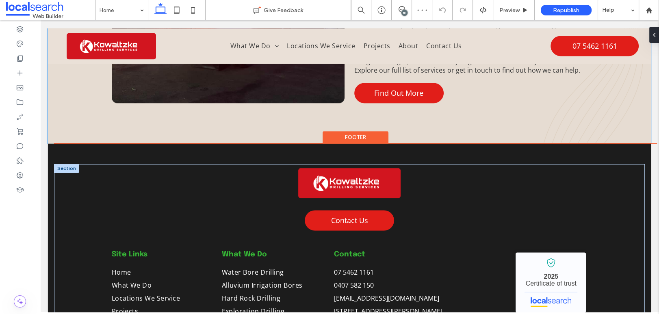
scroll to position [1570, 0]
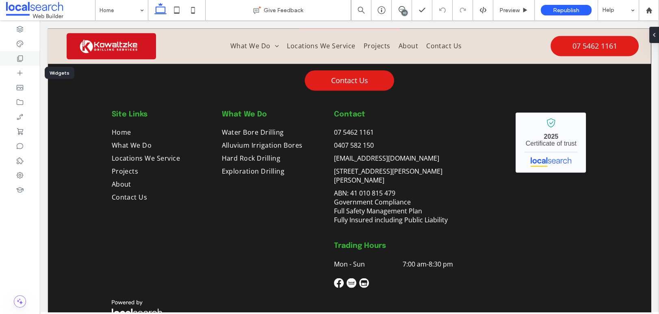
click at [22, 60] on use at bounding box center [20, 59] width 6 height 6
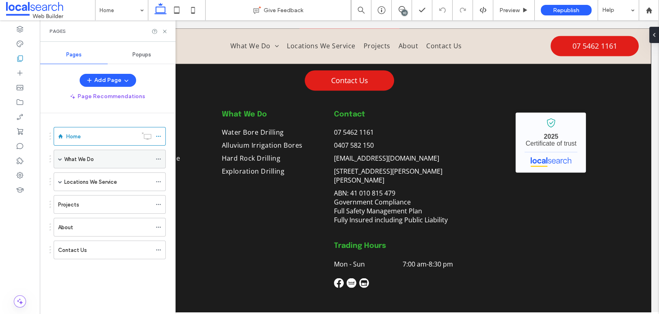
click at [82, 159] on label "What We Do" at bounding box center [79, 159] width 30 height 14
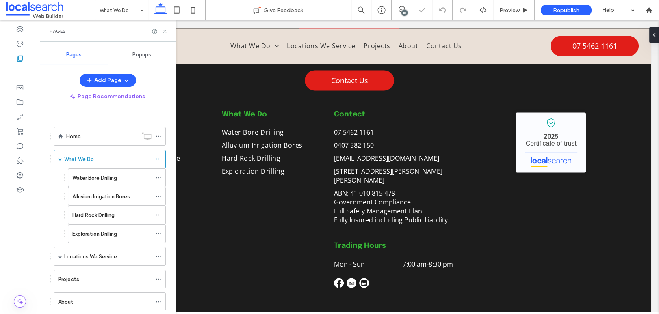
click at [165, 31] on icon at bounding box center [165, 31] width 6 height 6
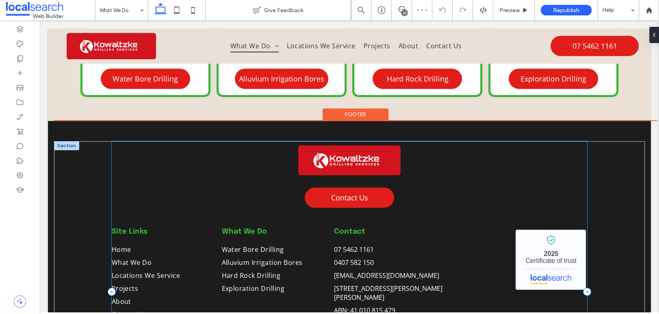
scroll to position [602, 0]
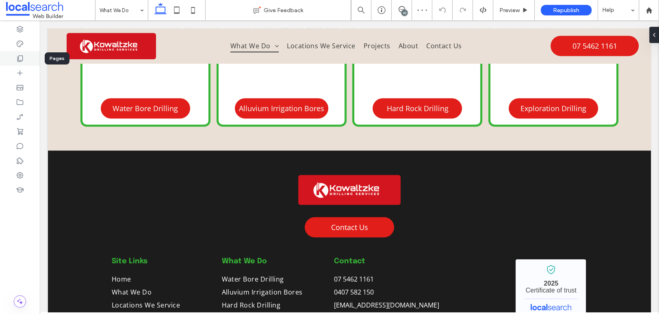
click at [18, 56] on icon at bounding box center [20, 58] width 8 height 8
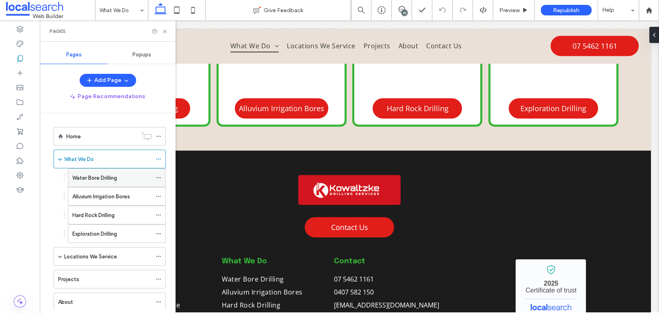
click at [97, 181] on label "Water Bore Drilling" at bounding box center [94, 178] width 45 height 14
click at [166, 31] on icon at bounding box center [165, 31] width 6 height 6
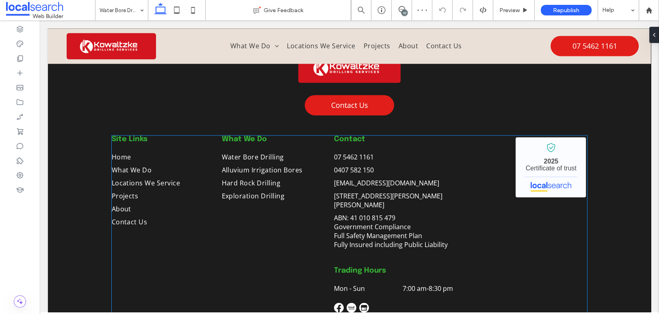
scroll to position [1429, 0]
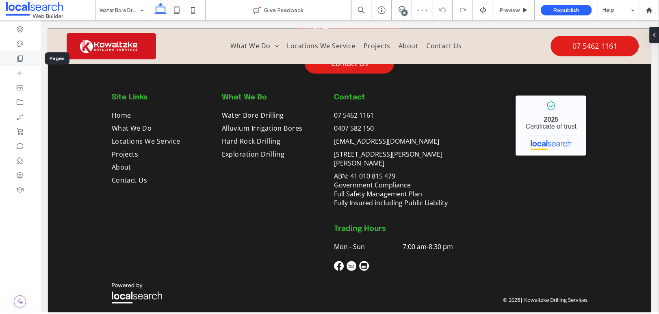
click at [25, 55] on div at bounding box center [20, 58] width 40 height 15
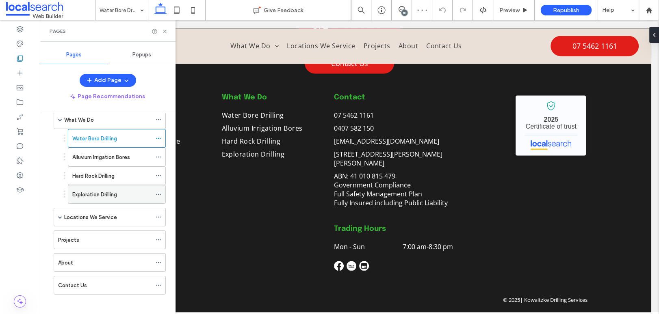
scroll to position [43, 0]
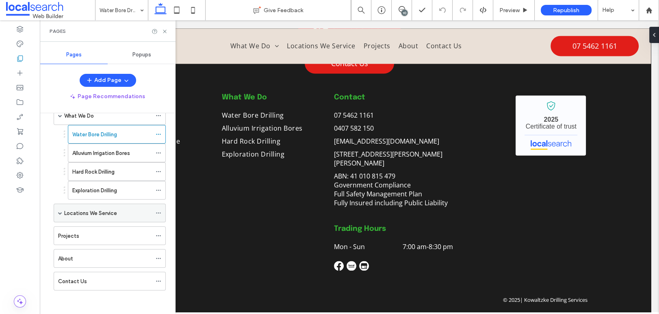
click at [58, 214] on span at bounding box center [60, 213] width 4 height 4
click at [87, 212] on label "Locations We Service" at bounding box center [90, 213] width 53 height 14
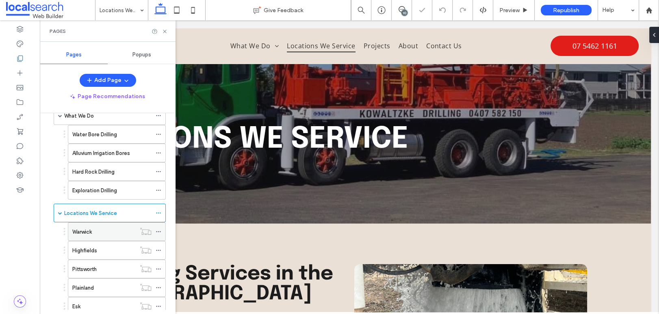
click at [101, 231] on div "Warwick" at bounding box center [103, 232] width 63 height 9
click at [165, 30] on icon at bounding box center [165, 31] width 6 height 6
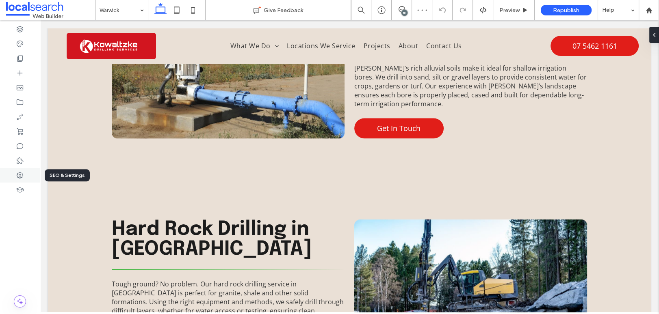
click at [22, 173] on use at bounding box center [20, 175] width 6 height 6
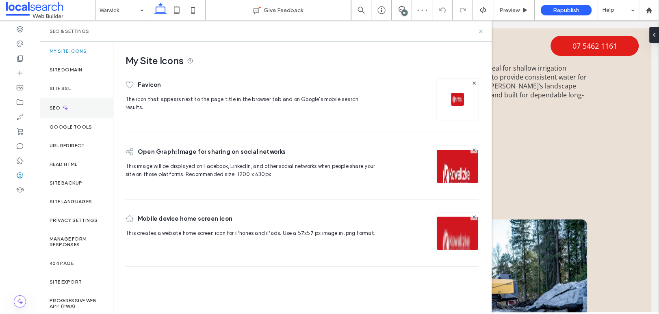
click at [70, 105] on div "SEO" at bounding box center [76, 108] width 73 height 20
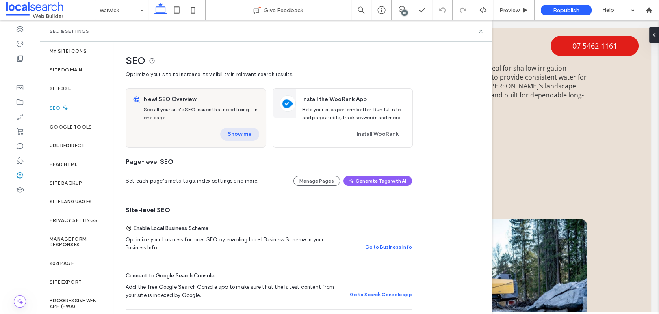
click at [242, 134] on button "Show me" at bounding box center [239, 134] width 39 height 13
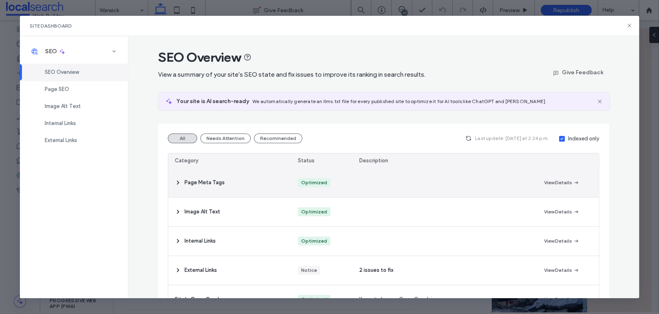
click at [200, 184] on span "Page Meta Tags" at bounding box center [204, 183] width 40 height 8
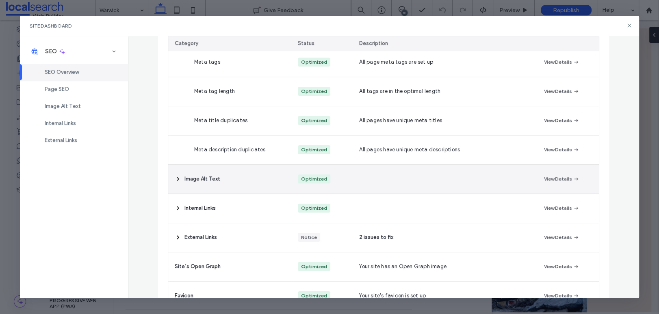
click at [194, 184] on div "Image Alt Text" at bounding box center [229, 179] width 123 height 29
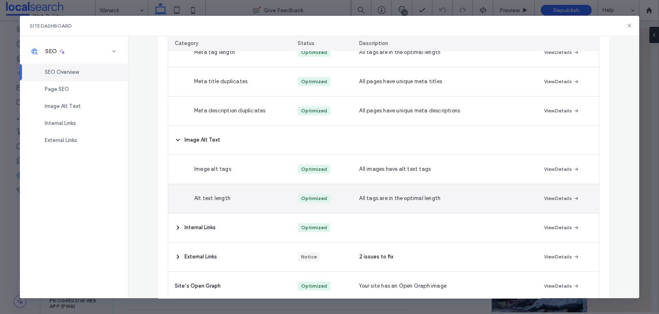
scroll to position [313, 0]
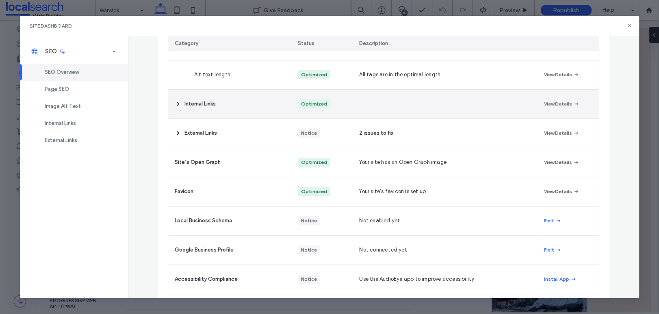
click at [196, 103] on span "Internal Links" at bounding box center [199, 104] width 31 height 8
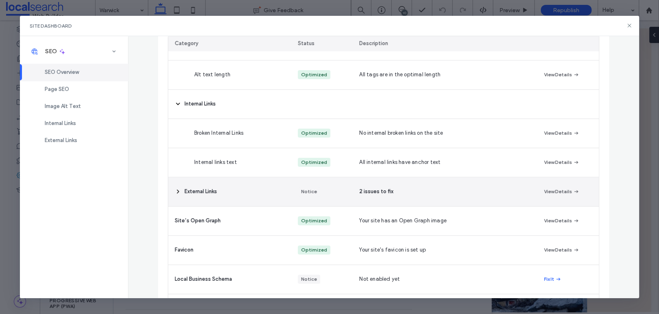
click at [197, 199] on div "External Links" at bounding box center [229, 192] width 123 height 29
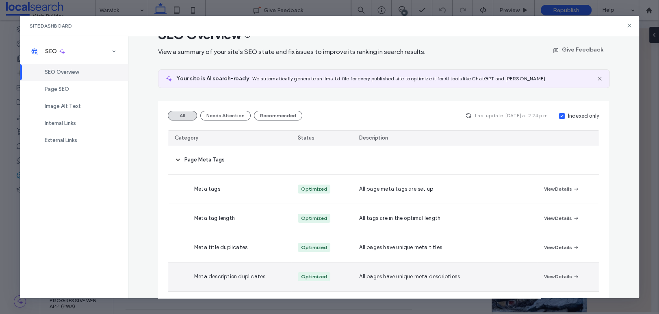
scroll to position [0, 0]
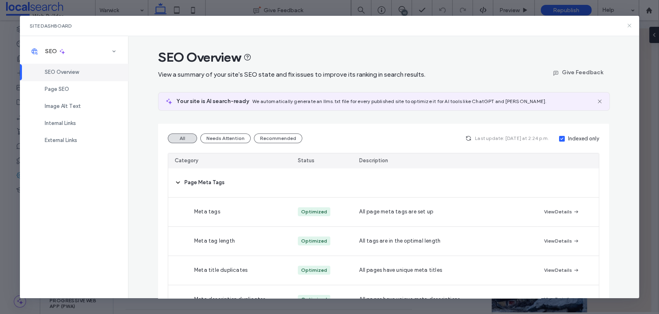
click at [629, 24] on icon at bounding box center [629, 25] width 6 height 6
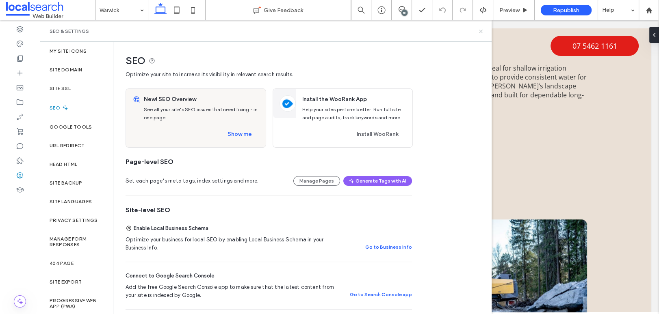
click at [483, 29] on icon at bounding box center [481, 31] width 6 height 6
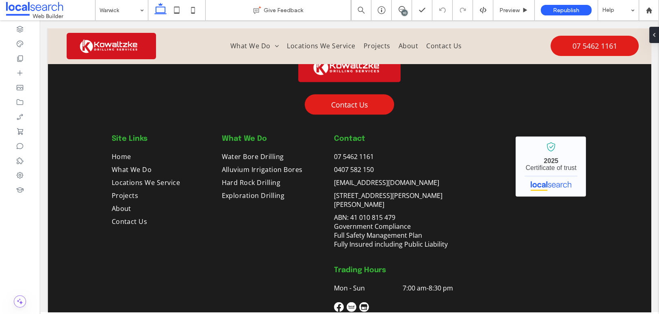
scroll to position [2040, 0]
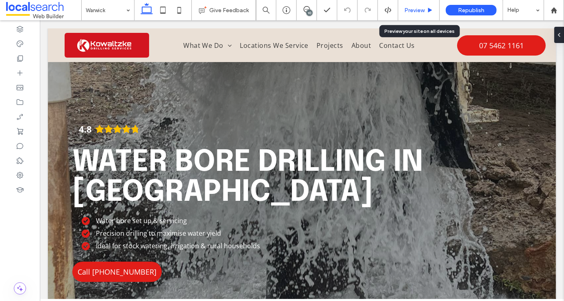
click at [409, 12] on span "Preview" at bounding box center [414, 10] width 20 height 7
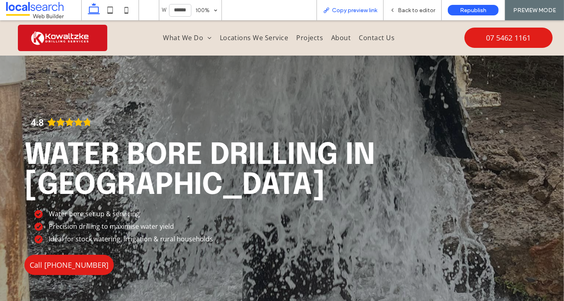
click at [362, 10] on span "Copy preview link" at bounding box center [354, 10] width 45 height 7
click at [421, 9] on span "Back to editor" at bounding box center [416, 10] width 37 height 7
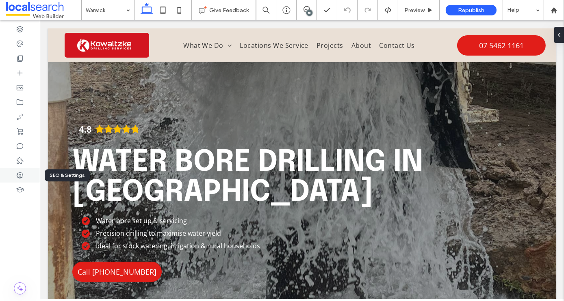
click at [16, 175] on icon at bounding box center [20, 175] width 8 height 8
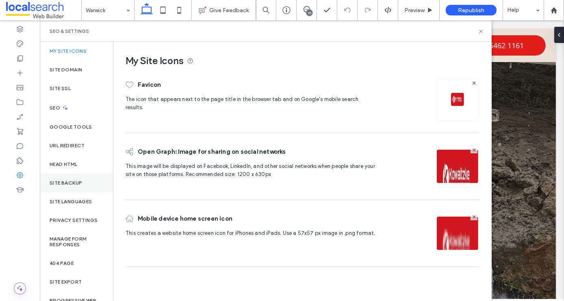
click at [78, 179] on div "Site Backup" at bounding box center [76, 183] width 73 height 19
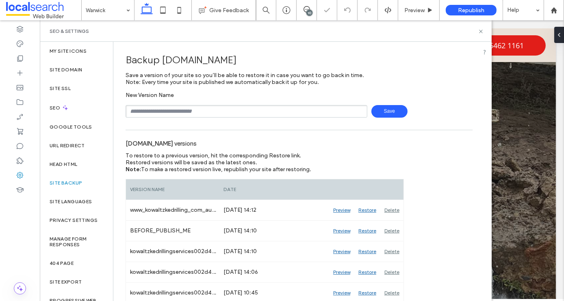
click at [152, 116] on input "text" at bounding box center [247, 111] width 242 height 13
type input "**********"
click at [388, 118] on span "Save" at bounding box center [389, 111] width 36 height 13
click at [482, 30] on use at bounding box center [480, 31] width 3 height 3
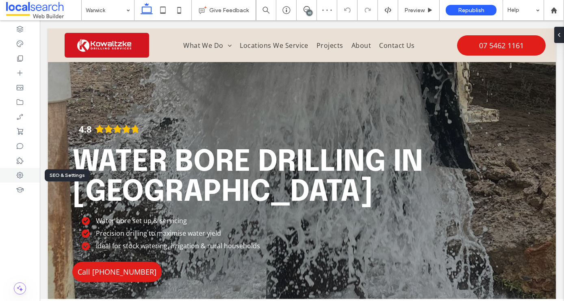
click at [14, 178] on div at bounding box center [20, 175] width 40 height 15
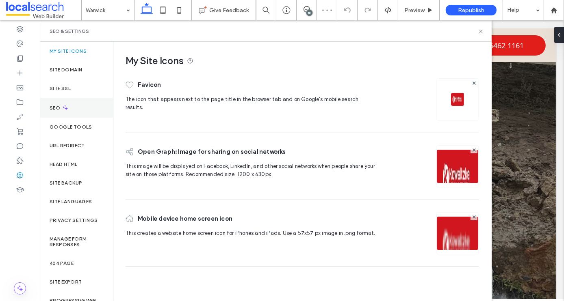
click at [65, 110] on icon at bounding box center [65, 107] width 7 height 7
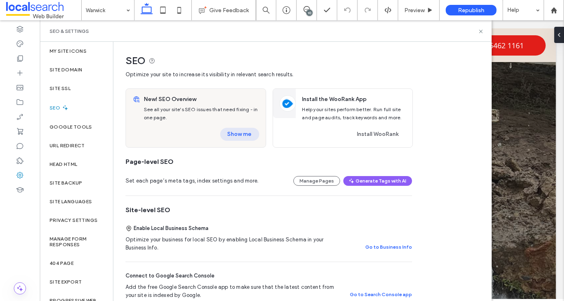
click at [236, 135] on button "Show me" at bounding box center [239, 134] width 39 height 13
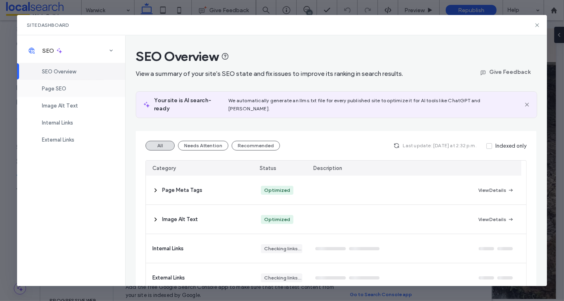
click at [54, 88] on span "Page SEO" at bounding box center [54, 89] width 24 height 6
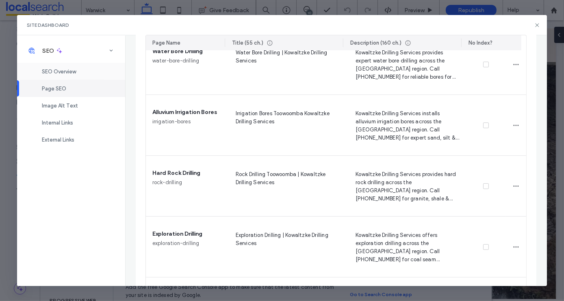
click at [67, 75] on div "SEO Overview" at bounding box center [71, 71] width 108 height 17
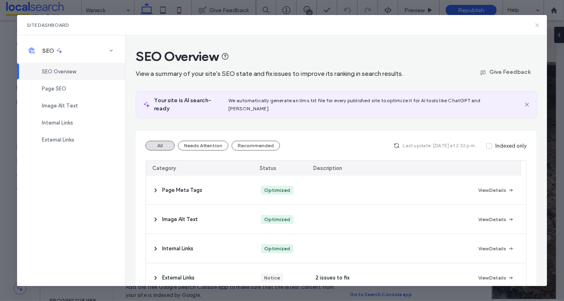
click at [535, 25] on icon at bounding box center [537, 25] width 6 height 6
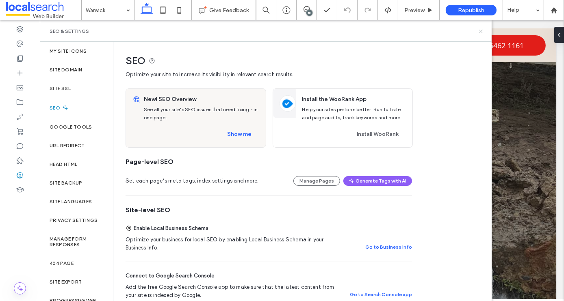
click at [482, 31] on icon at bounding box center [481, 31] width 6 height 6
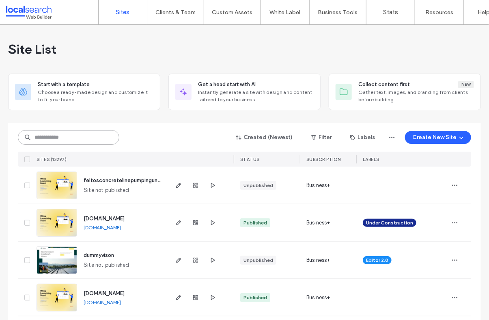
click at [76, 134] on input at bounding box center [69, 137] width 102 height 15
paste input "**********"
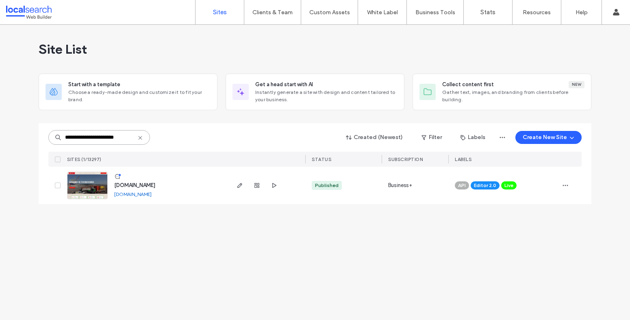
type input "**********"
click at [192, 268] on div "**********" at bounding box center [315, 172] width 630 height 295
click at [260, 234] on div "**********" at bounding box center [315, 172] width 630 height 295
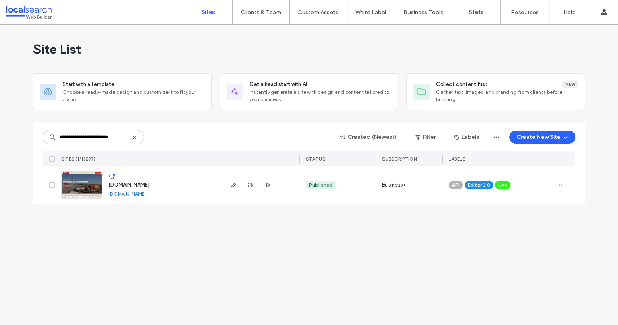
click at [489, 294] on div "**********" at bounding box center [309, 175] width 618 height 301
click at [83, 191] on img at bounding box center [82, 199] width 40 height 55
